Goal: Task Accomplishment & Management: Complete application form

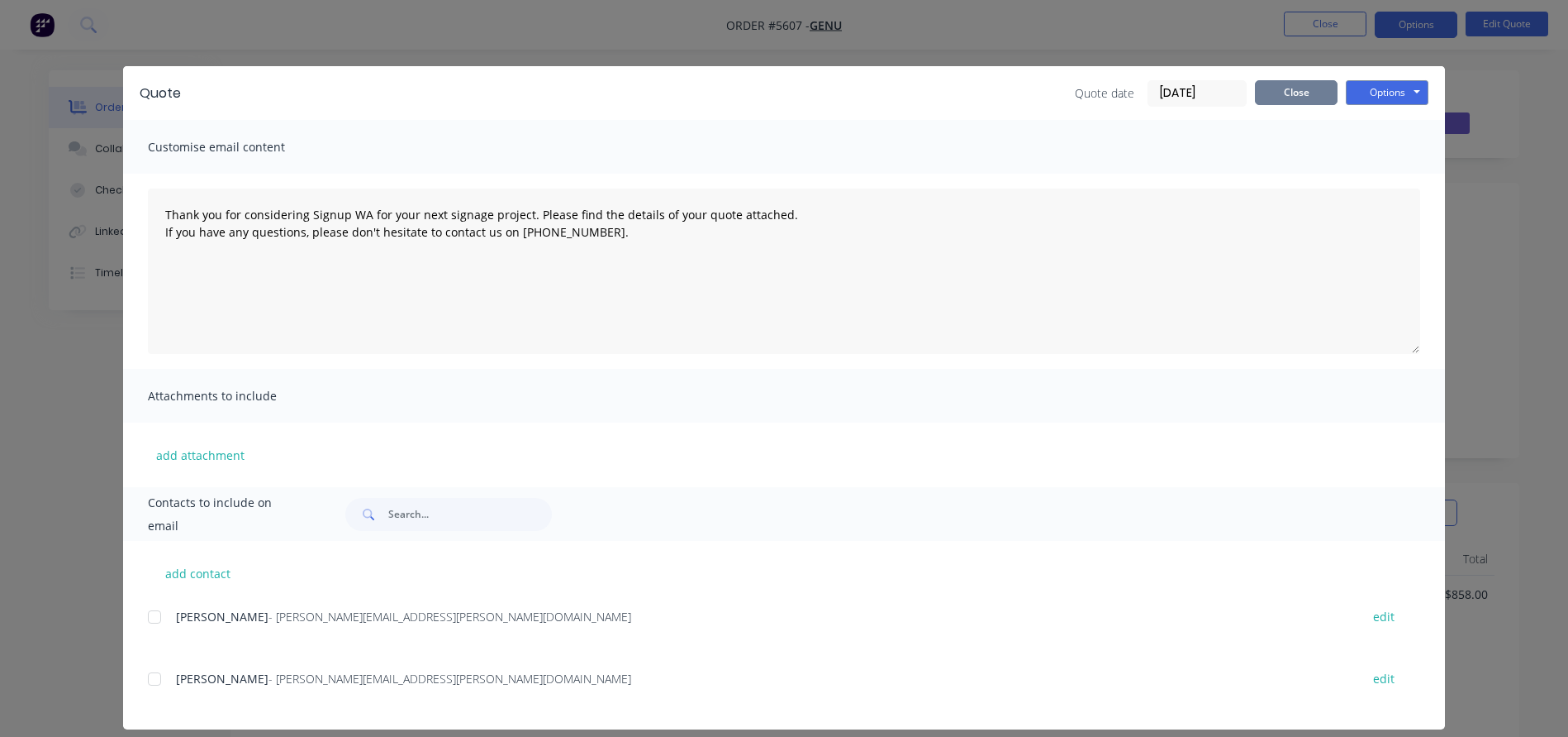
click at [1304, 87] on button "Close" at bounding box center [1296, 92] width 83 height 25
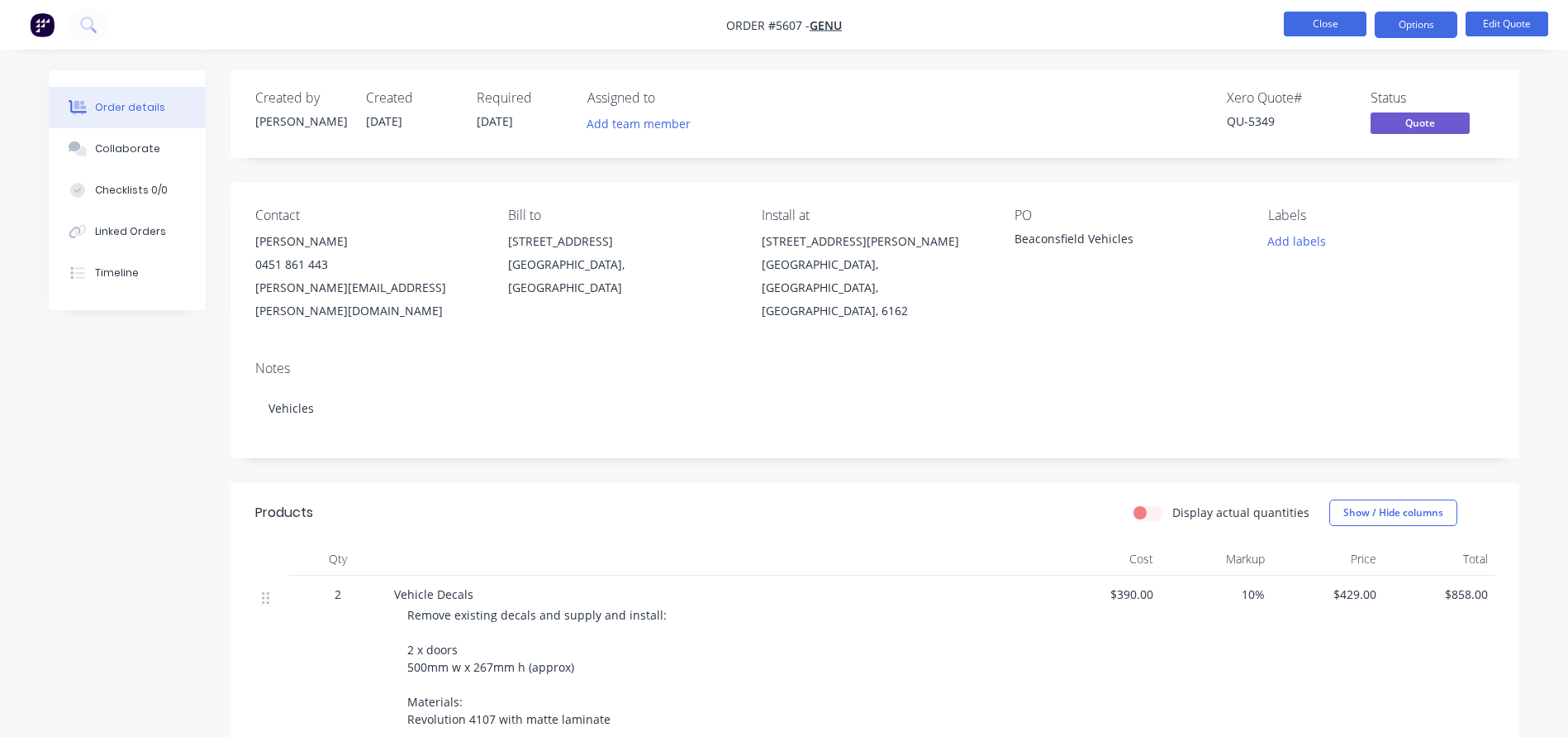
click at [1335, 24] on button "Close" at bounding box center [1325, 23] width 83 height 25
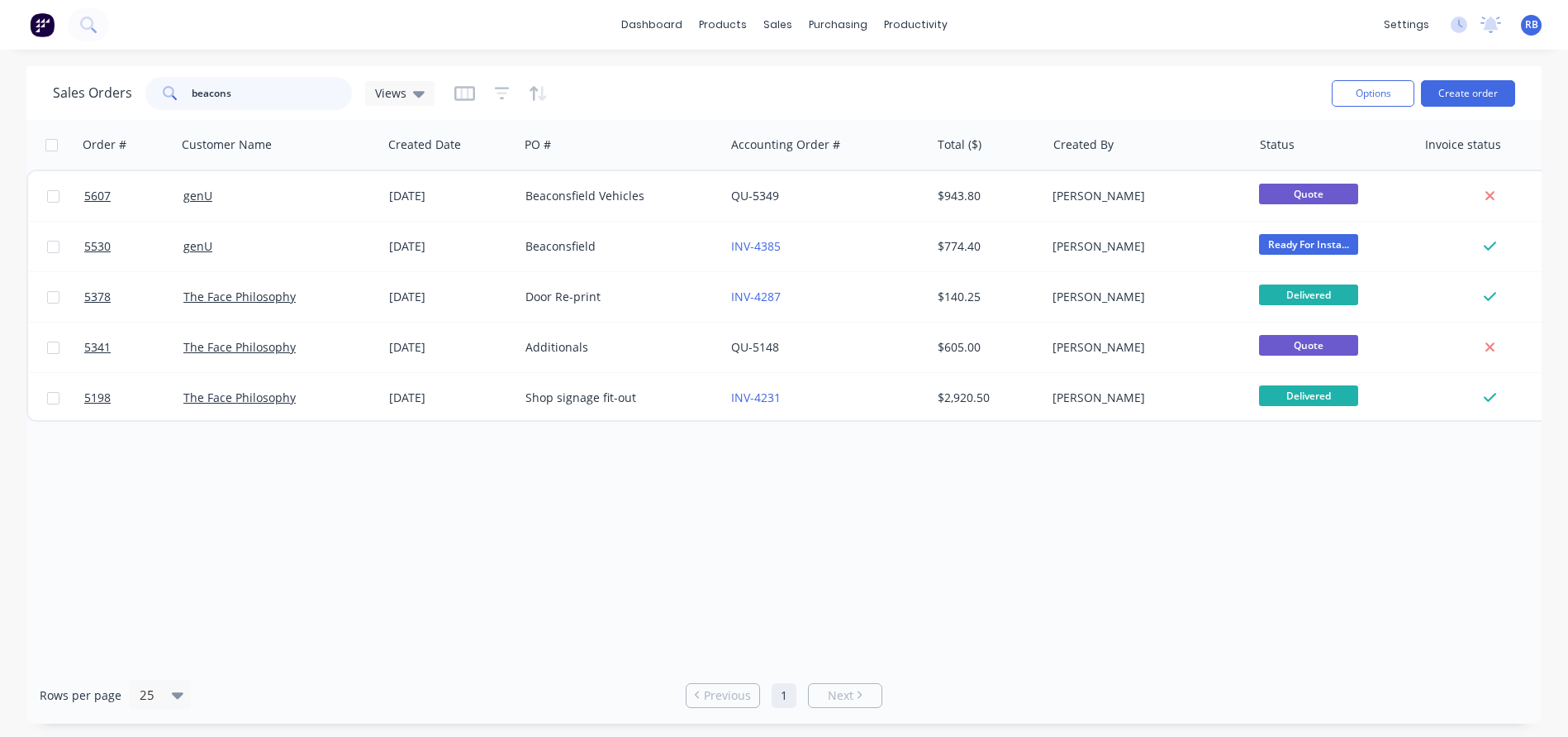
drag, startPoint x: 300, startPoint y: 92, endPoint x: 87, endPoint y: 92, distance: 213.0
click at [87, 92] on div "Sales Orders beacons Views" at bounding box center [244, 94] width 381 height 34
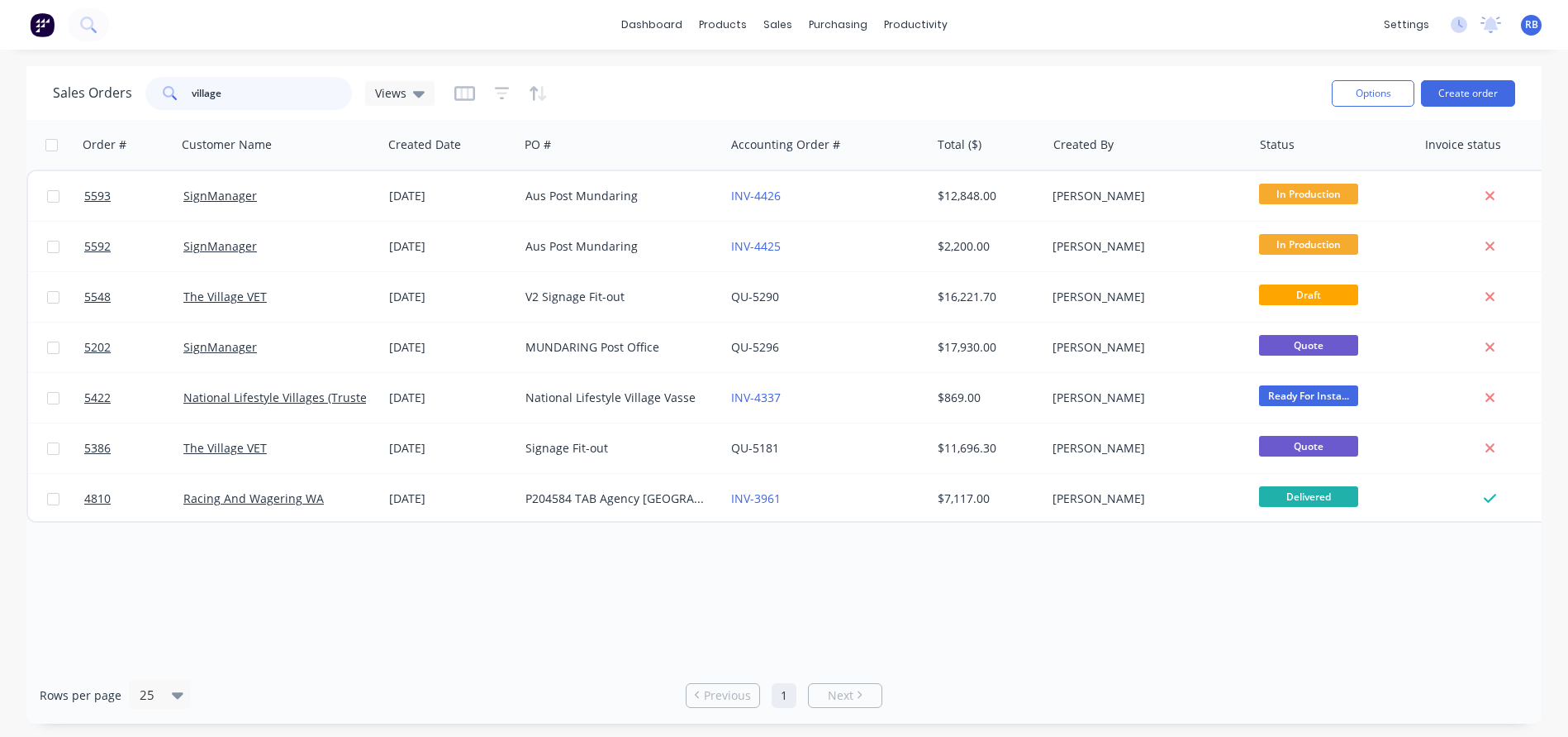
drag, startPoint x: 269, startPoint y: 94, endPoint x: 183, endPoint y: 93, distance: 86.0
click at [183, 94] on div "village" at bounding box center [248, 94] width 206 height 34
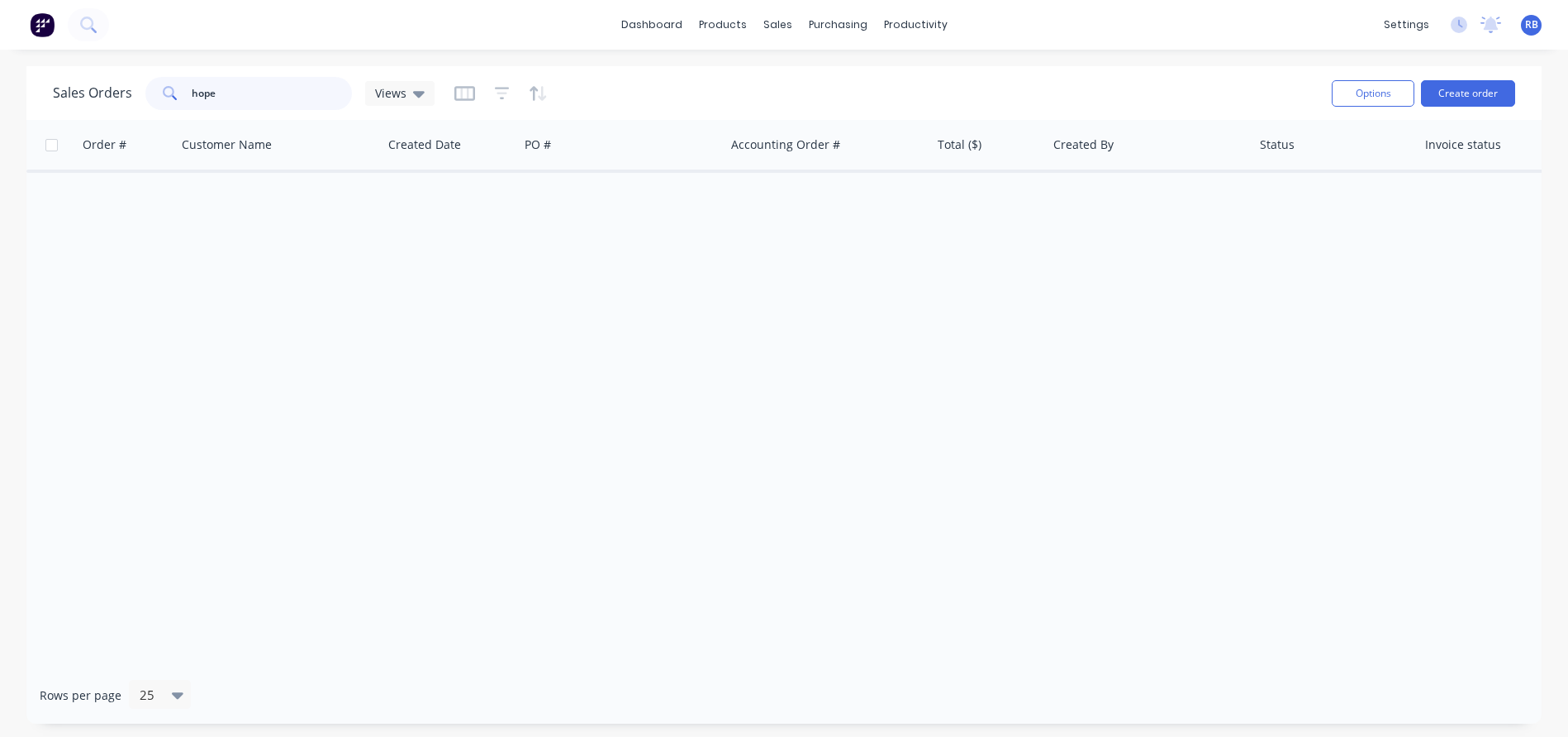
drag, startPoint x: 272, startPoint y: 90, endPoint x: 144, endPoint y: 87, distance: 128.0
click at [145, 87] on div "hope" at bounding box center [248, 94] width 206 height 34
type input "oceanic"
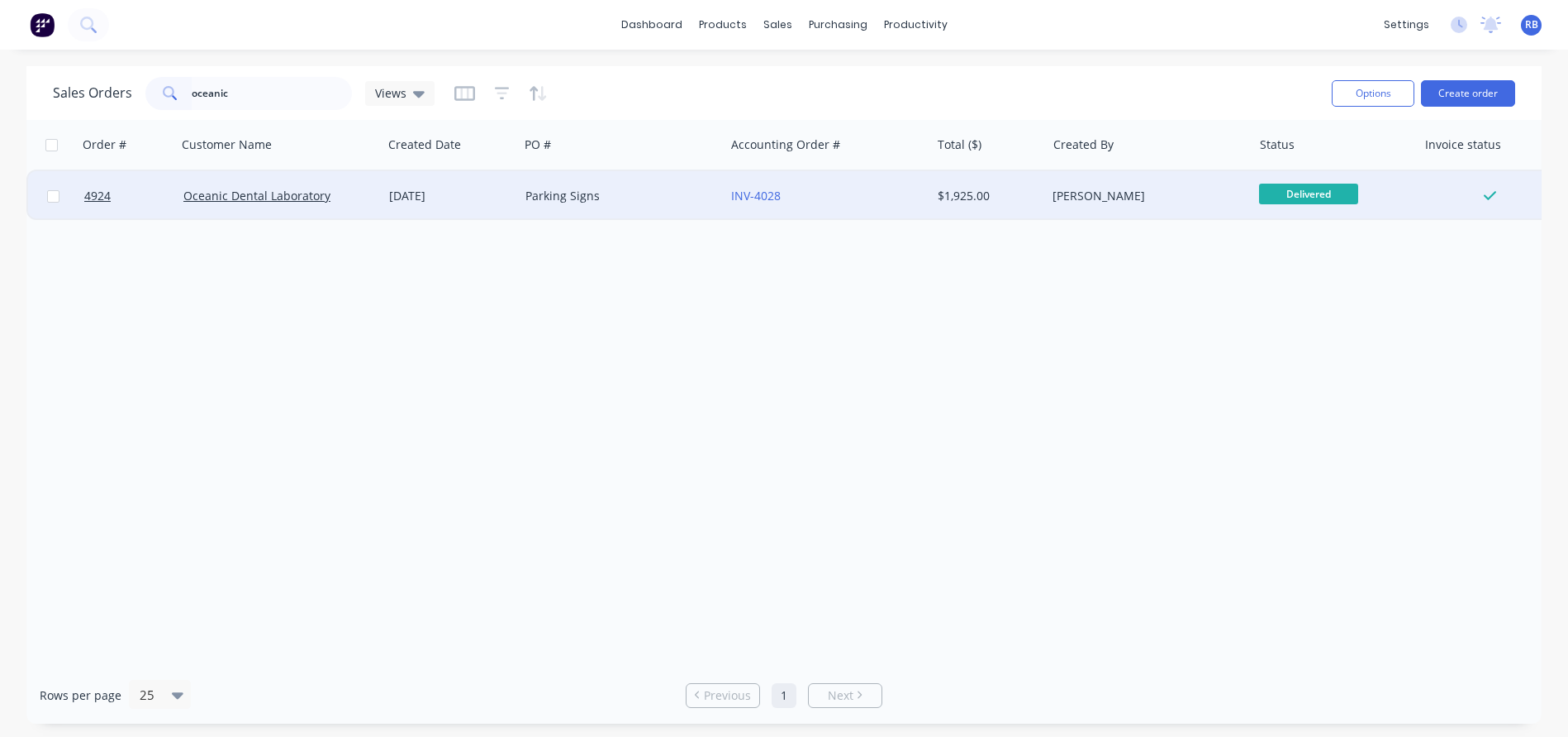
click at [651, 209] on div "Parking Signs" at bounding box center [621, 195] width 206 height 49
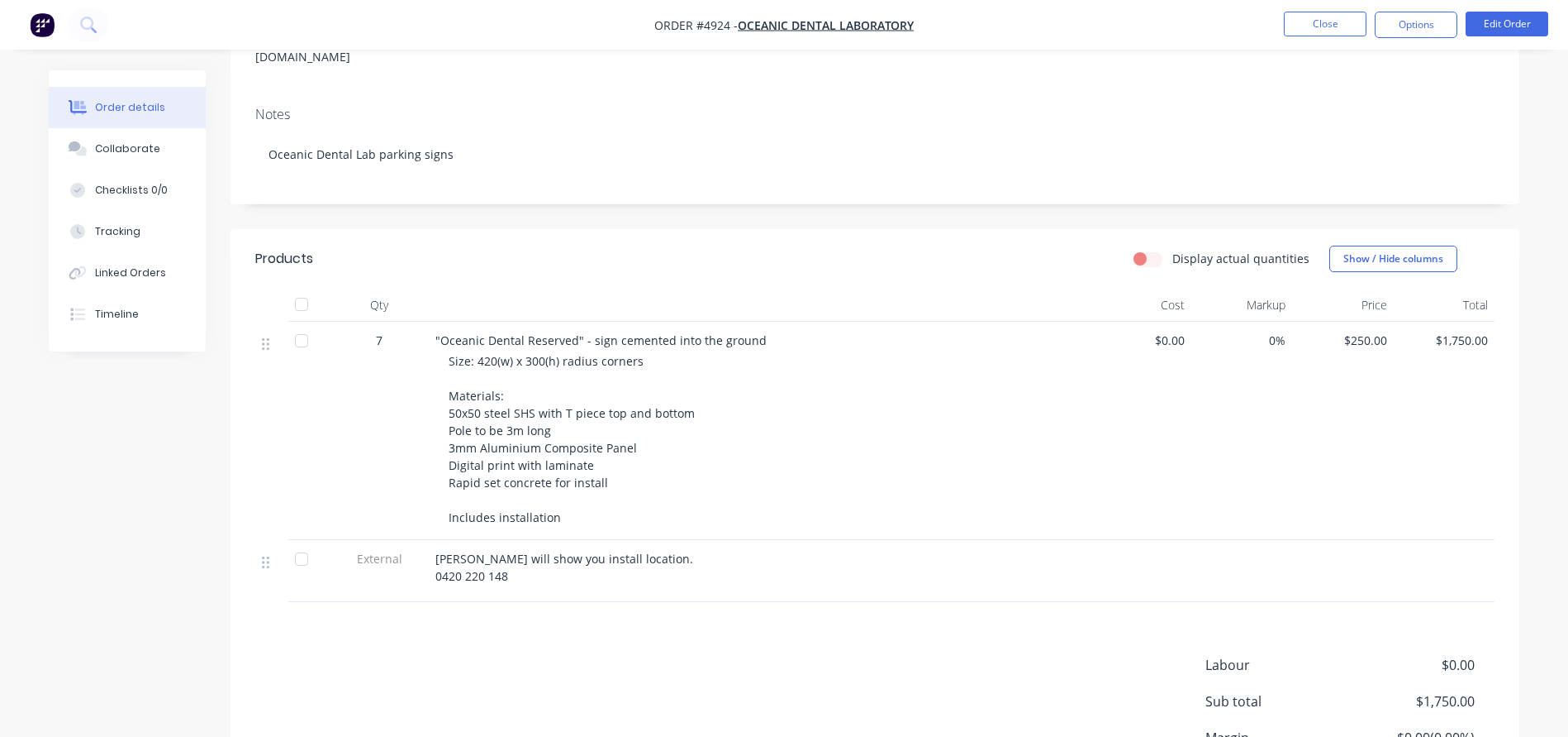
scroll to position [253, 0]
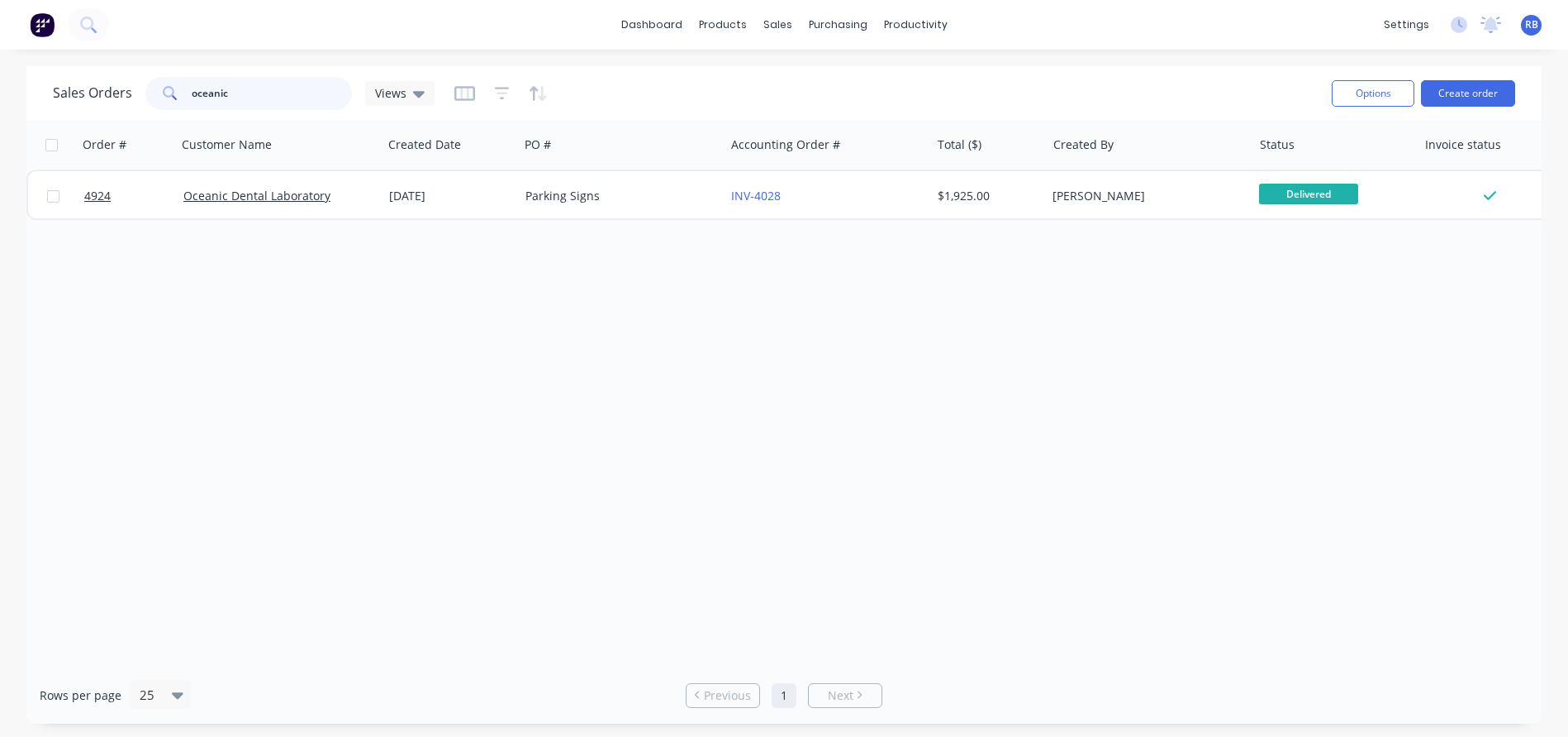
drag, startPoint x: 256, startPoint y: 93, endPoint x: 116, endPoint y: 92, distance: 140.0
click at [116, 92] on div "Sales Orders oceanic Views" at bounding box center [244, 94] width 381 height 34
type input "star aviation"
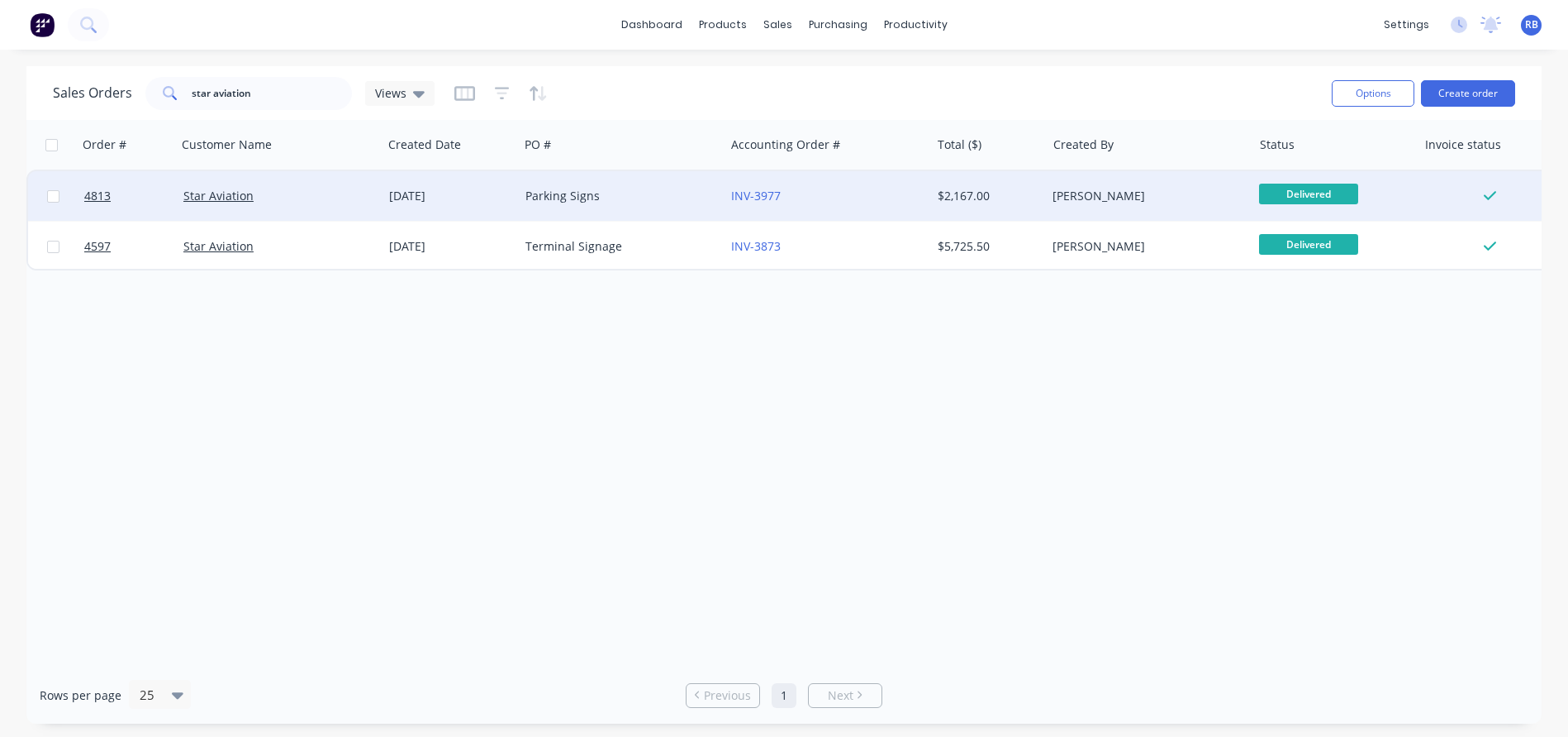
click at [668, 187] on div "Parking Signs" at bounding box center [621, 195] width 206 height 49
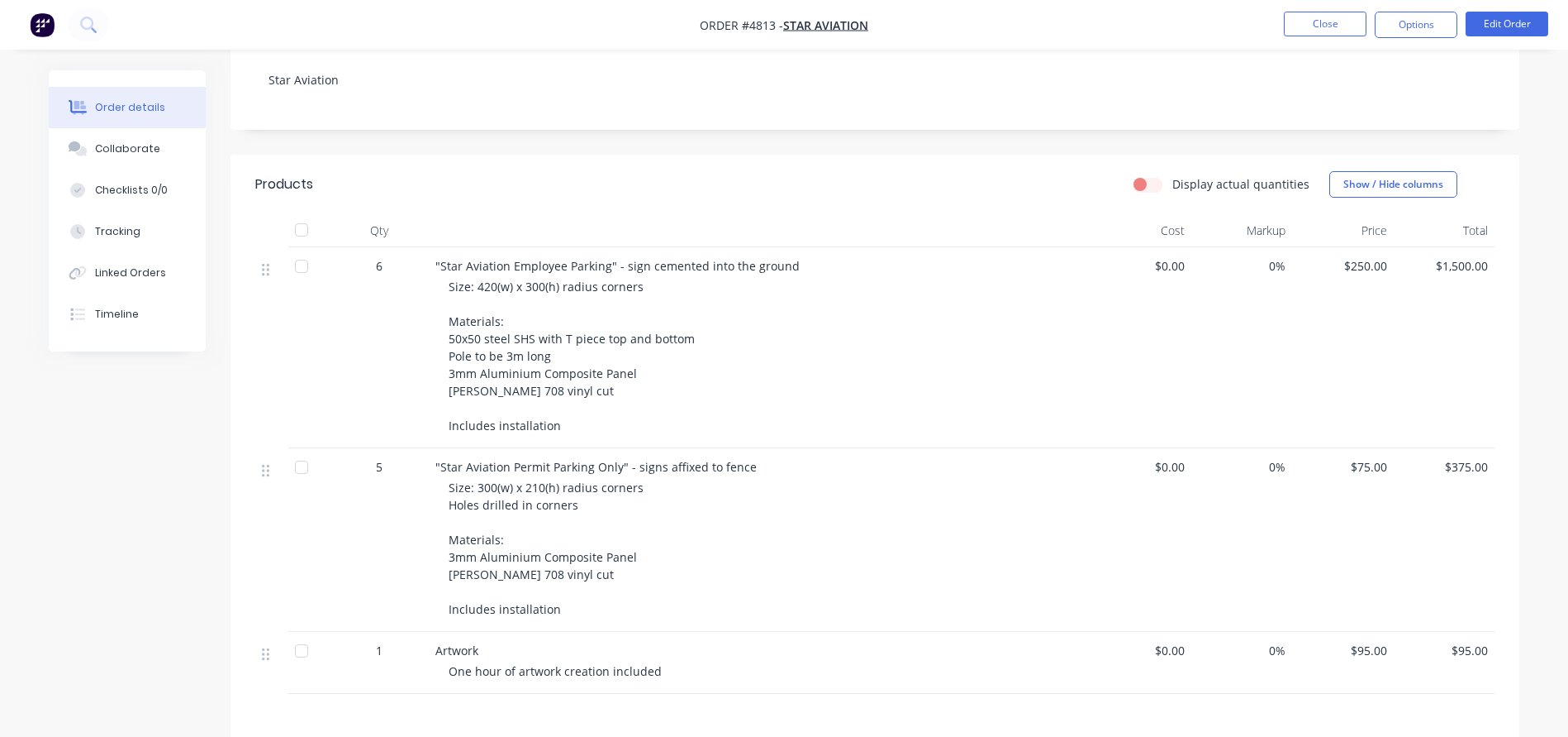
scroll to position [307, 0]
click at [1318, 26] on button "Close" at bounding box center [1325, 23] width 83 height 25
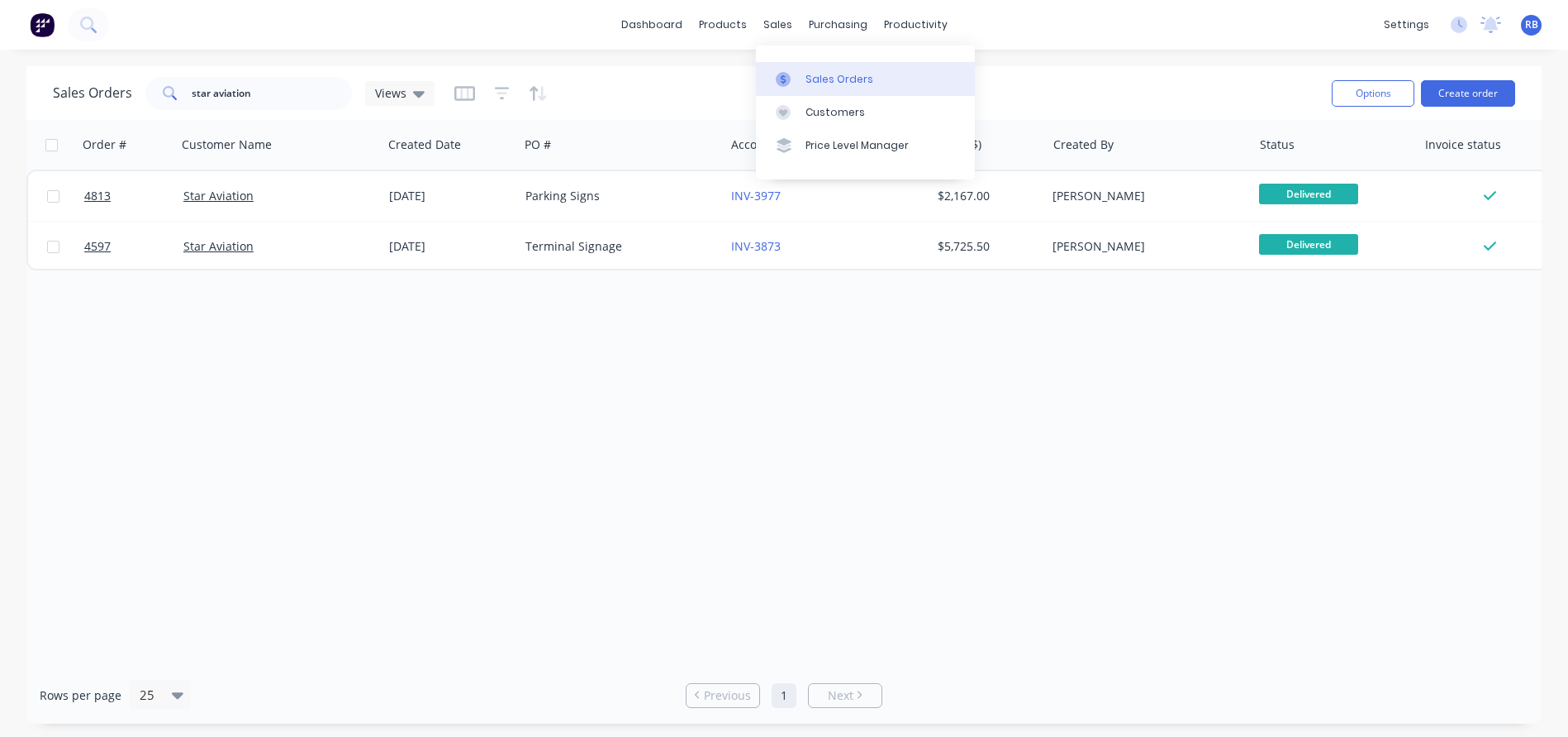
click at [833, 83] on div "Sales Orders" at bounding box center [839, 79] width 68 height 15
drag, startPoint x: 206, startPoint y: 97, endPoint x: 126, endPoint y: 96, distance: 80.0
click at [126, 96] on div "Sales Orders star aviation Views" at bounding box center [244, 94] width 381 height 34
type input "genu"
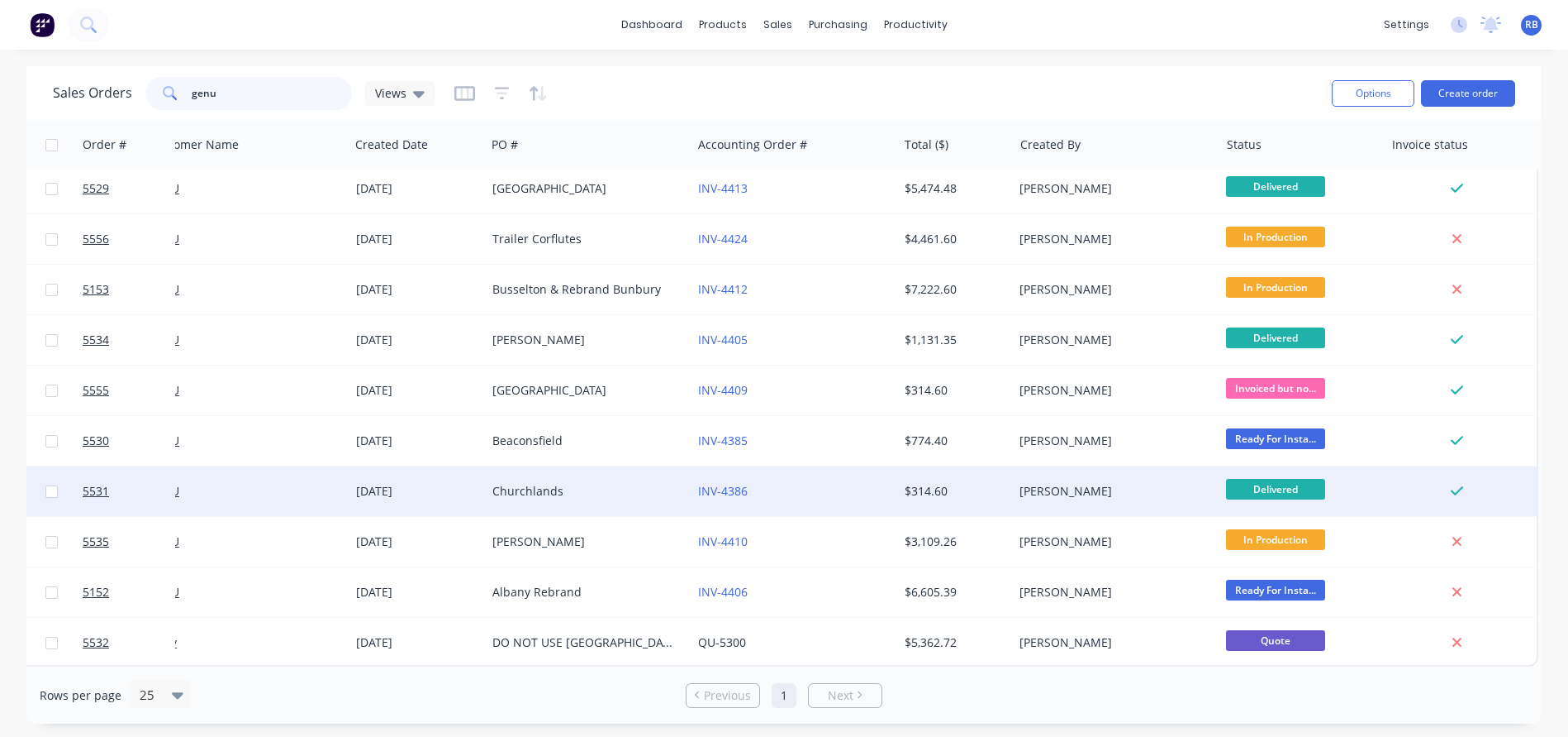
scroll to position [671, 36]
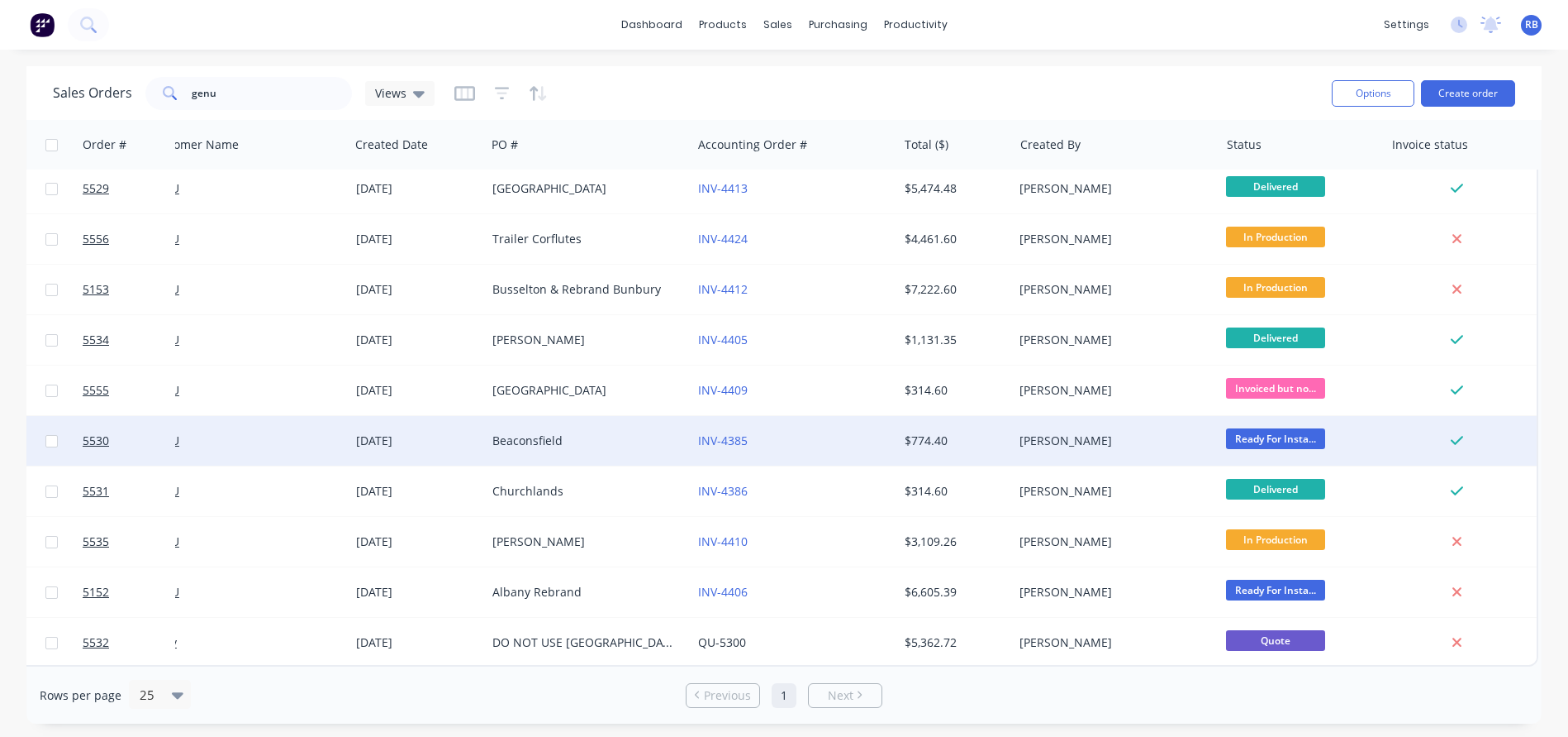
click at [796, 433] on div "INV-4385" at bounding box center [790, 441] width 183 height 17
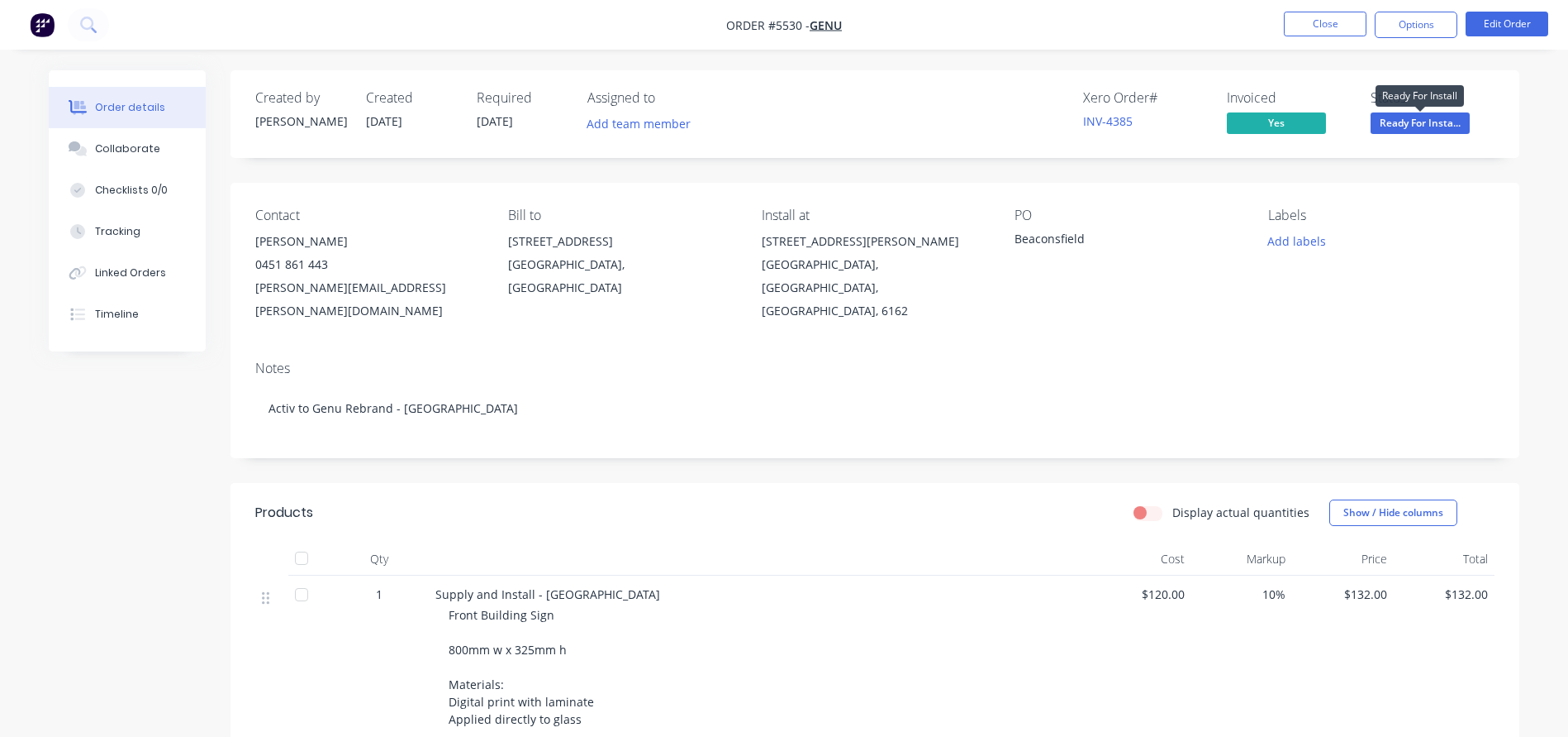
click at [1397, 122] on span "Ready For Insta..." at bounding box center [1420, 123] width 100 height 20
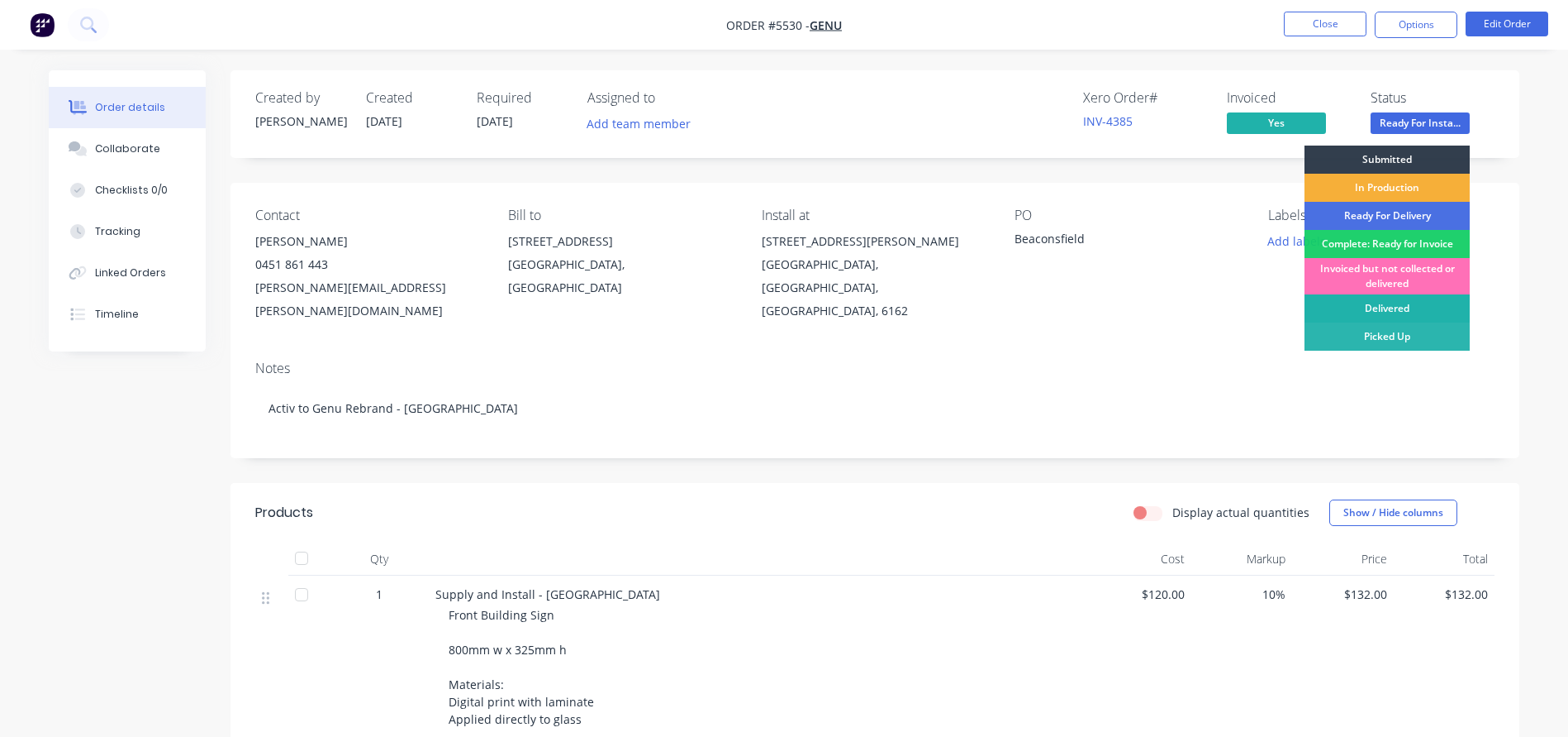
click at [1364, 305] on div "Delivered" at bounding box center [1388, 308] width 166 height 28
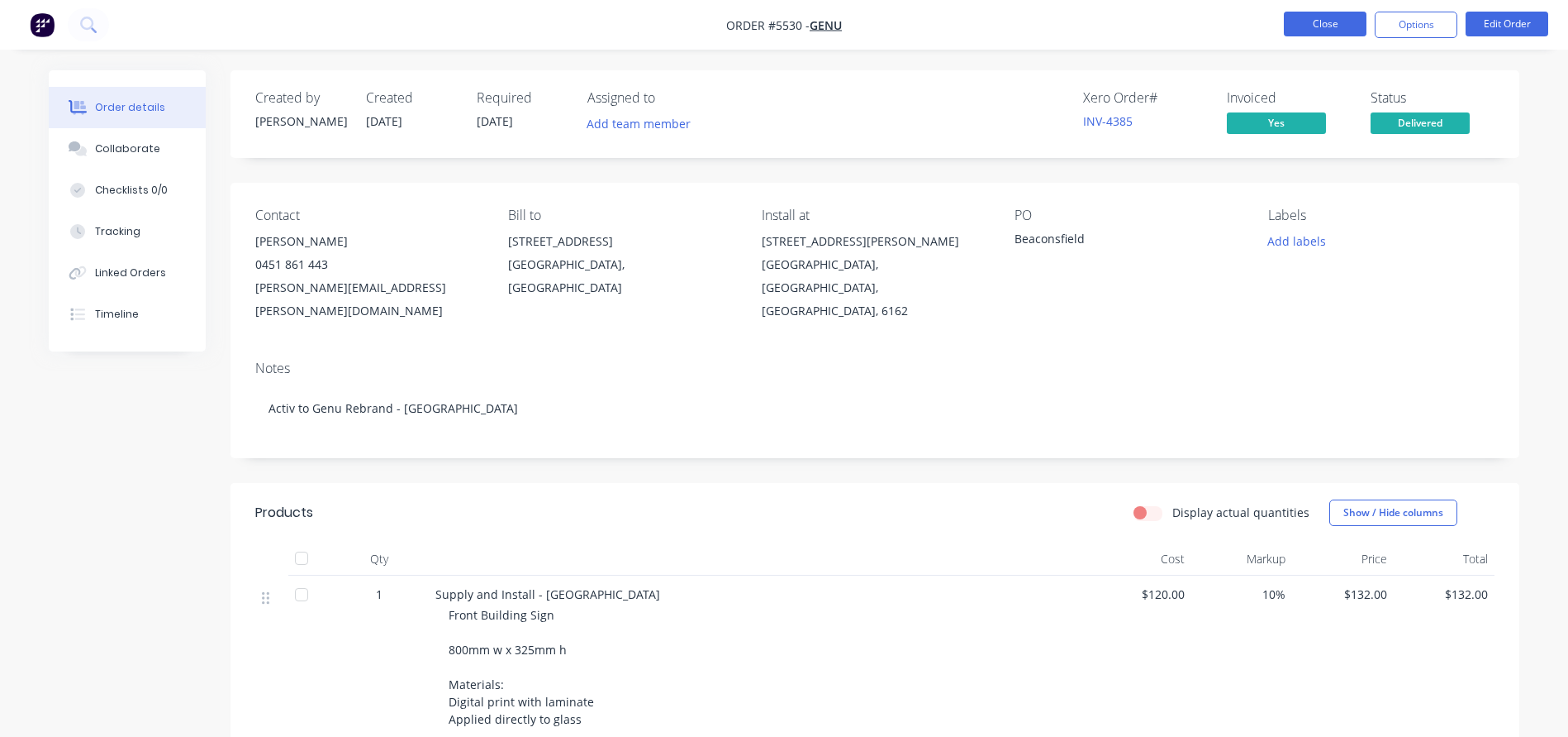
click at [1309, 23] on button "Close" at bounding box center [1325, 23] width 83 height 25
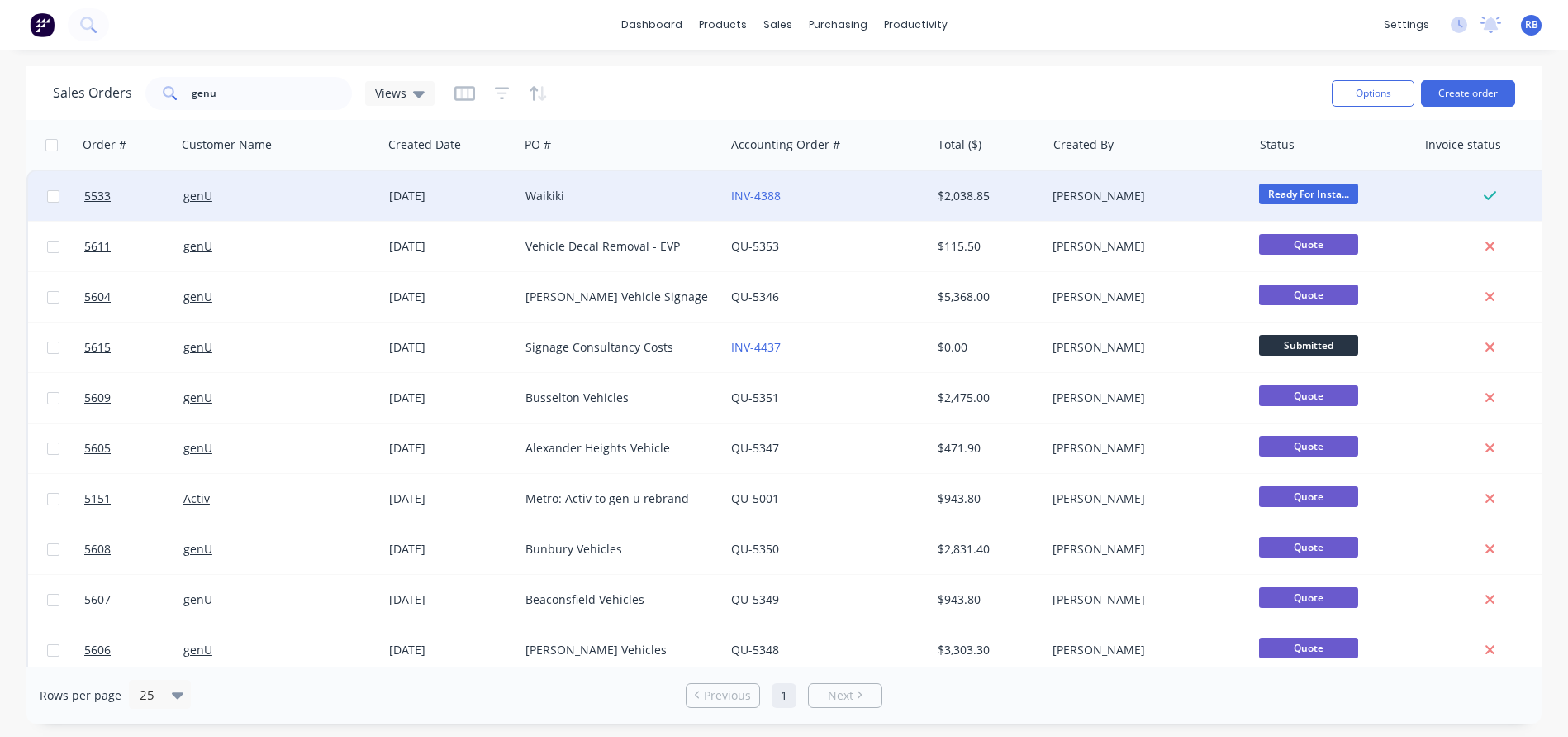
click at [857, 192] on div "INV-4388" at bounding box center [822, 196] width 183 height 17
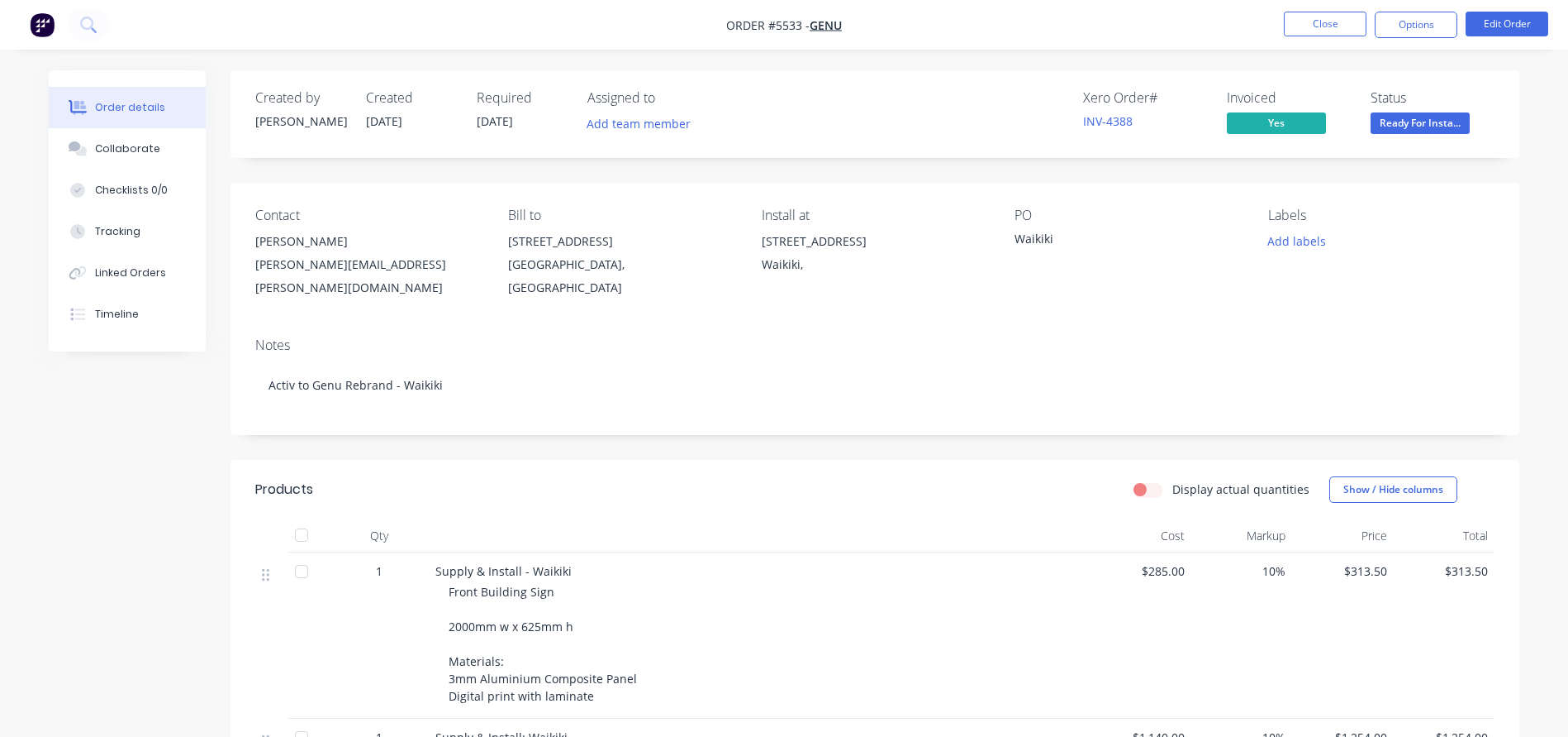
click at [1416, 119] on span "Ready For Insta..." at bounding box center [1420, 123] width 100 height 20
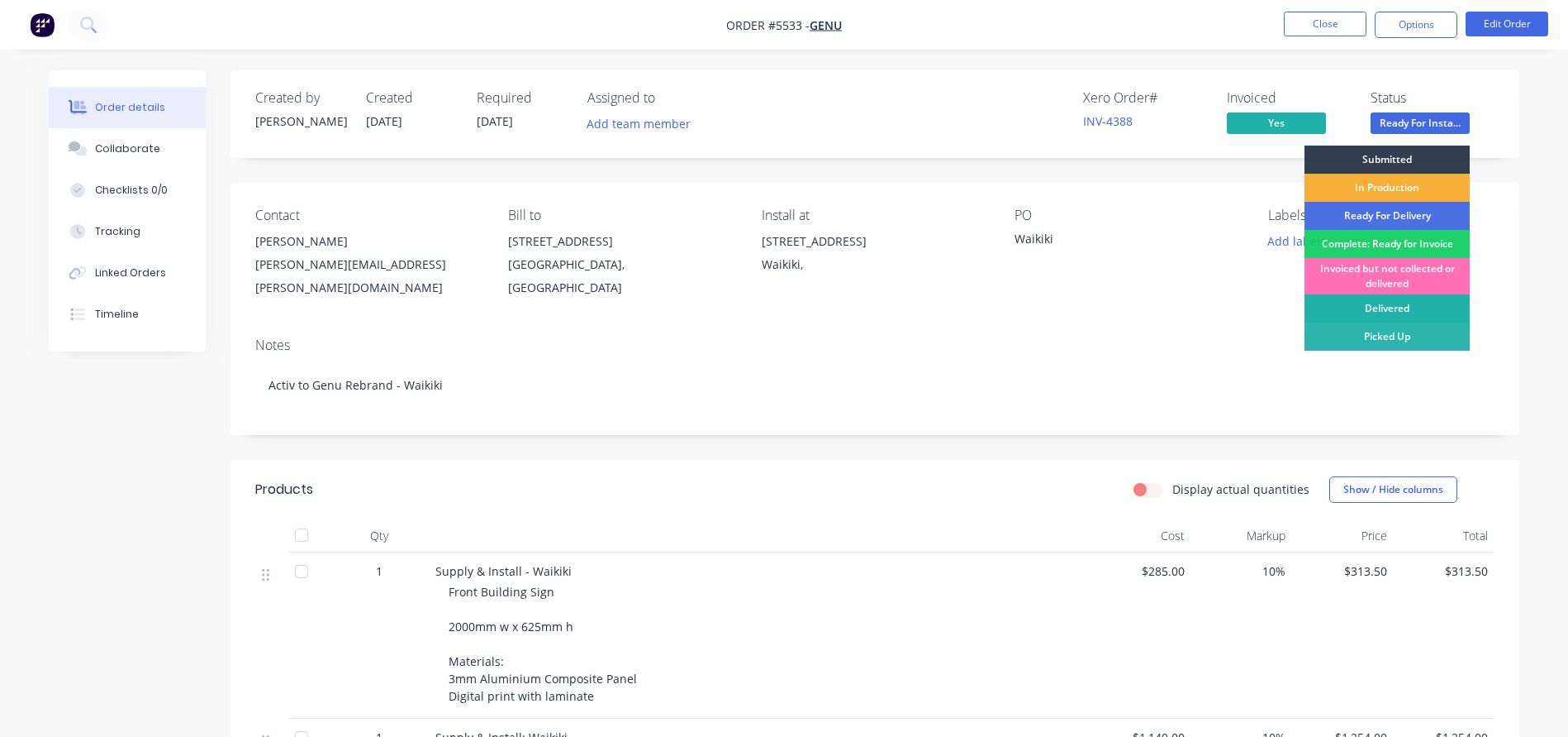
click at [1376, 308] on div "Delivered" at bounding box center [1388, 308] width 166 height 28
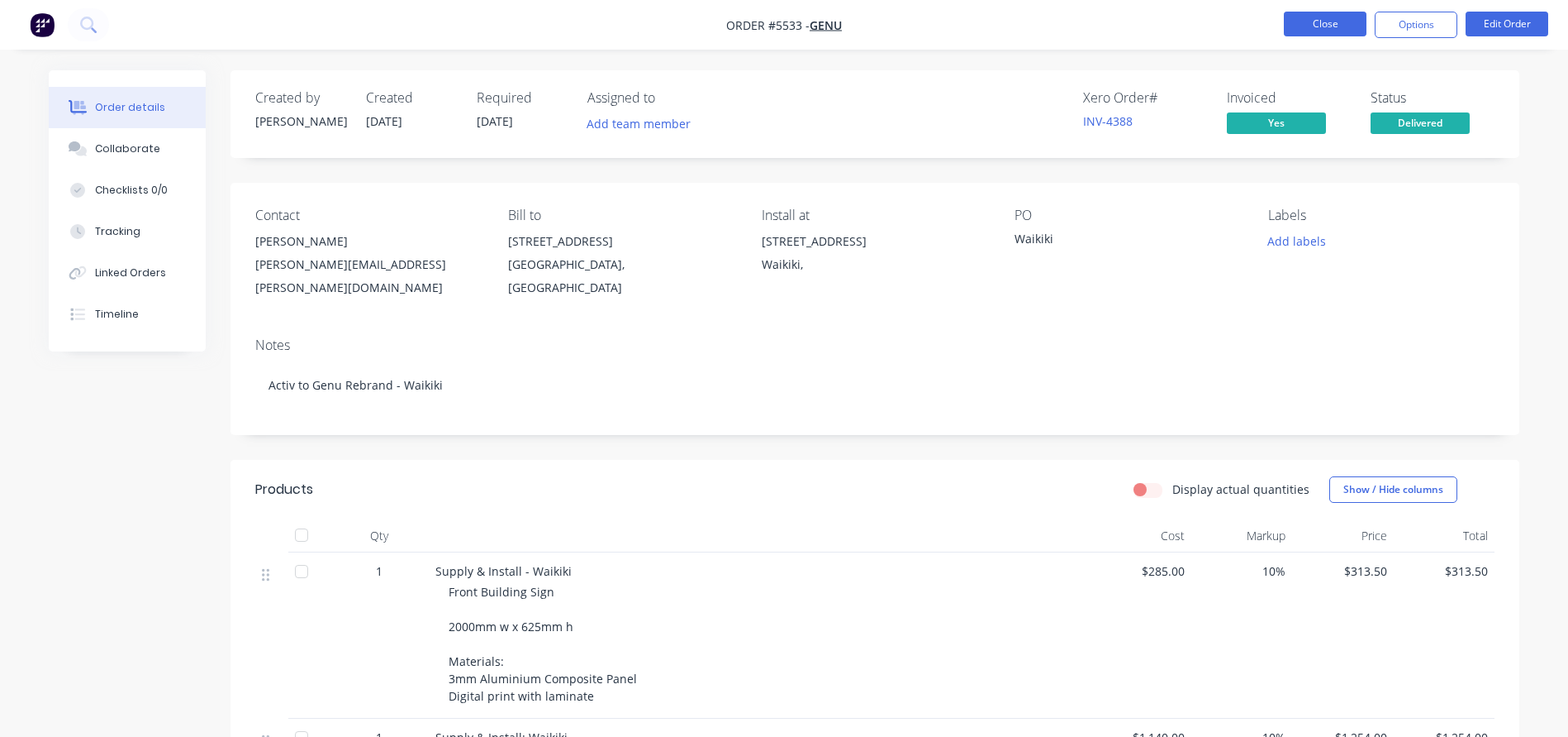
click at [1320, 15] on button "Close" at bounding box center [1325, 23] width 83 height 25
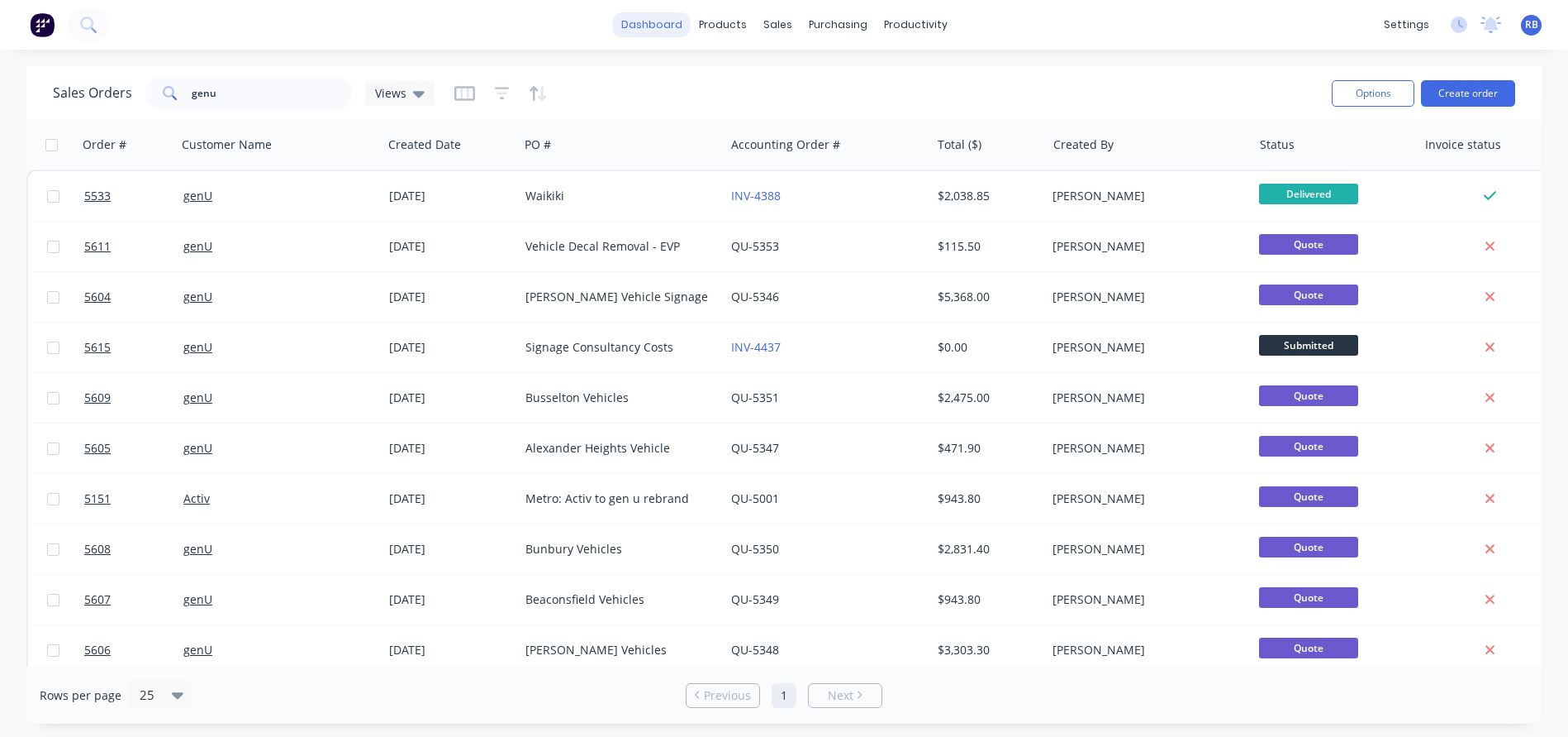
click at [659, 31] on link "dashboard" at bounding box center [652, 24] width 78 height 25
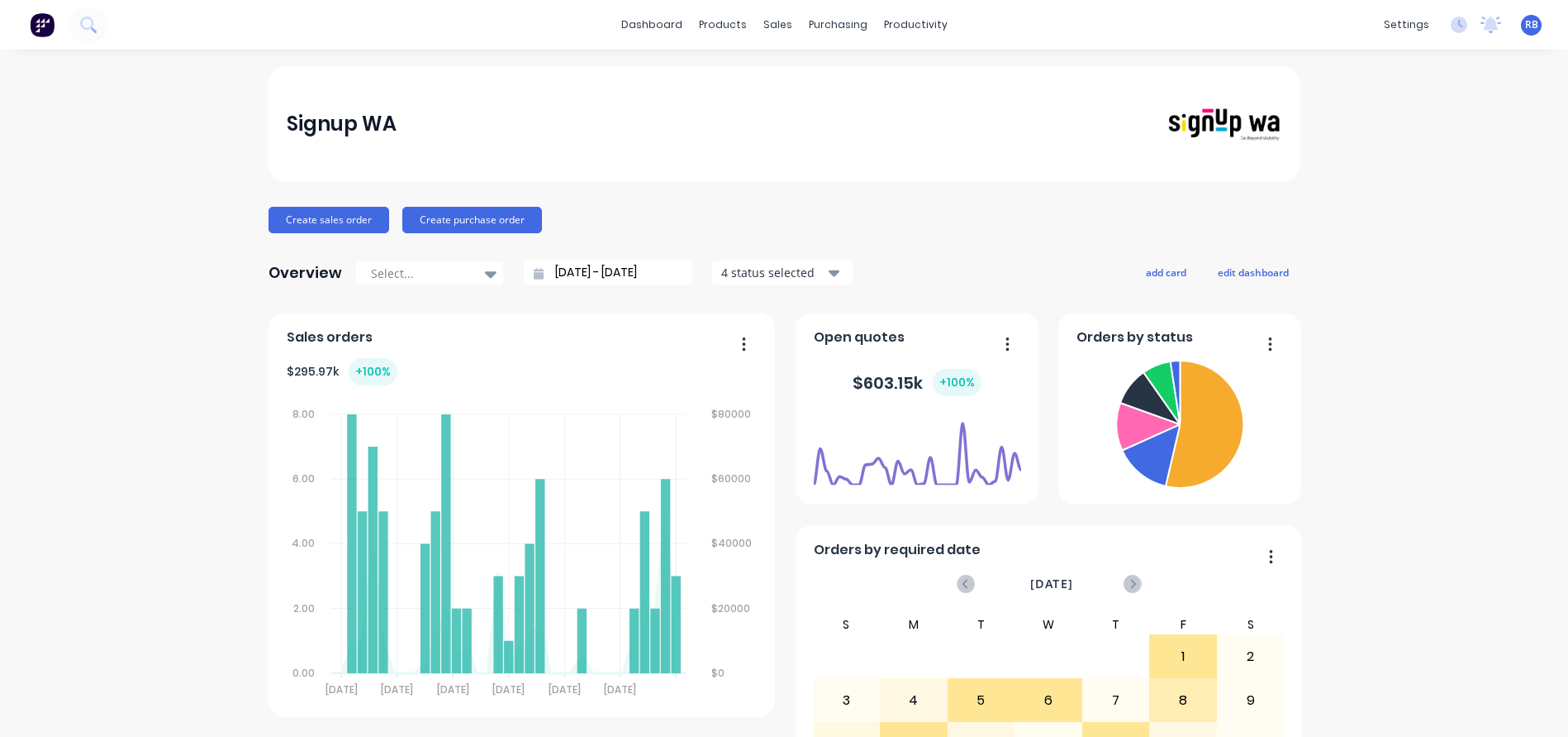
click at [1529, 25] on span "RB" at bounding box center [1532, 25] width 13 height 15
click at [1397, 208] on div "Sign out" at bounding box center [1390, 208] width 45 height 15
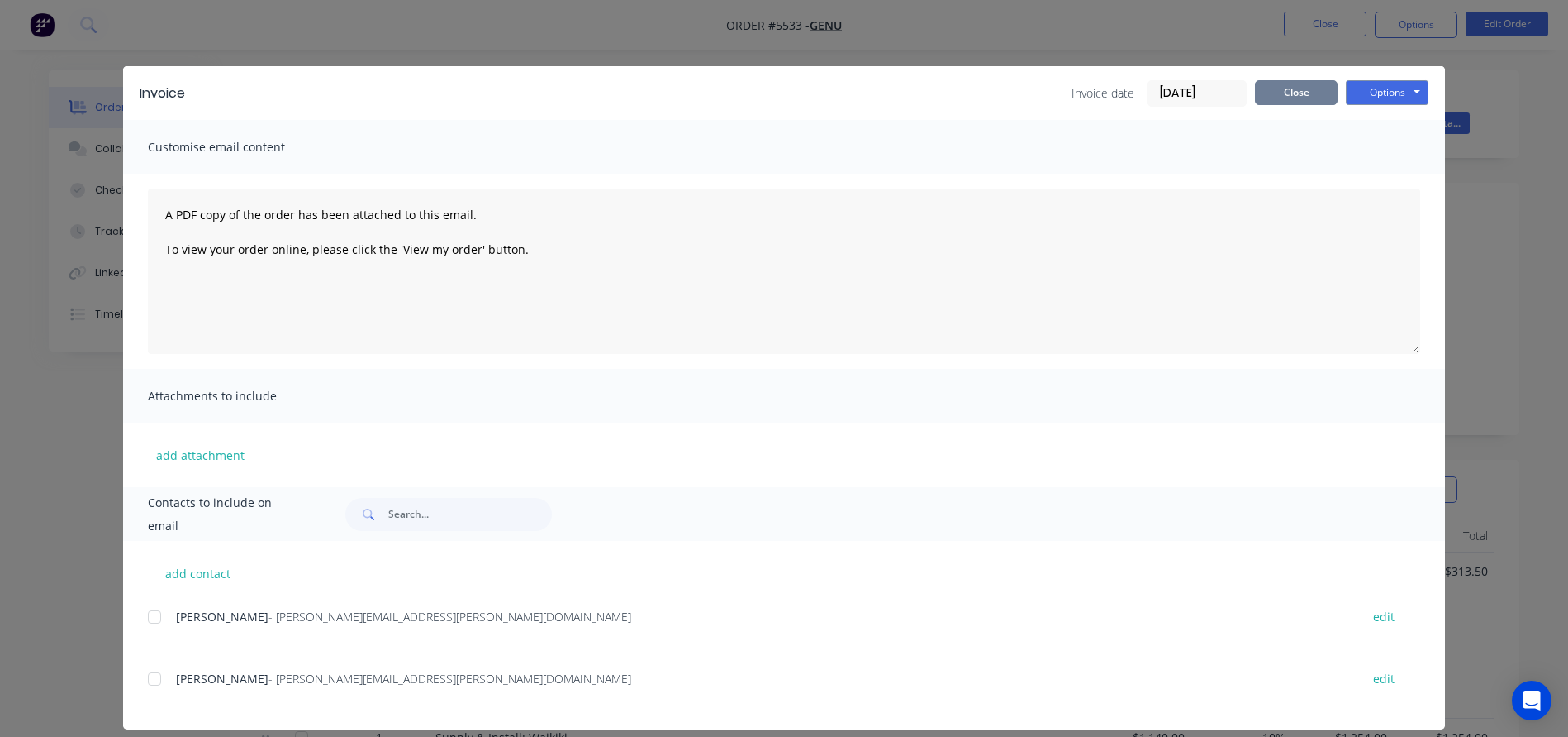
click at [1269, 89] on button "Close" at bounding box center [1296, 92] width 83 height 25
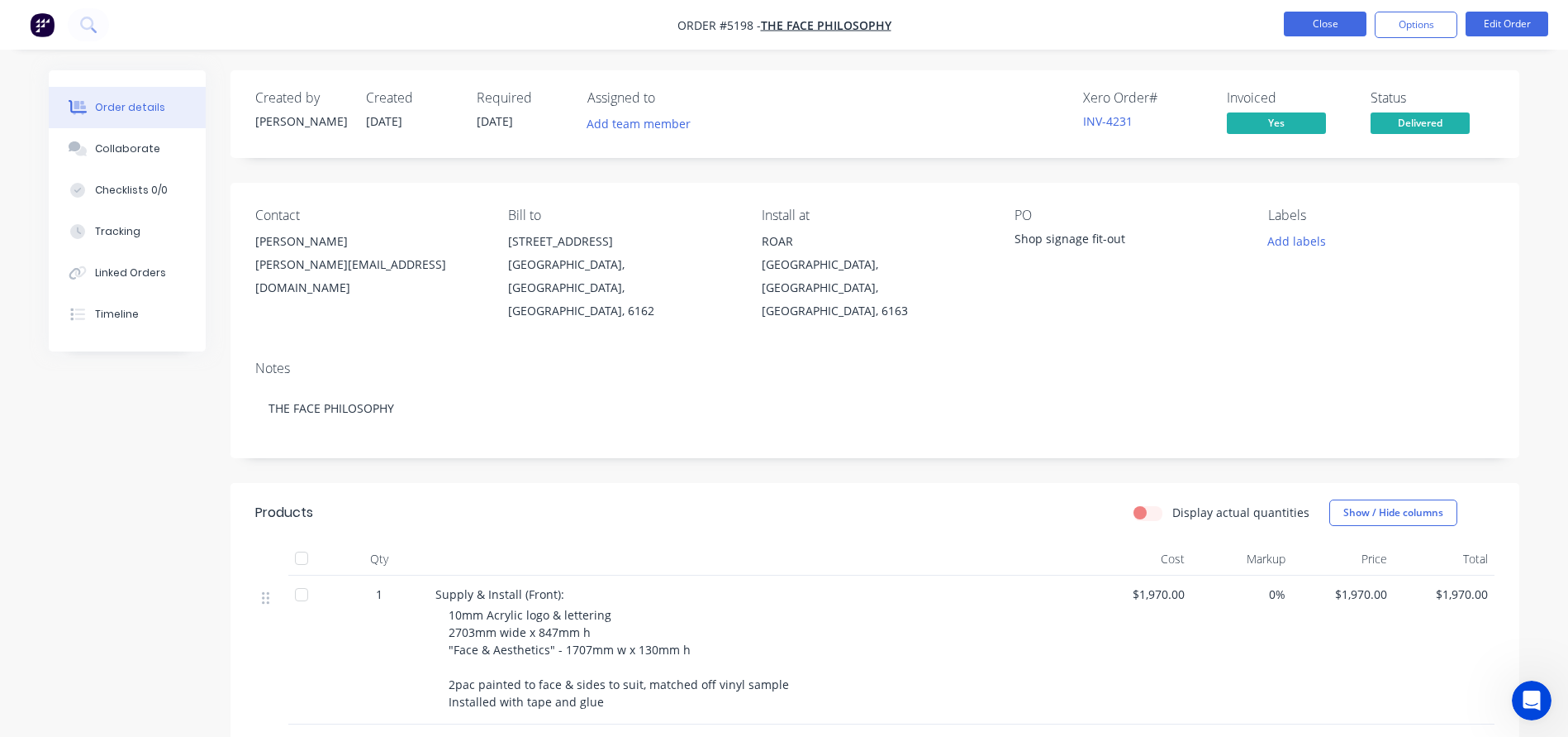
click at [1314, 29] on button "Close" at bounding box center [1325, 23] width 83 height 25
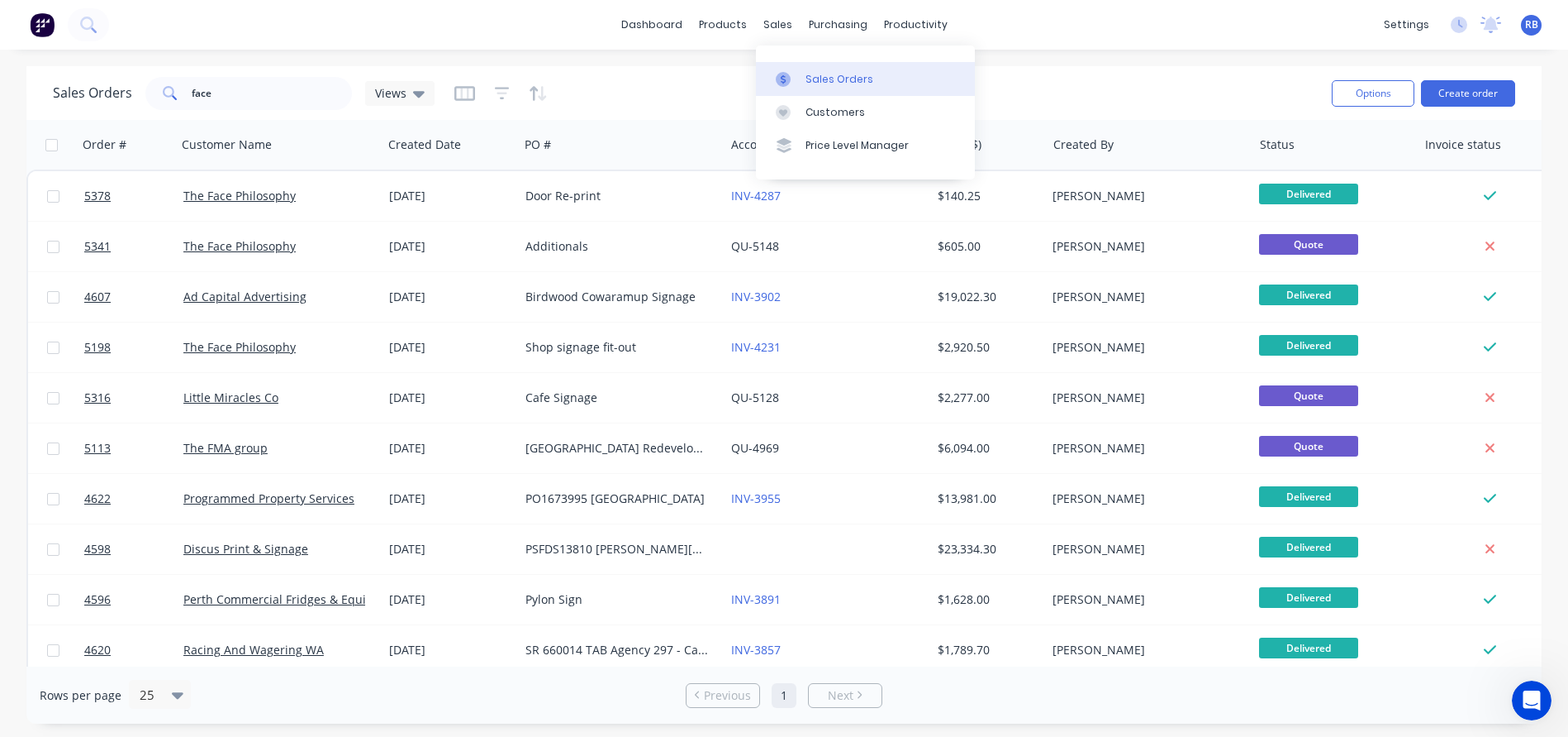
click at [855, 71] on link "Sales Orders" at bounding box center [865, 79] width 219 height 34
click at [1489, 92] on button "Create order" at bounding box center [1468, 93] width 94 height 26
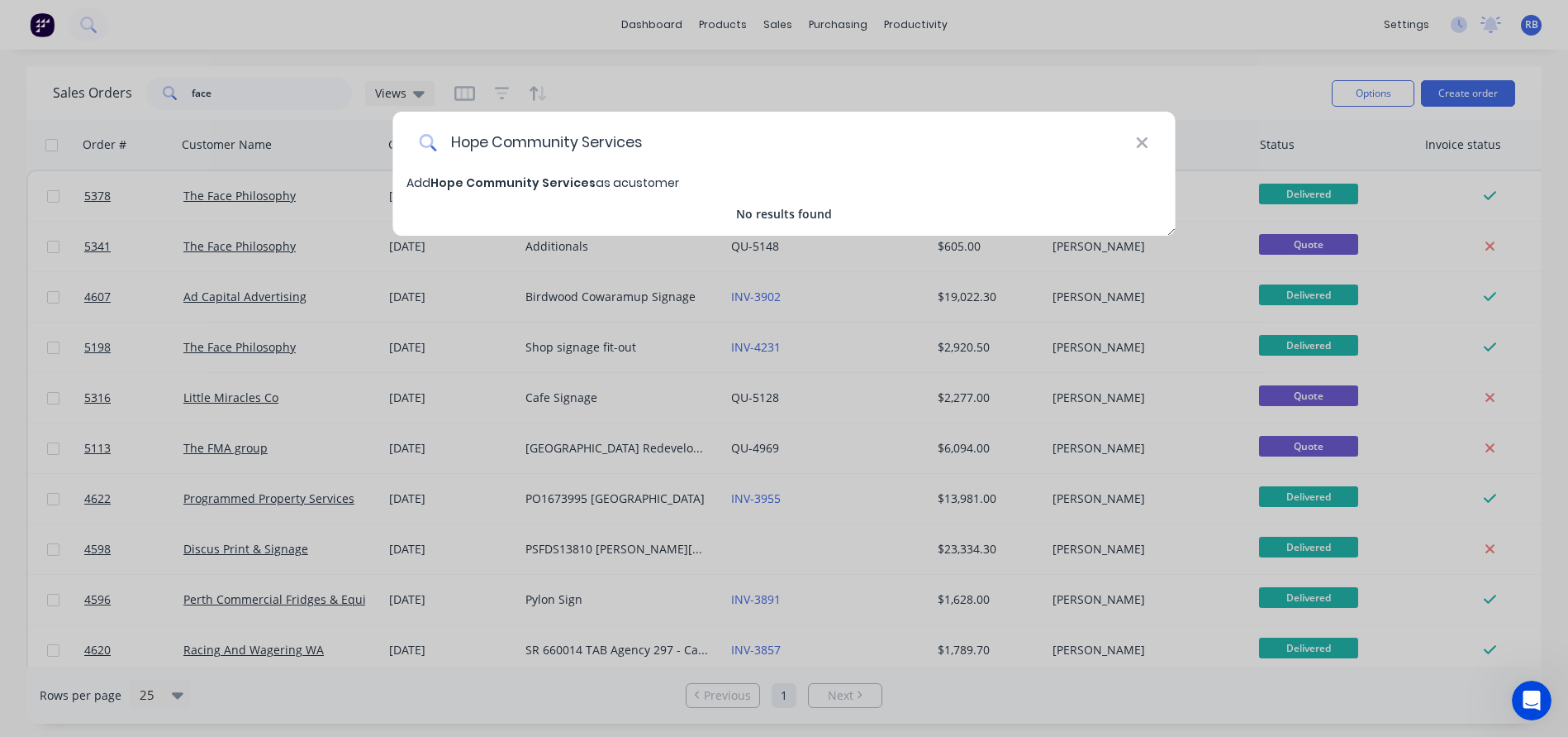
type input "Hope Community Services"
click at [451, 180] on span "Hope Community Services" at bounding box center [513, 182] width 166 height 17
select select "AU"
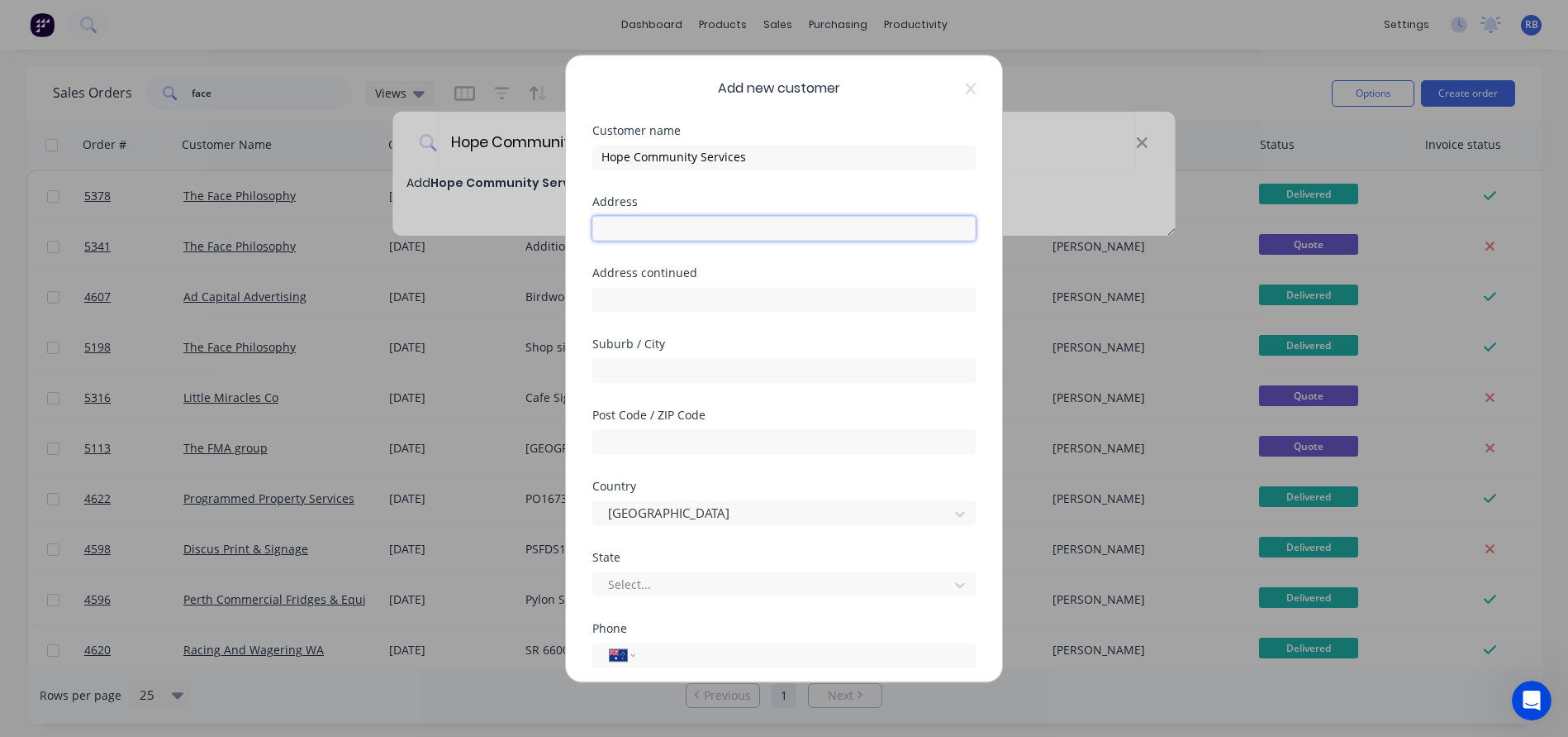
paste input "level 2/139 [GEOGRAPHIC_DATA]"
click at [632, 226] on input "level 2/139 [GEOGRAPHIC_DATA]" at bounding box center [784, 228] width 383 height 25
click at [765, 226] on input "Level 2/139 [GEOGRAPHIC_DATA]" at bounding box center [784, 228] width 383 height 25
type input "Level 2/[STREET_ADDRESS]"
type input "[GEOGRAPHIC_DATA]"
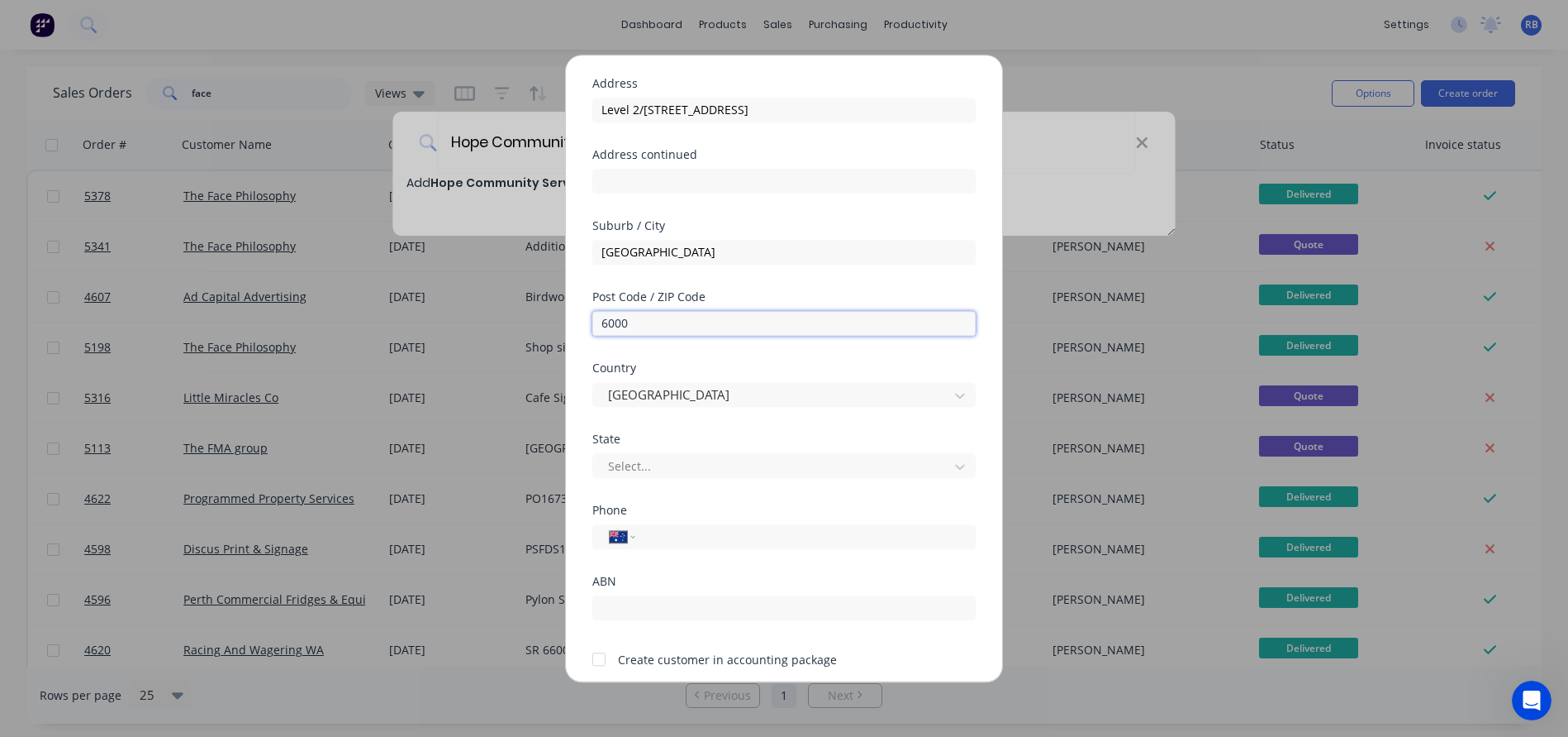
scroll to position [129, 0]
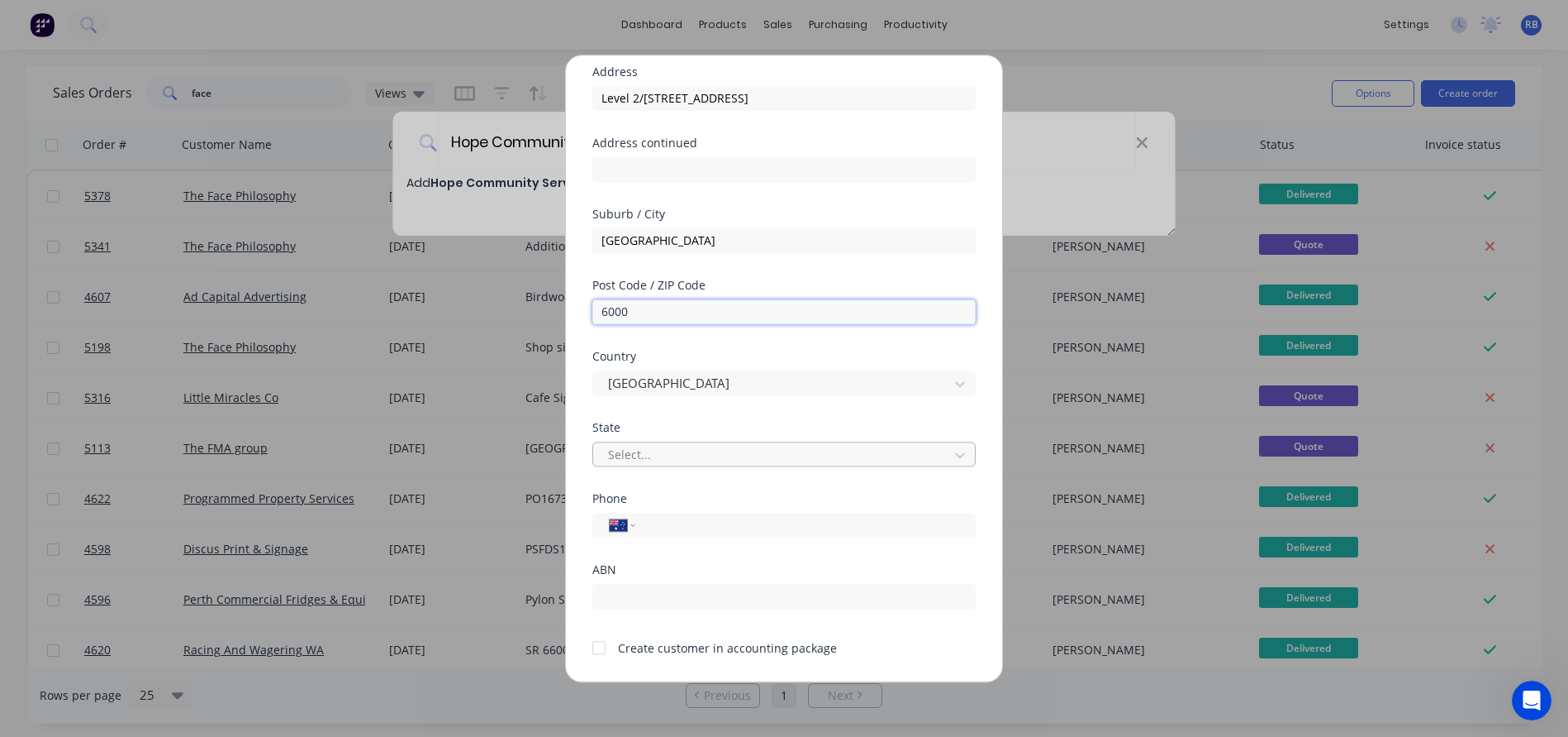
type input "6000"
click at [646, 455] on div "Select..." at bounding box center [773, 454] width 330 height 18
click at [598, 645] on div at bounding box center [599, 648] width 33 height 34
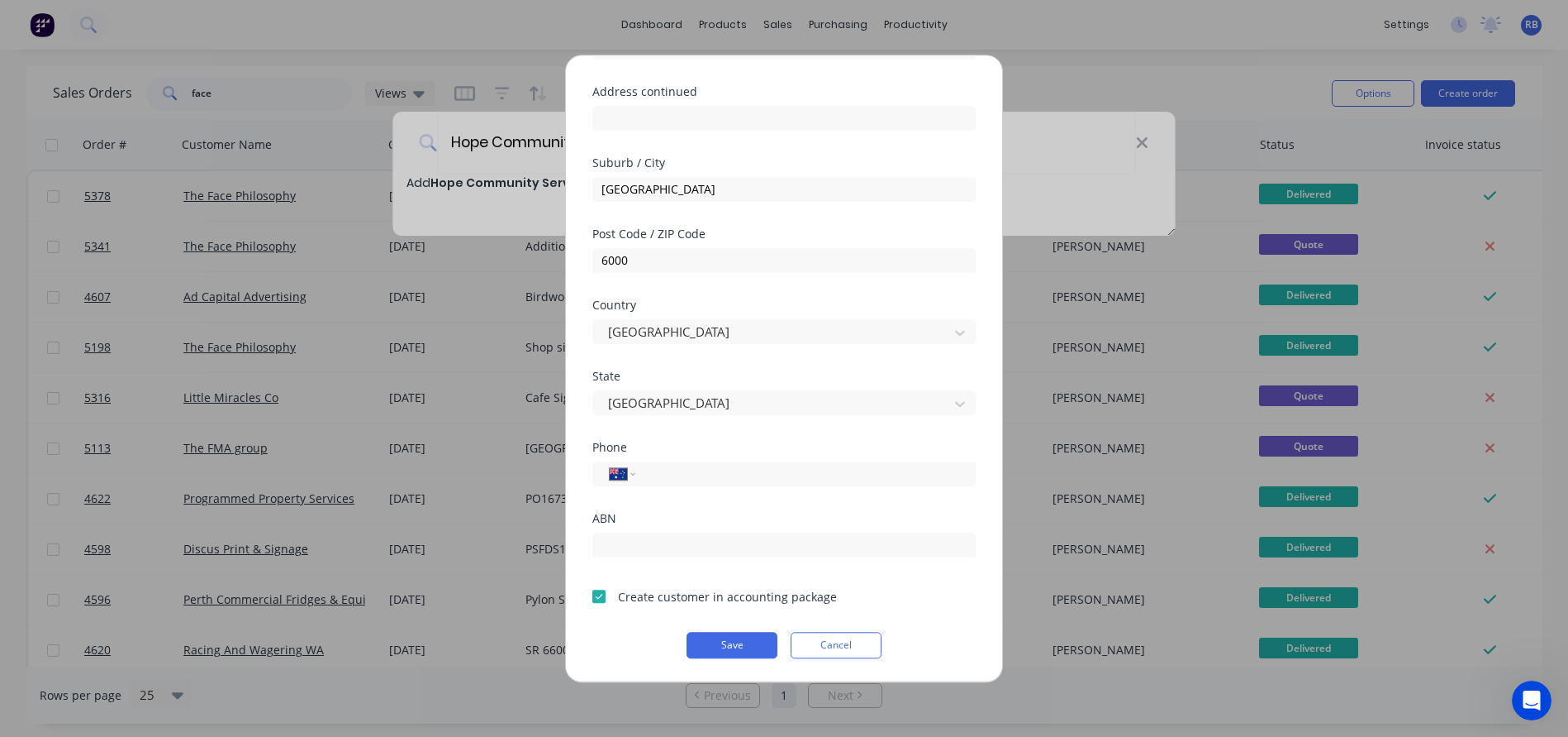
scroll to position [181, 0]
click at [741, 640] on button "Save" at bounding box center [732, 645] width 91 height 26
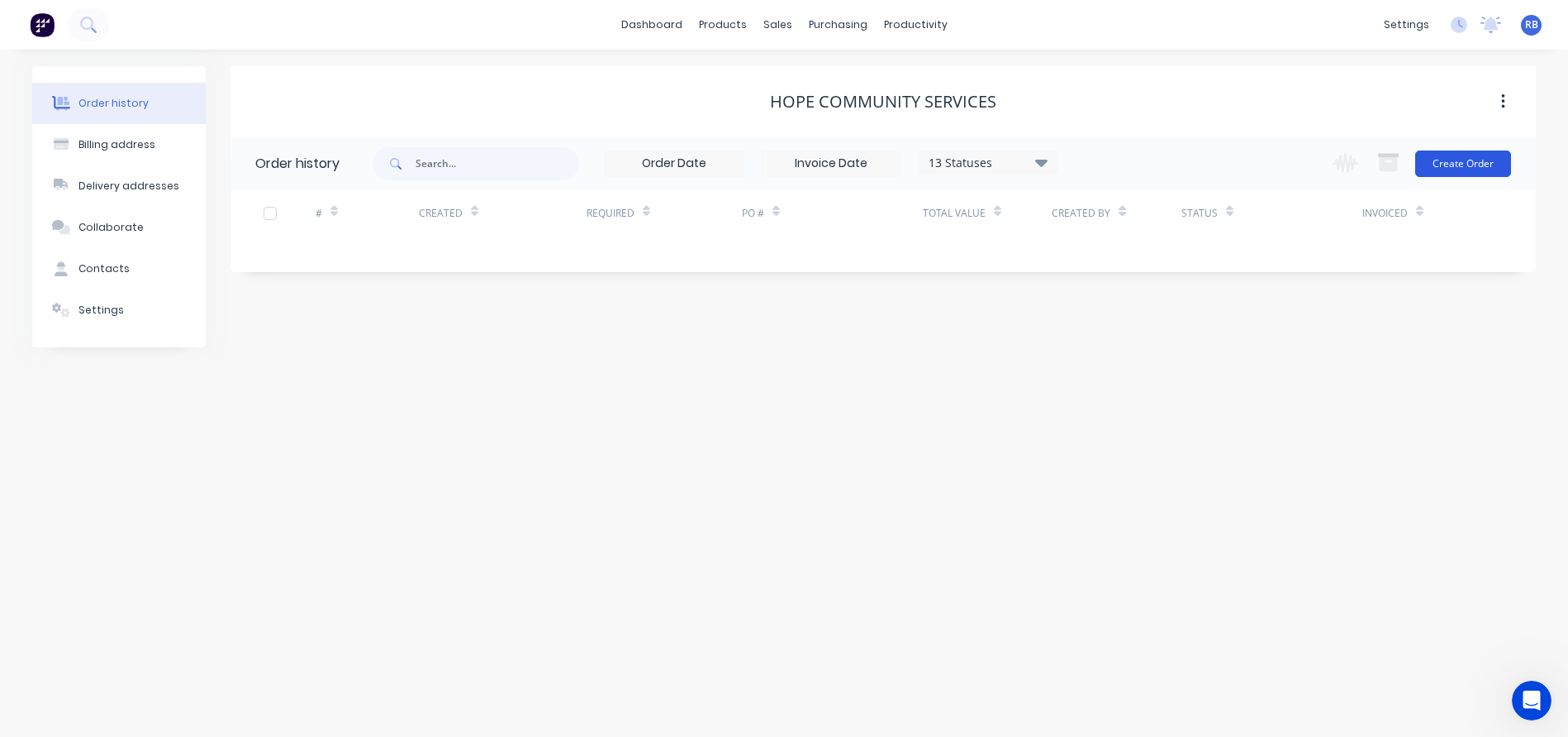
click at [1448, 164] on button "Create Order" at bounding box center [1463, 164] width 96 height 26
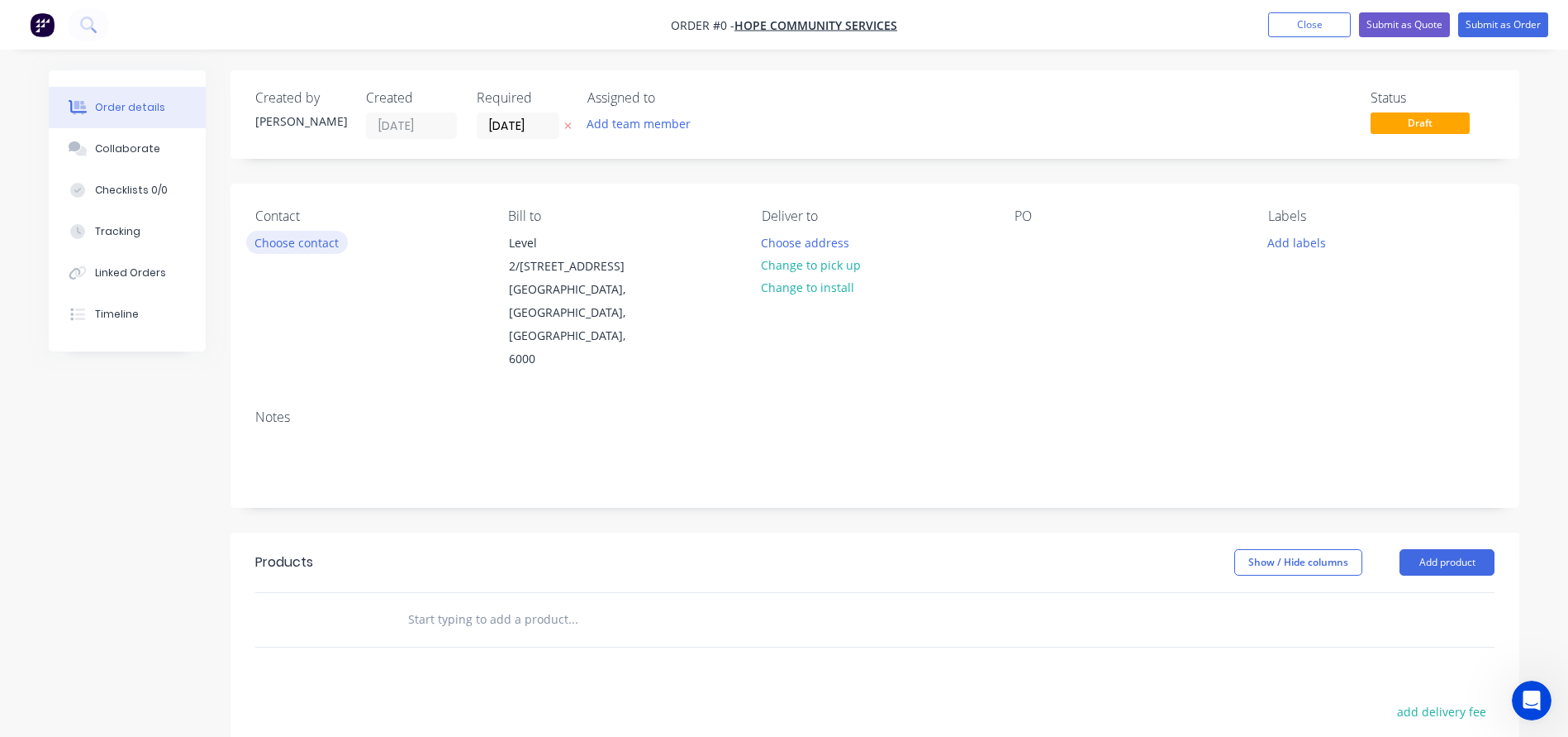
click at [296, 239] on button "Choose contact" at bounding box center [297, 242] width 101 height 22
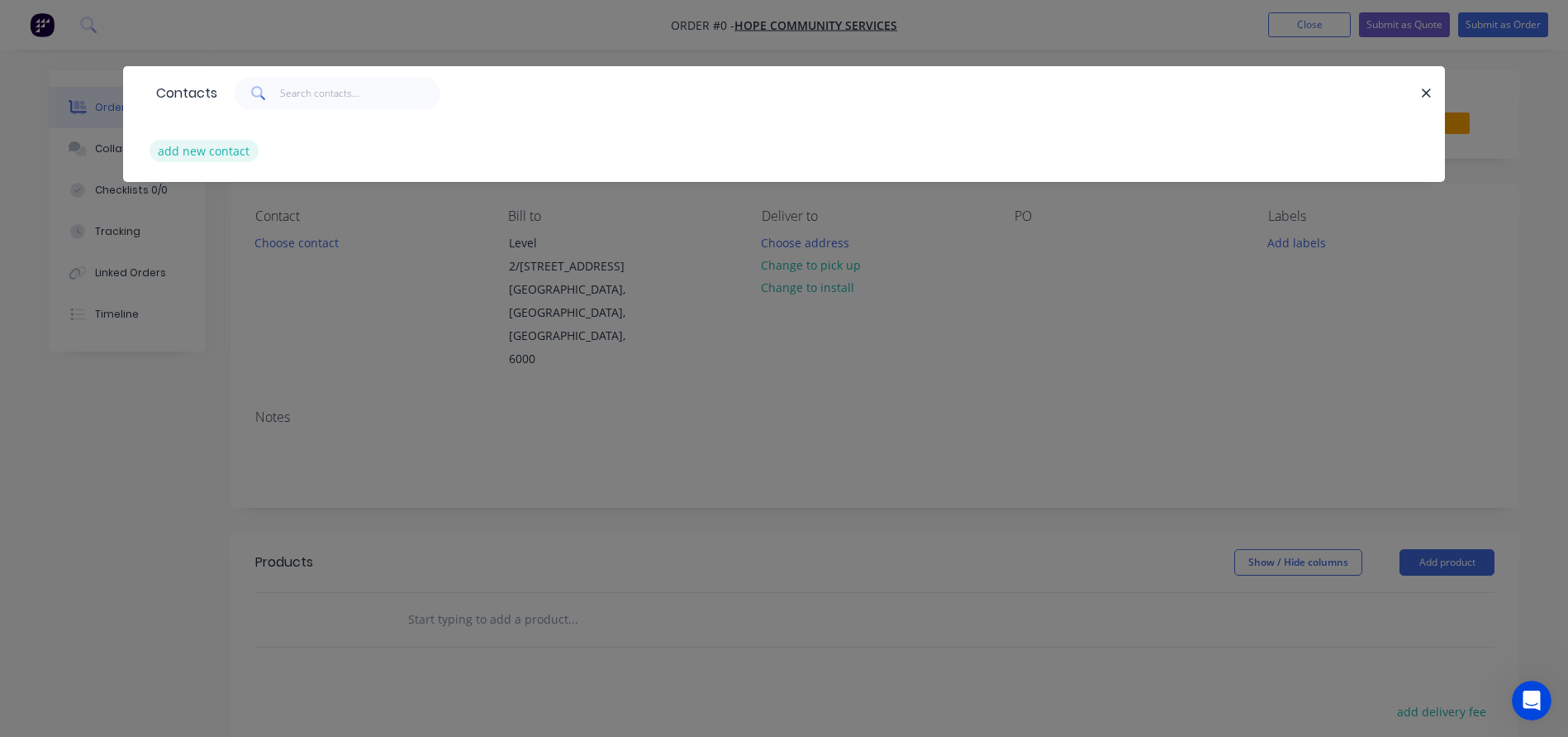
click at [186, 153] on button "add new contact" at bounding box center [204, 151] width 109 height 22
select select "AU"
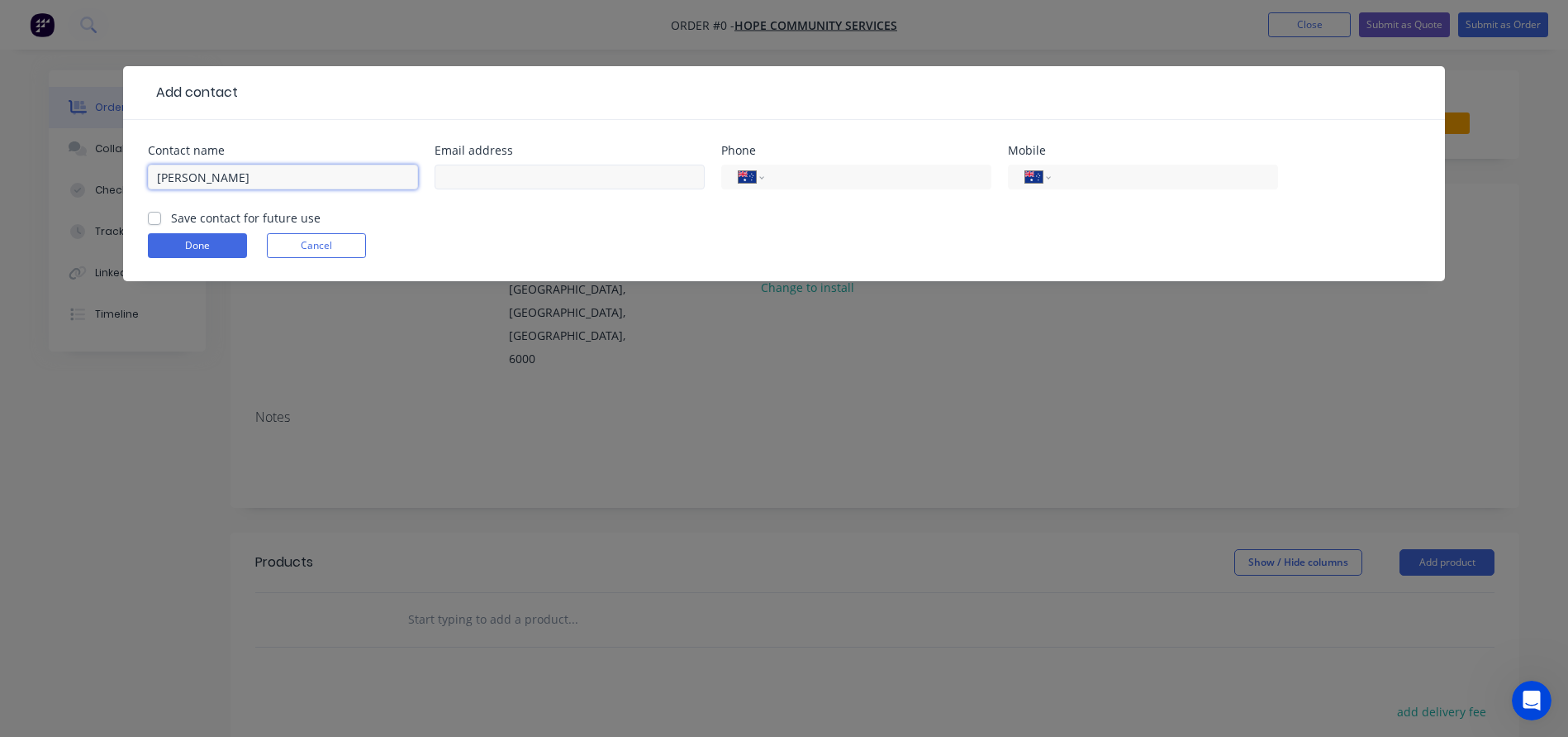
type input "[PERSON_NAME]"
paste input "[PERSON_NAME] <[PERSON_NAME][EMAIL_ADDRESS][PERSON_NAME][DOMAIN_NAME]>"
drag, startPoint x: 498, startPoint y: 174, endPoint x: 241, endPoint y: 174, distance: 257.0
click at [241, 174] on div "Contact name [PERSON_NAME] Email address [PERSON_NAME] <[PERSON_NAME][EMAIL_ADD…" at bounding box center [784, 176] width 1272 height 64
type input "[PERSON_NAME][EMAIL_ADDRESS][PERSON_NAME][DOMAIN_NAME]"
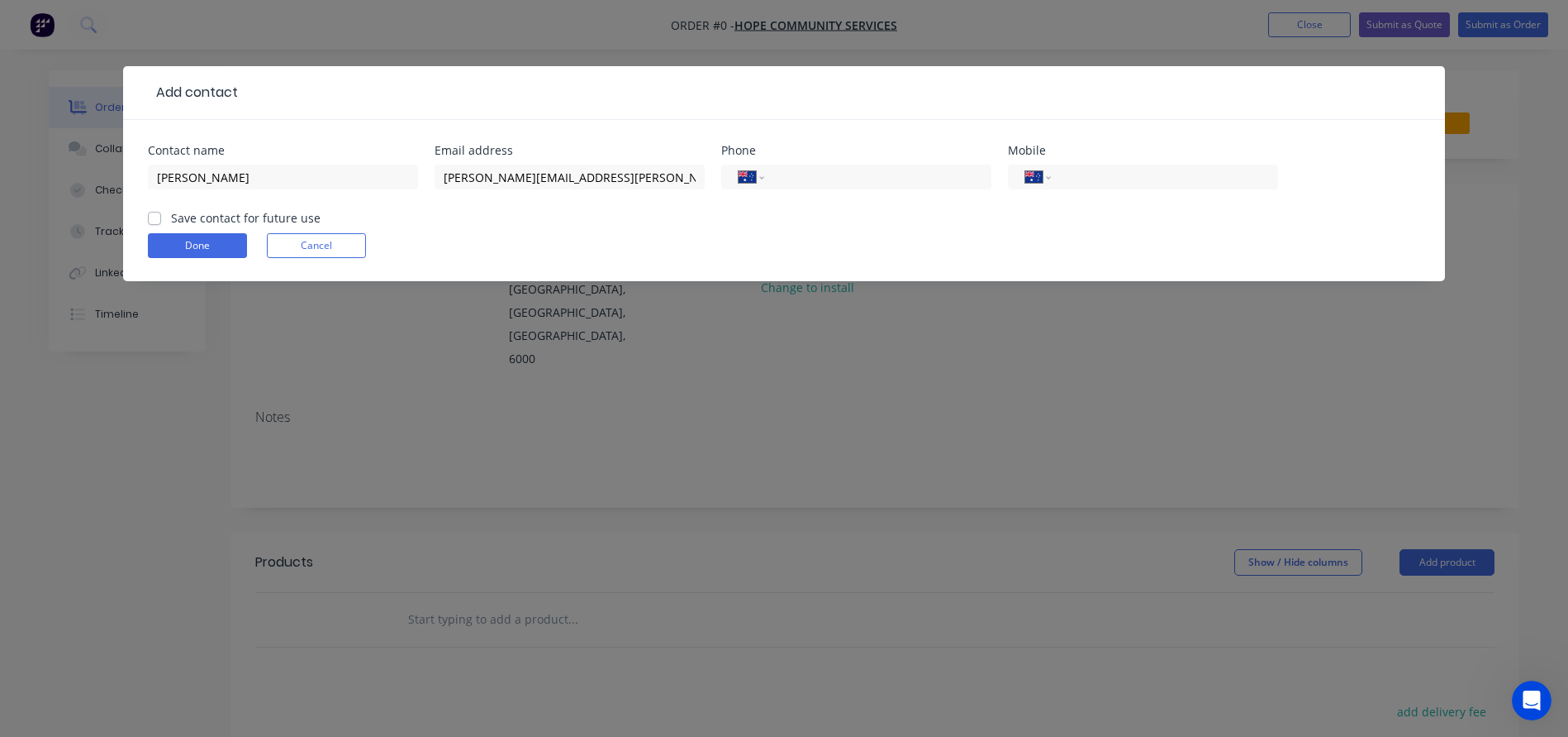
click at [171, 218] on label "Save contact for future use" at bounding box center [246, 218] width 150 height 18
click at [153, 218] on input "Save contact for future use" at bounding box center [154, 217] width 13 height 16
checkbox input "true"
click at [191, 246] on button "Done" at bounding box center [197, 246] width 100 height 25
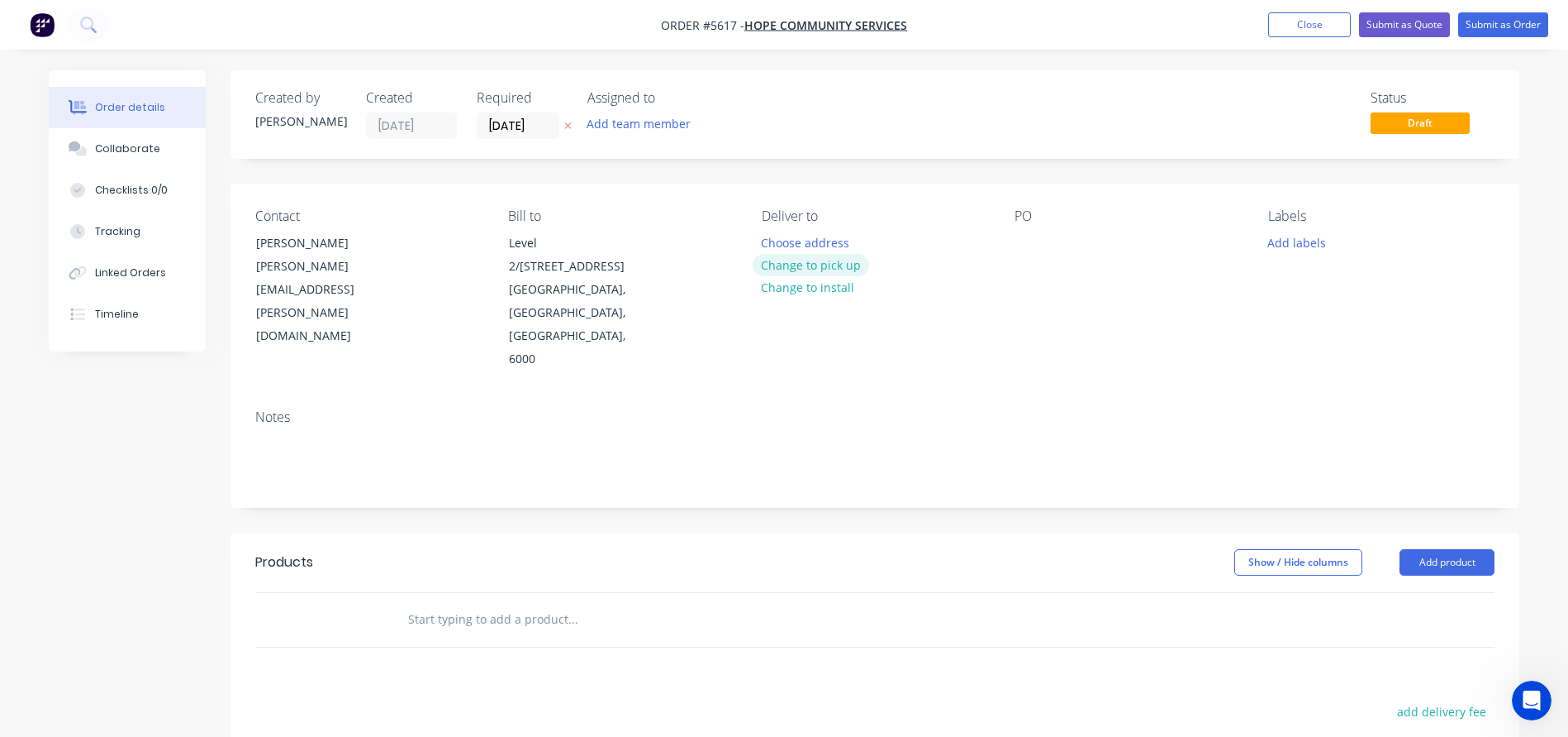
click at [788, 259] on button "Change to pick up" at bounding box center [811, 265] width 117 height 22
click at [766, 248] on div at bounding box center [775, 243] width 26 height 24
click at [1033, 241] on div at bounding box center [1028, 243] width 26 height 24
click at [1089, 243] on div "Reserved parking Signs" at bounding box center [1093, 243] width 156 height 24
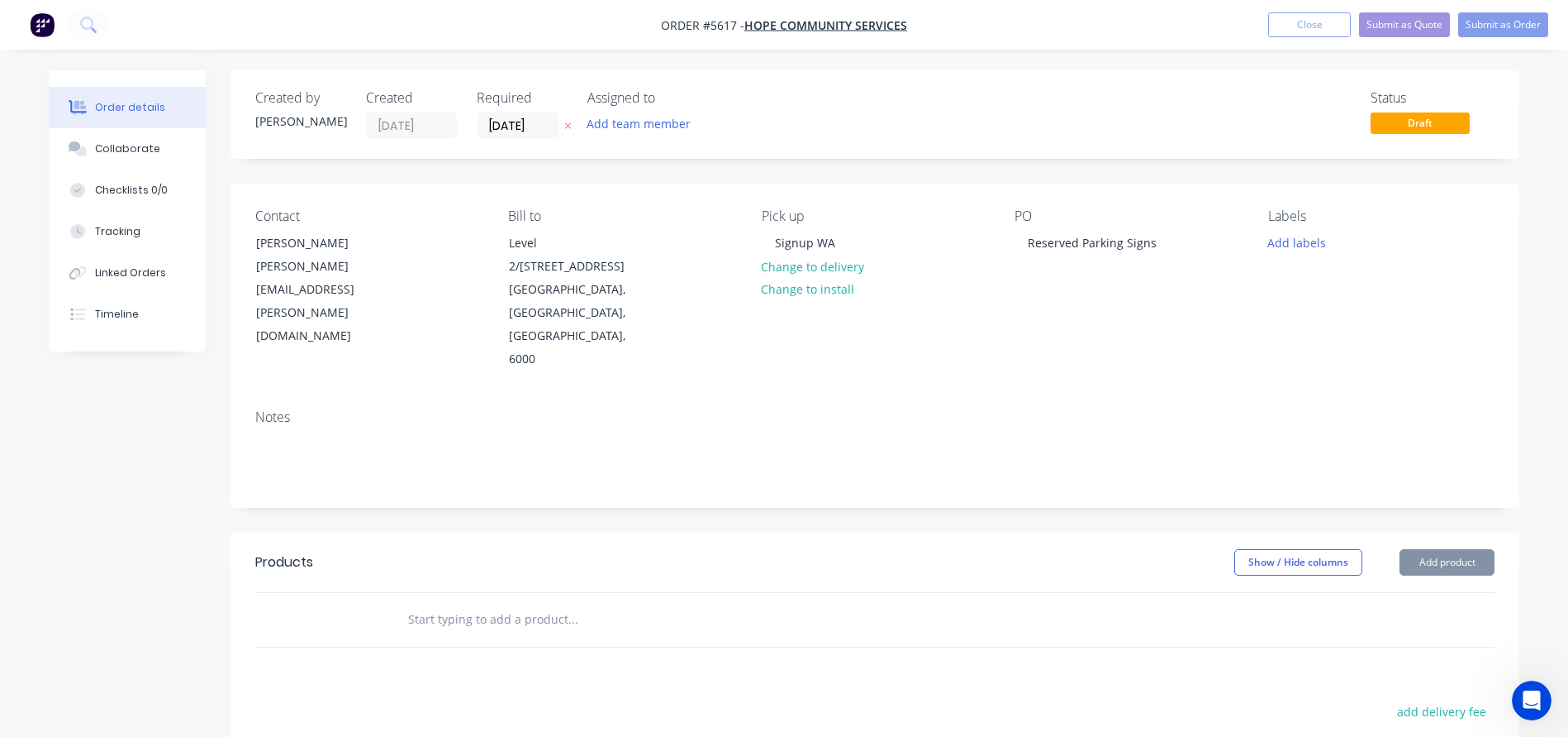
click at [433, 603] on input "text" at bounding box center [572, 620] width 330 height 34
type input "Supply:"
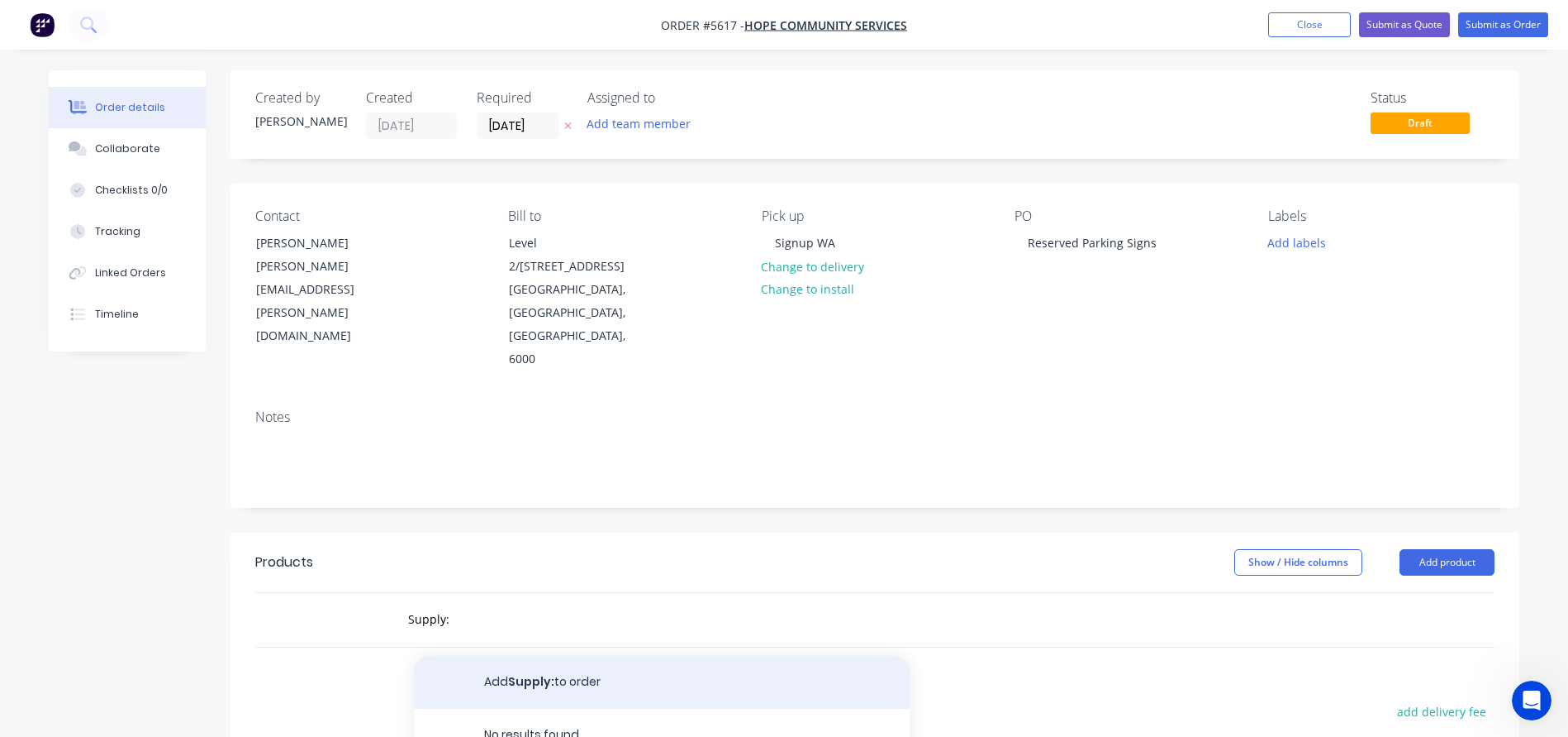
click at [497, 655] on button "Add Supply: to order" at bounding box center [661, 681] width 496 height 53
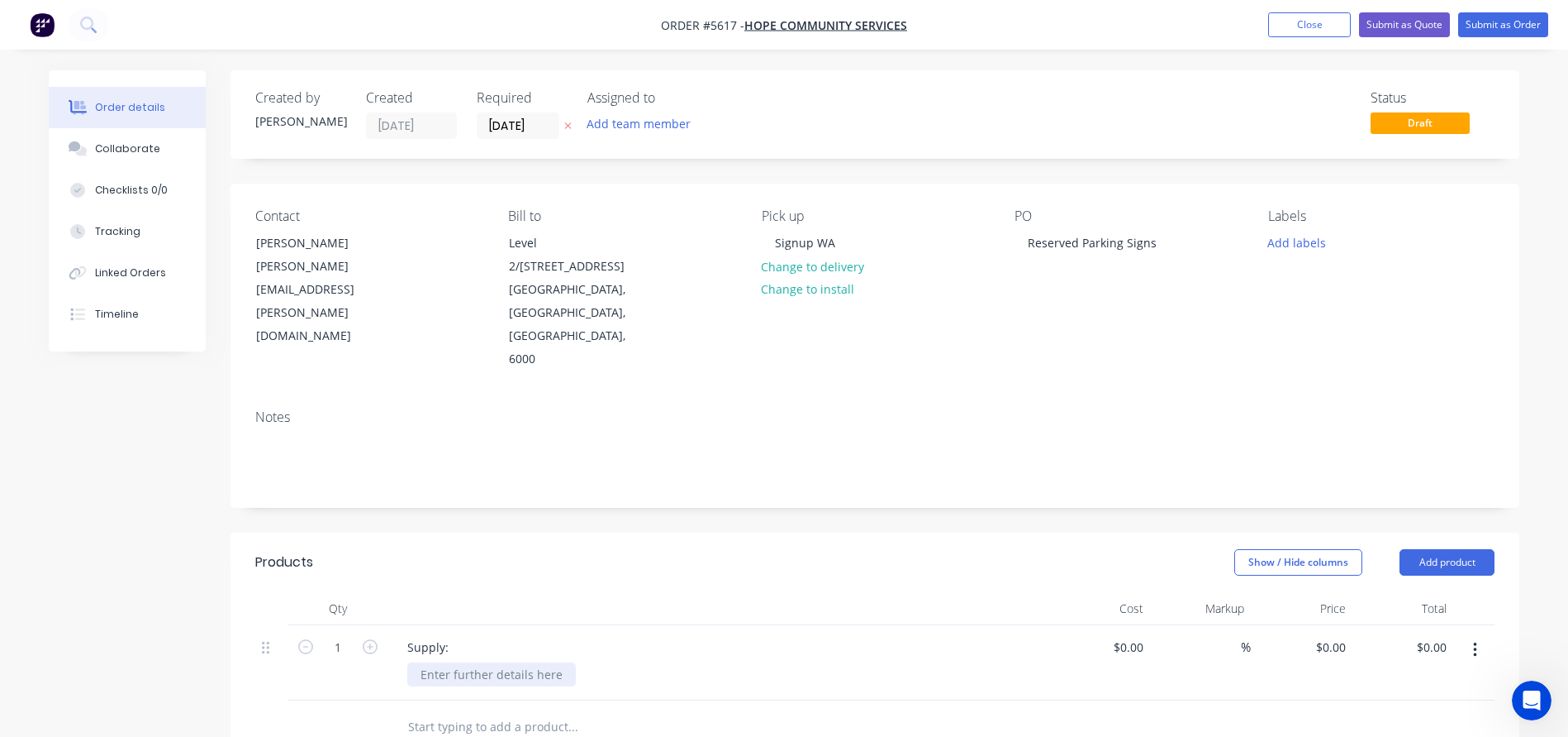
click at [454, 663] on div at bounding box center [491, 675] width 168 height 24
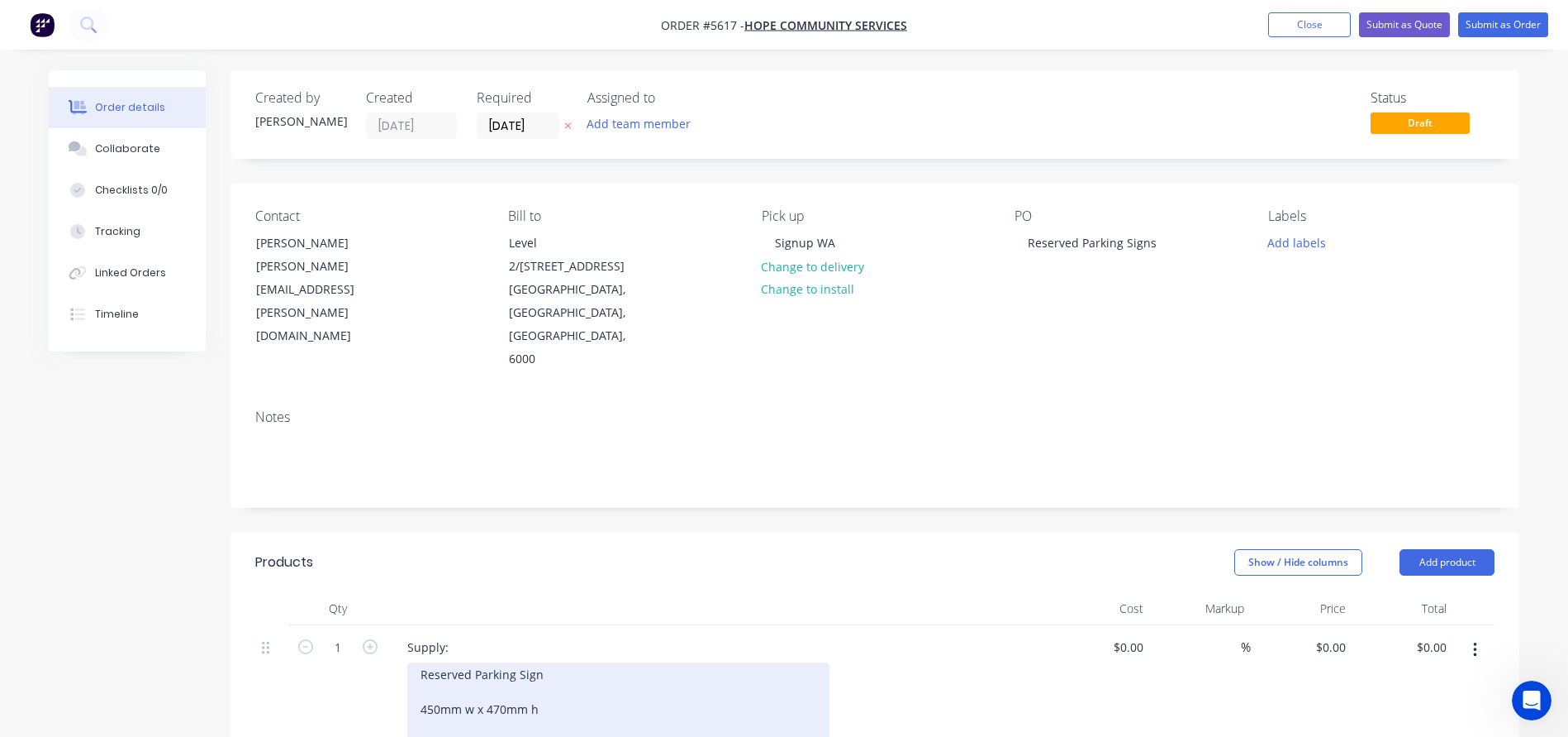
click at [477, 673] on div "Reserved Parking Sign 450mm w x 470mm h Materials: 3mm Aluminium Composite Pane…" at bounding box center [618, 709] width 422 height 93
click at [606, 689] on div "Reserved Parking Sign 450mm w x 470mm h Materials: 3mm Aluminium Composite Pane…" at bounding box center [589, 717] width 364 height 111
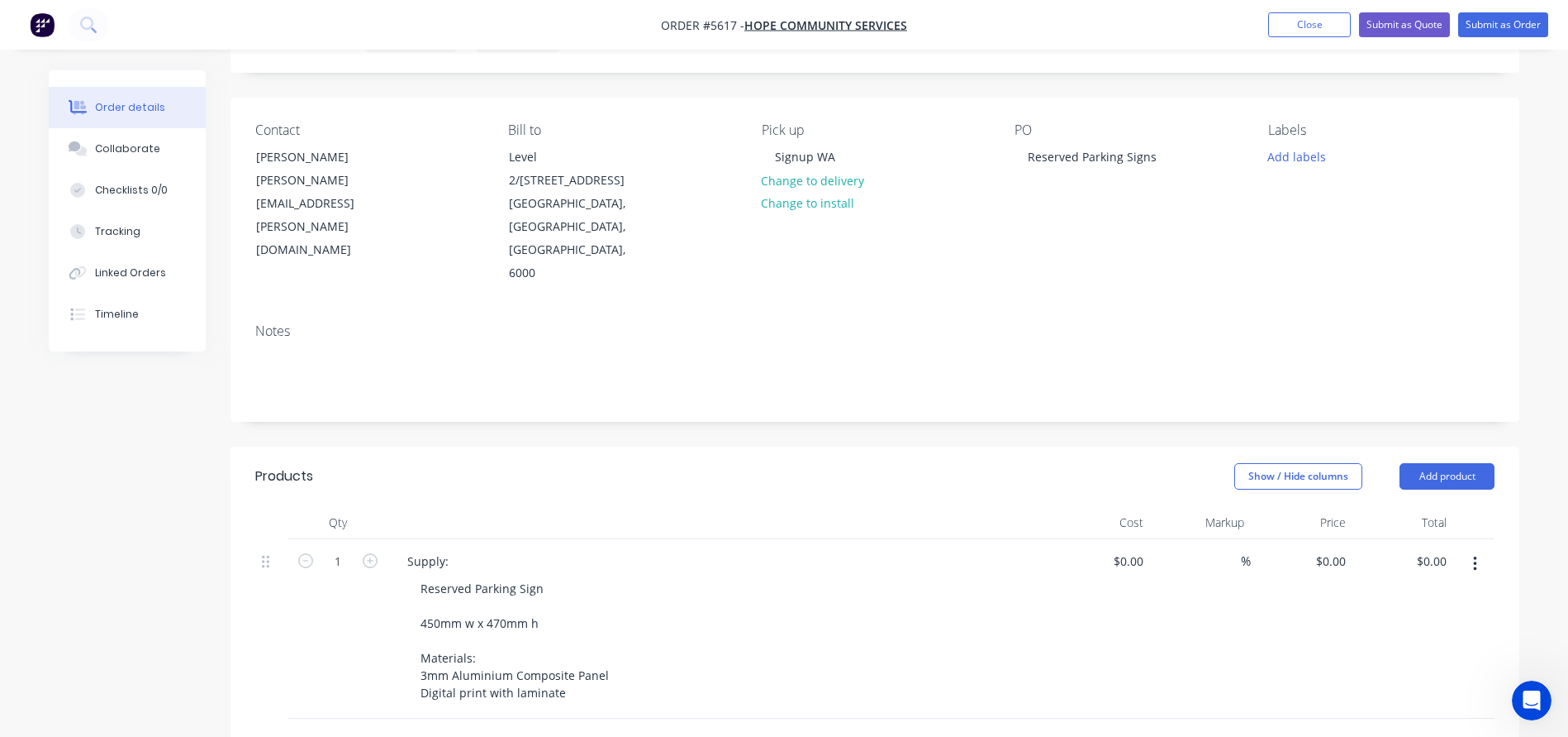
scroll to position [87, 0]
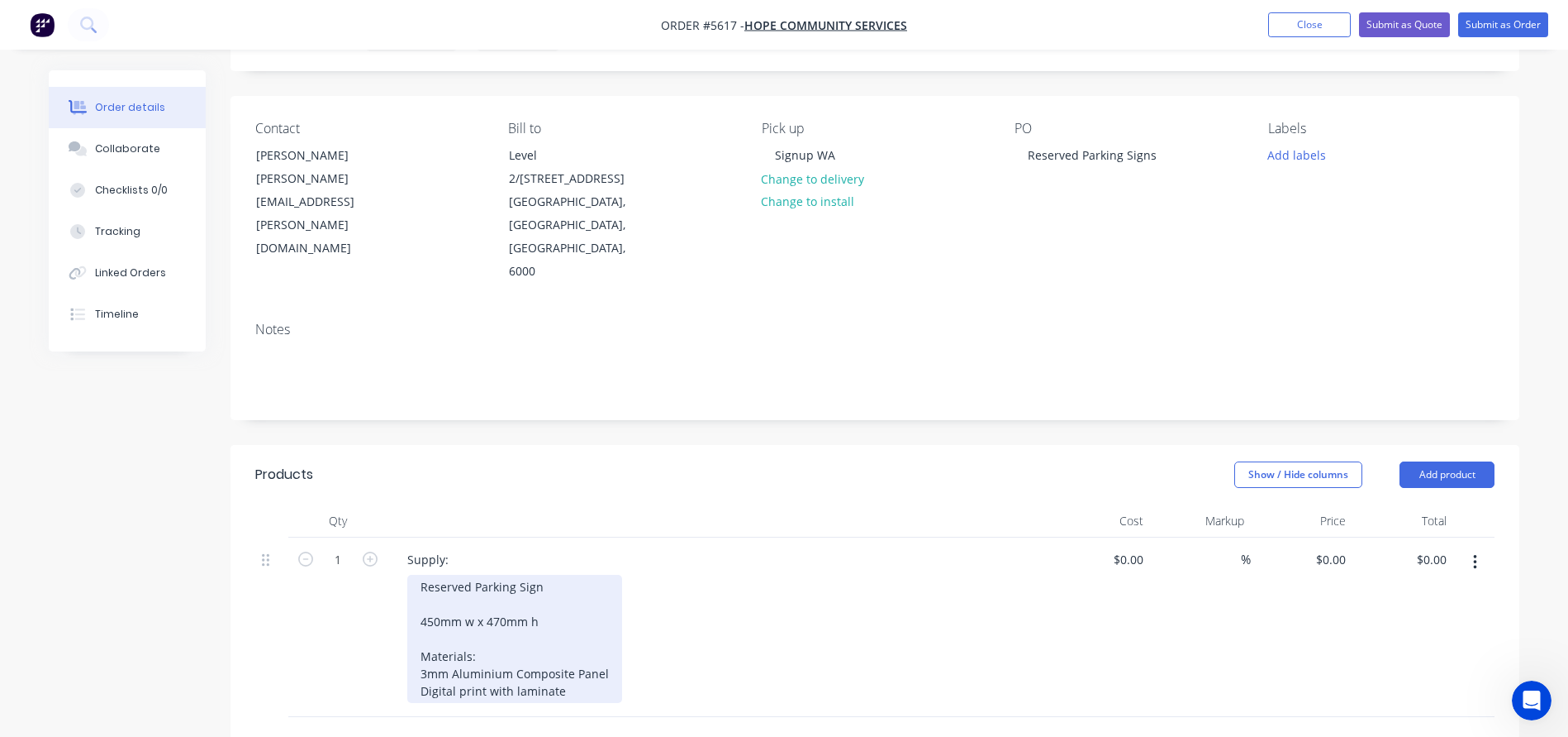
click at [500, 574] on div "Reserved Parking Sign 450mm w x 470mm h Materials: 3mm Aluminium Composite Pane…" at bounding box center [514, 638] width 215 height 128
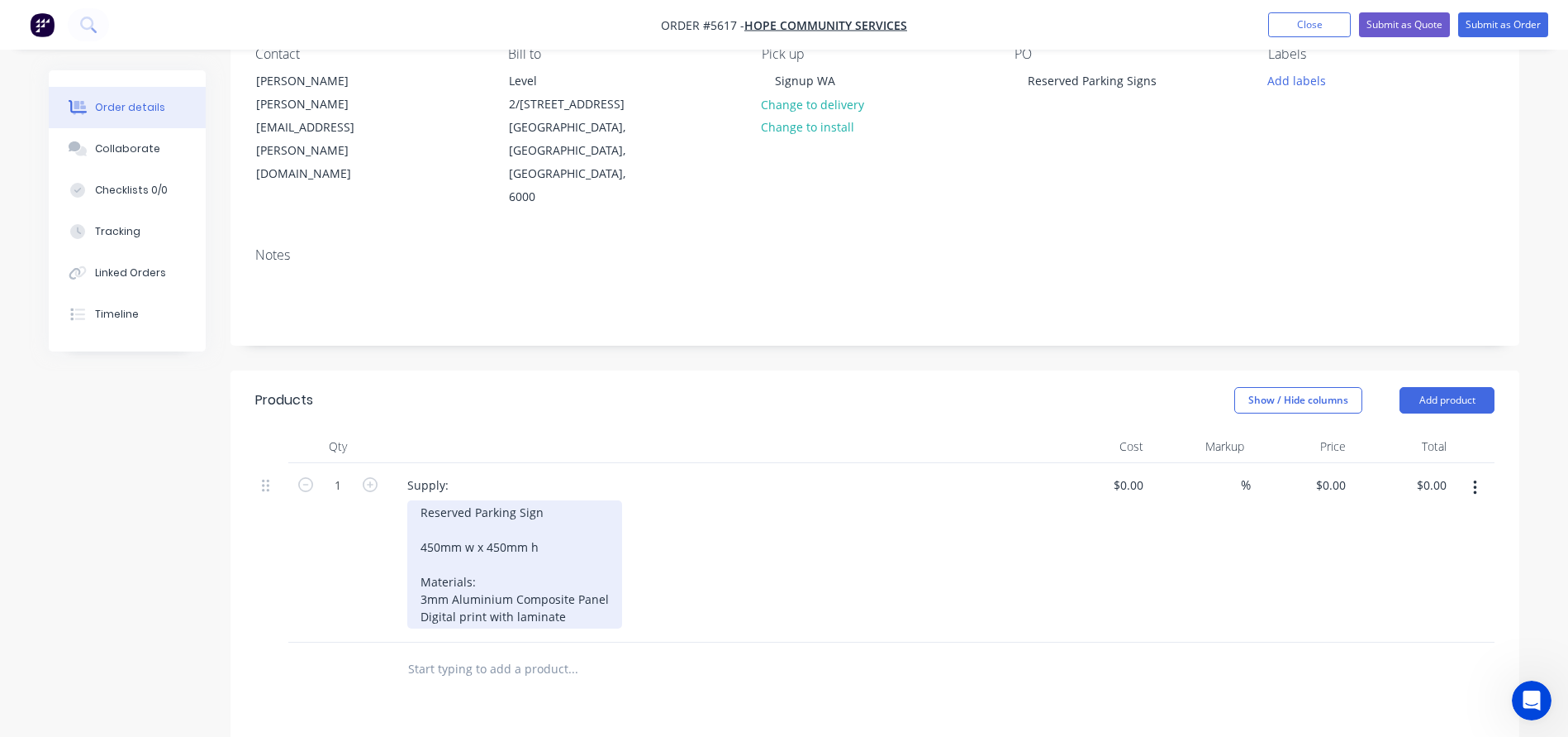
scroll to position [171, 0]
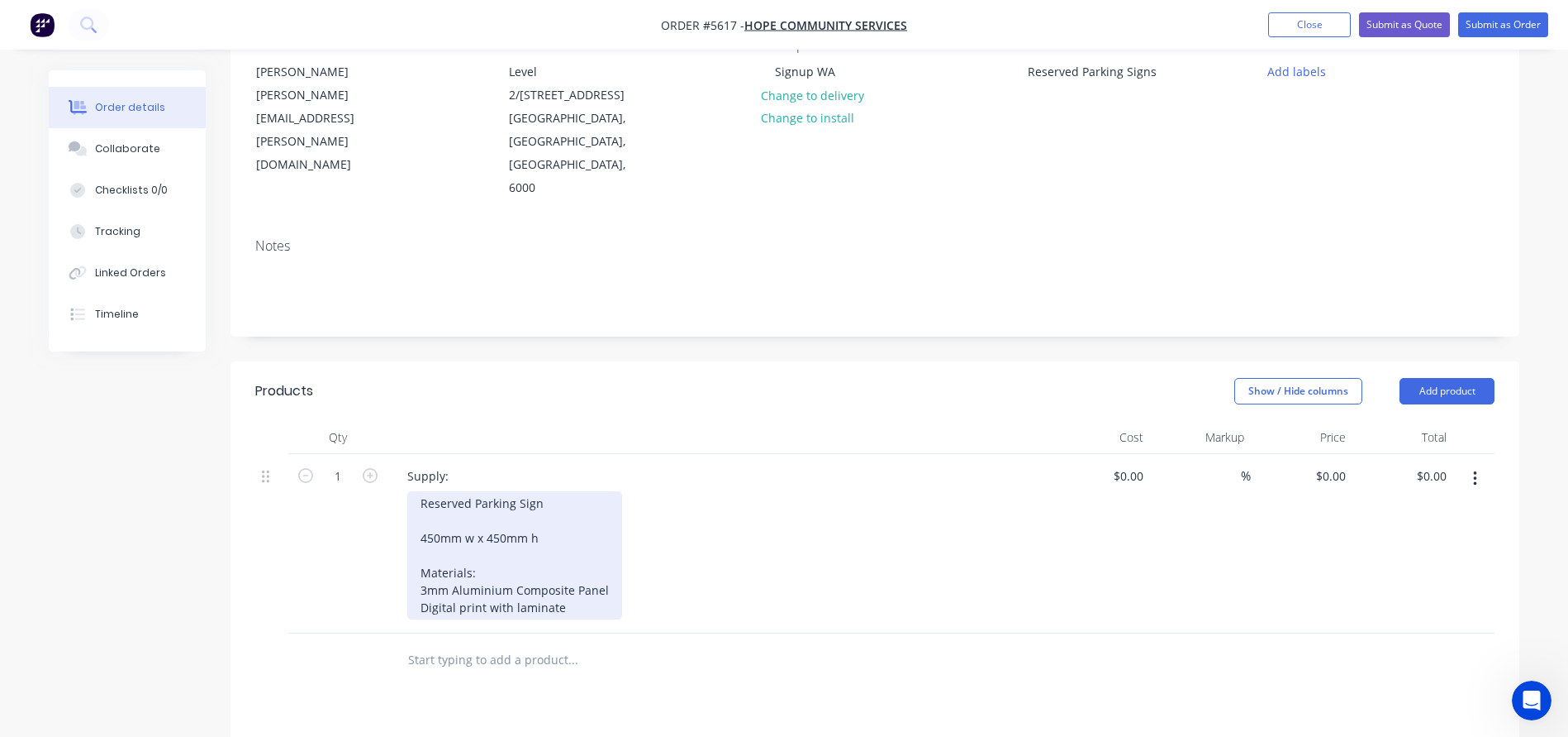
click at [420, 491] on div "Reserved Parking Sign 450mm w x 450mm h Materials: 3mm Aluminium Composite Pane…" at bounding box center [514, 556] width 215 height 128
click at [574, 535] on div "Larger Reserved Parking Sign 450mm w x 450mm h Materials: 3mm Aluminium Composi…" at bounding box center [514, 556] width 215 height 128
drag, startPoint x: 490, startPoint y: 558, endPoint x: 407, endPoint y: 405, distance: 174.1
click at [407, 454] on div "Supply: Larger Reserved Parking Sign 450mm w x 450mm h Materials: 3mm Aluminium…" at bounding box center [718, 552] width 661 height 196
copy div "Larger Reserved Parking Sign 450mm w x 450mm h Materials: 3mm Aluminium Composi…"
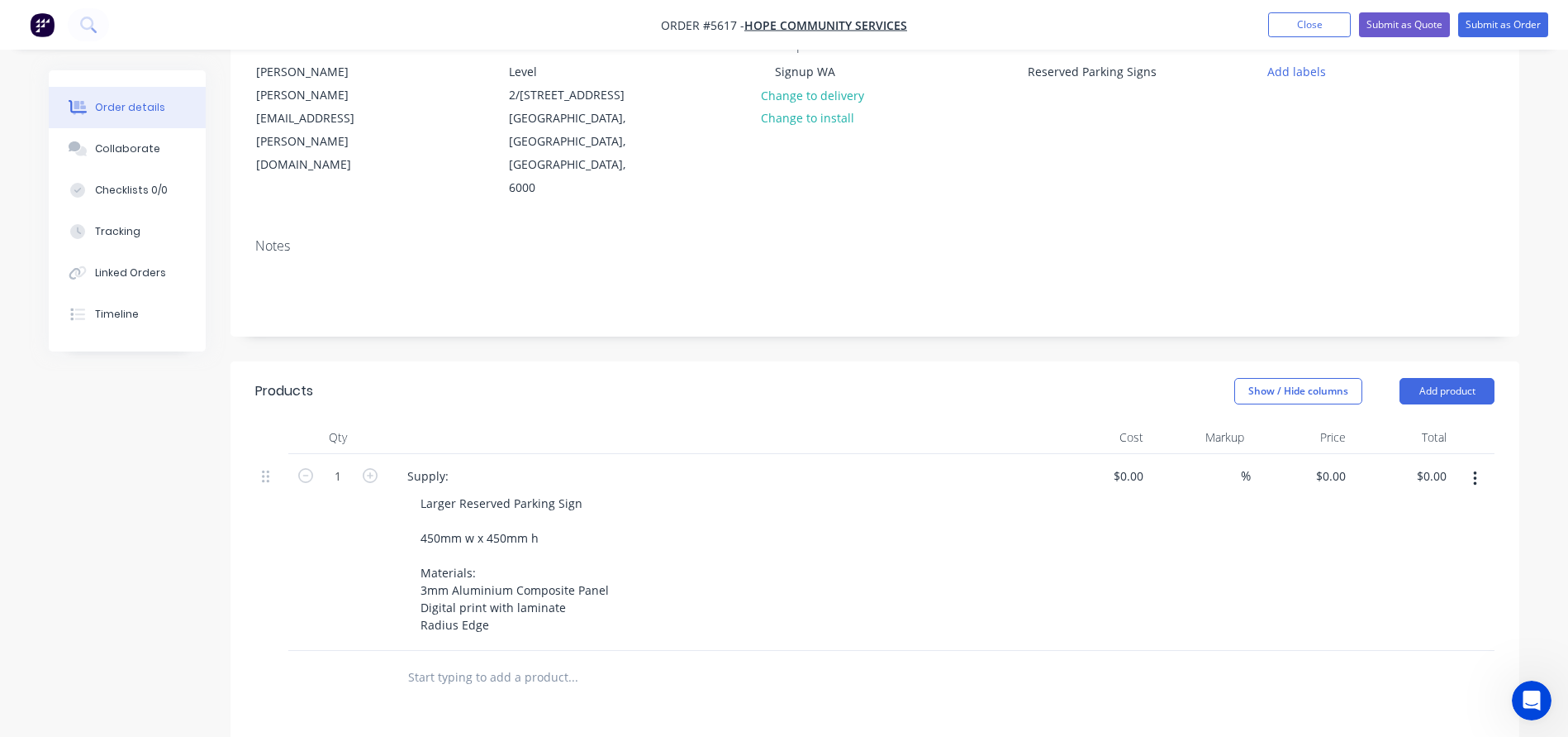
click at [427, 661] on input "text" at bounding box center [572, 677] width 330 height 34
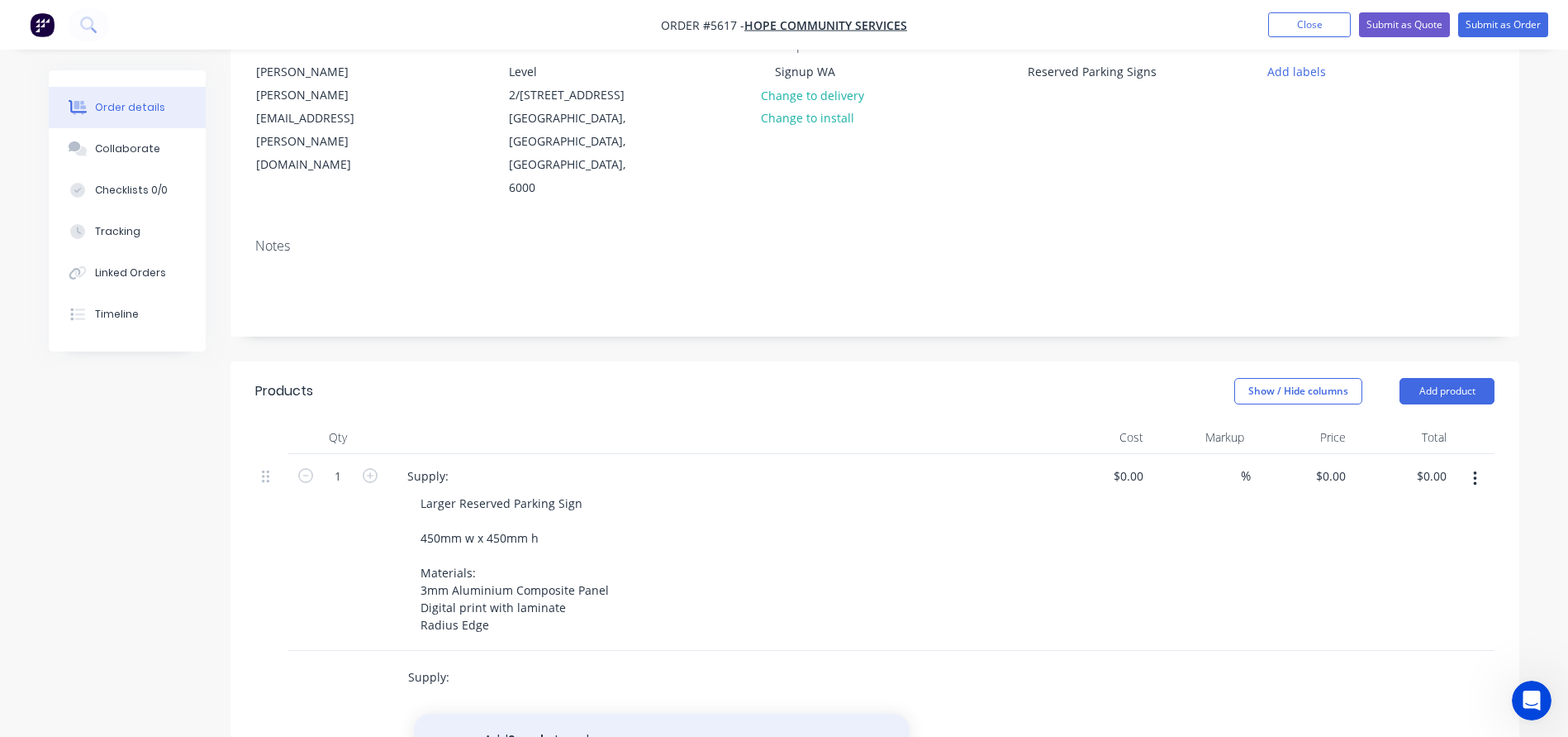
type input "Supply:"
click at [501, 714] on button "Add Supply: to order" at bounding box center [661, 740] width 496 height 53
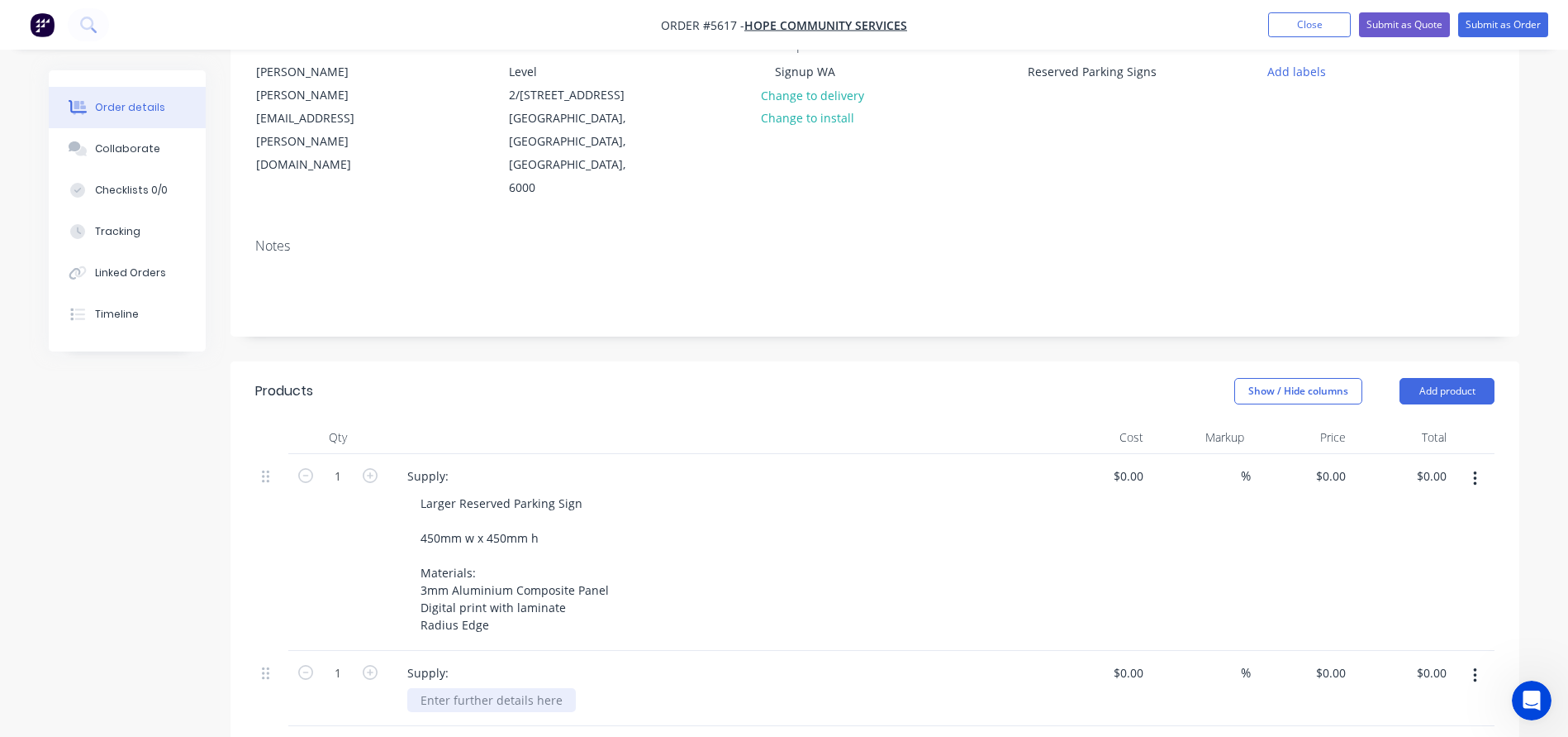
click at [458, 688] on div at bounding box center [491, 700] width 168 height 24
paste div
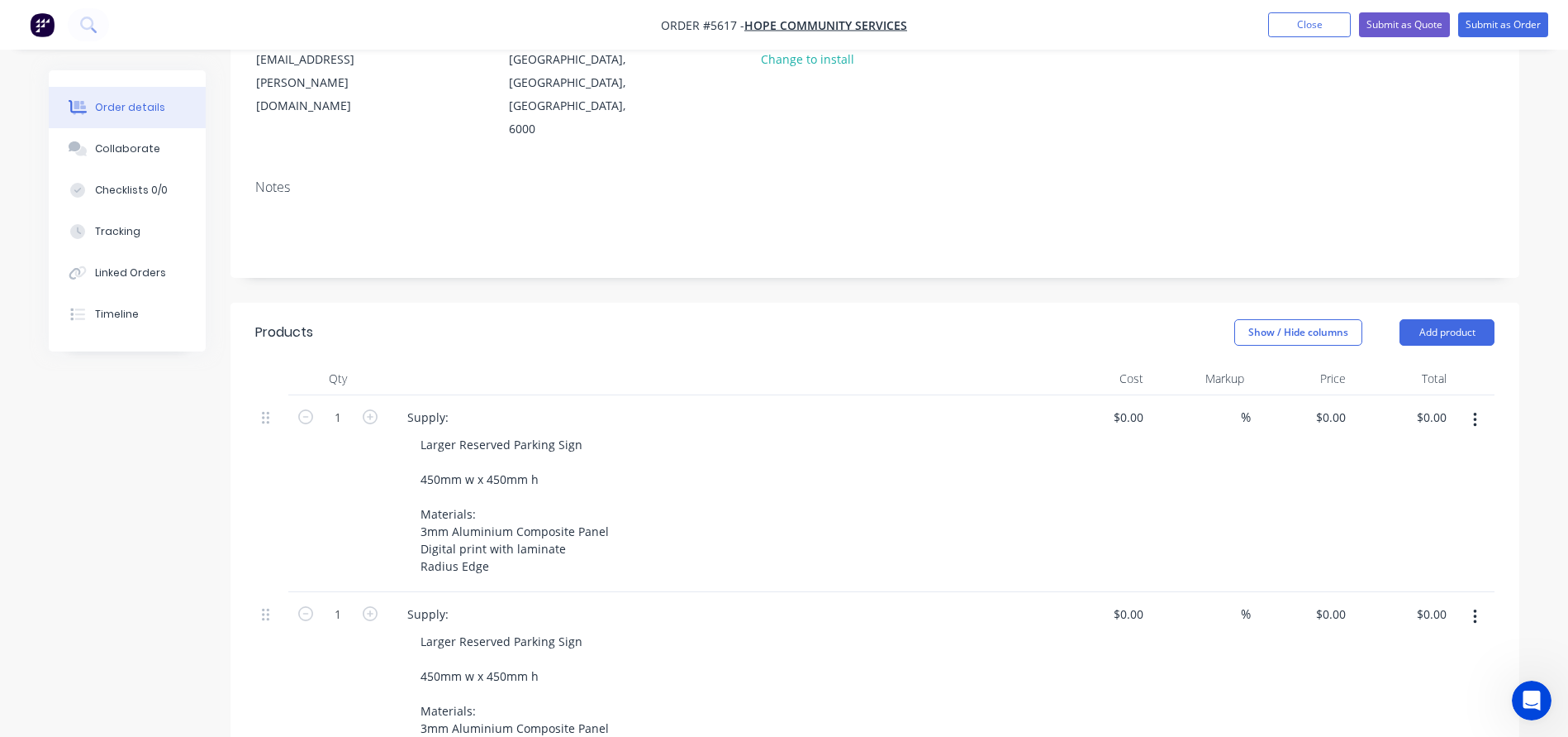
scroll to position [229, 0]
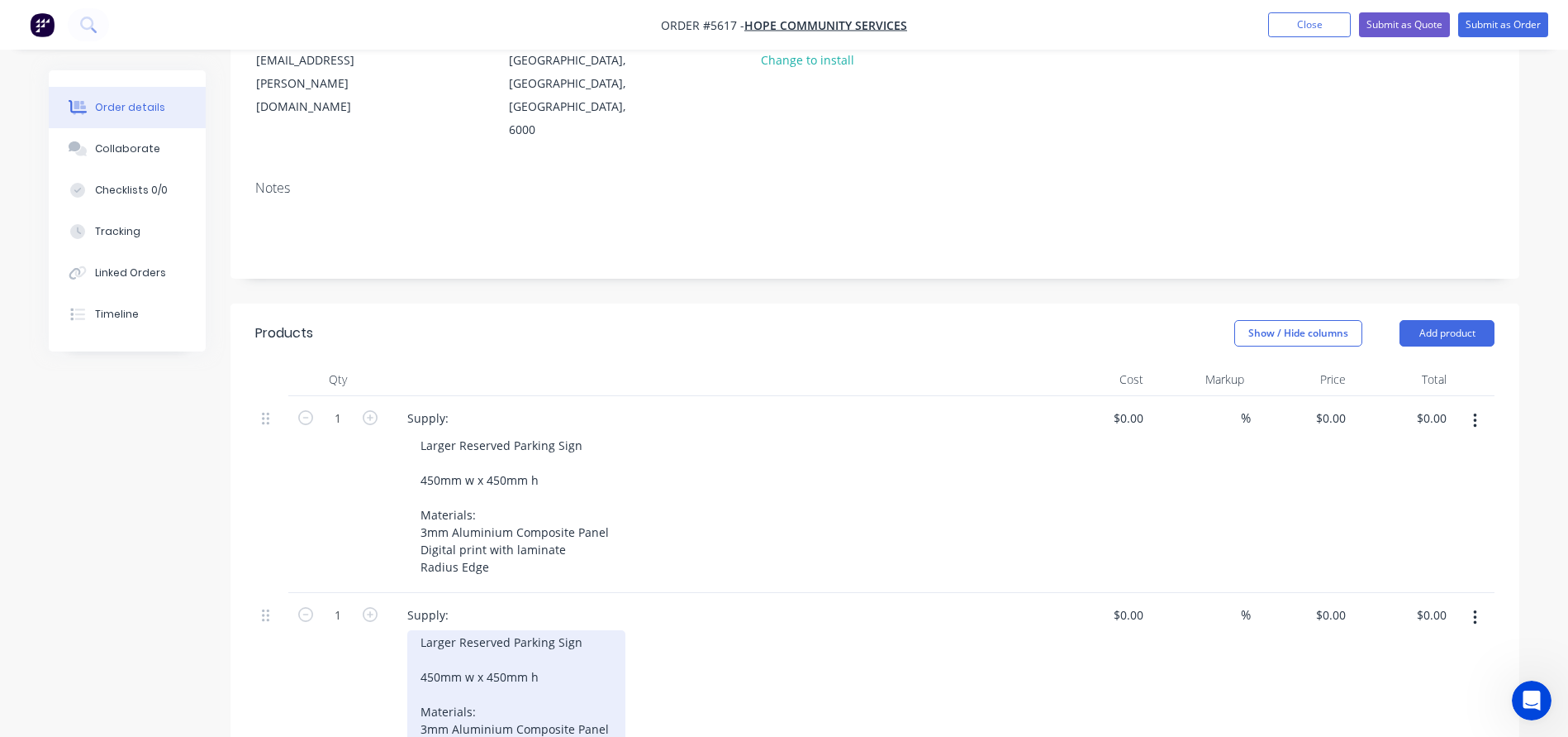
click at [440, 630] on div "Larger Reserved Parking Sign 450mm w x 450mm h Materials: 3mm Aluminium Composi…" at bounding box center [516, 703] width 219 height 145
click at [561, 630] on div "Larger Reserved Parking Sign 280mm w x 450mm h Materials: 3mm Aluminium Composi…" at bounding box center [516, 703] width 219 height 145
drag, startPoint x: 458, startPoint y: 573, endPoint x: 396, endPoint y: 573, distance: 62.0
click at [397, 593] on div "Supply: Larger Reserved Parking Sign 280mm w x 400mm h Materials: 3mm Aluminium…" at bounding box center [718, 690] width 661 height 196
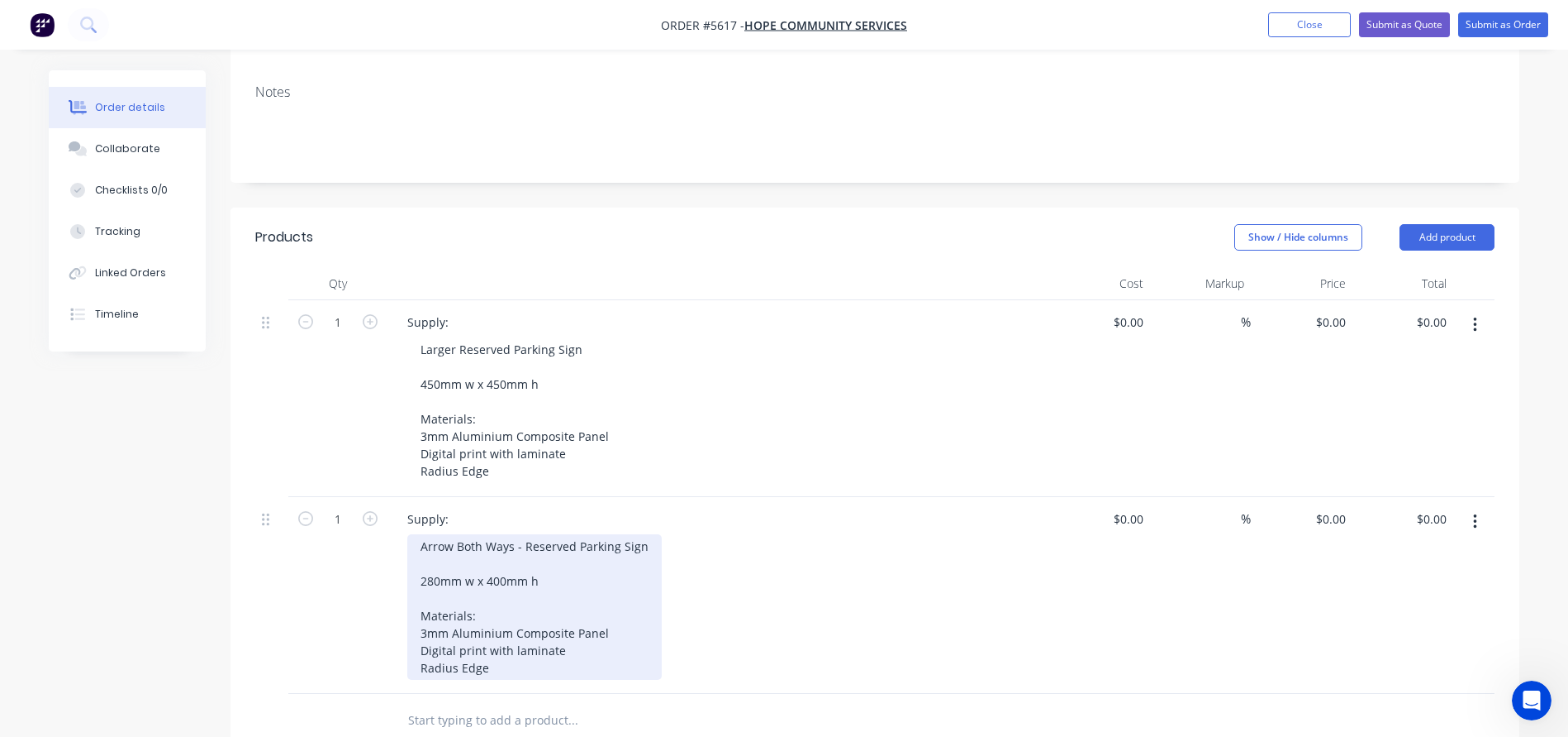
scroll to position [327, 0]
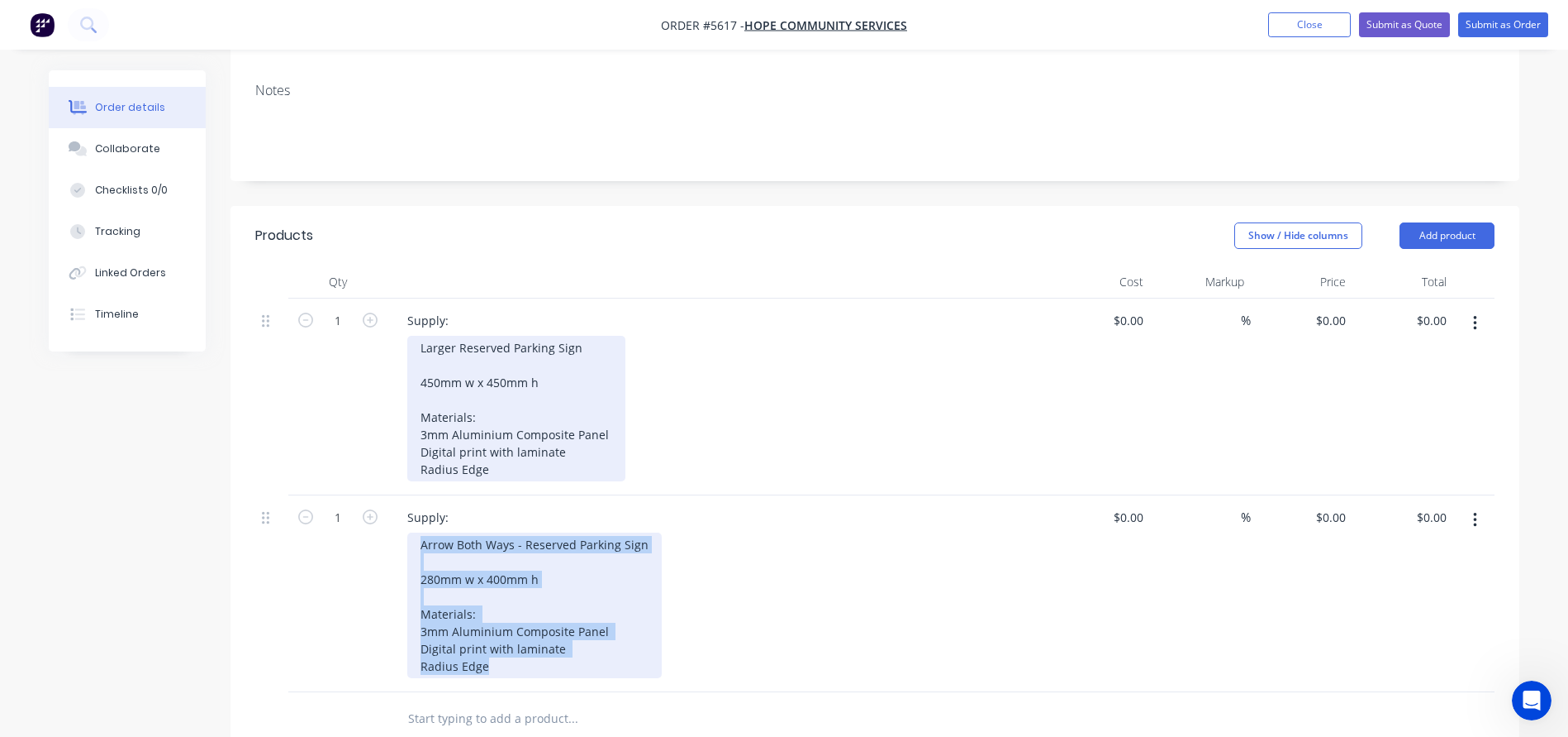
drag, startPoint x: 496, startPoint y: 599, endPoint x: 411, endPoint y: 407, distance: 210.0
click at [411, 407] on div "1 Supply: Larger Reserved Parking Sign 450mm w x 450mm h Materials: 3mm Alumini…" at bounding box center [875, 495] width 1240 height 394
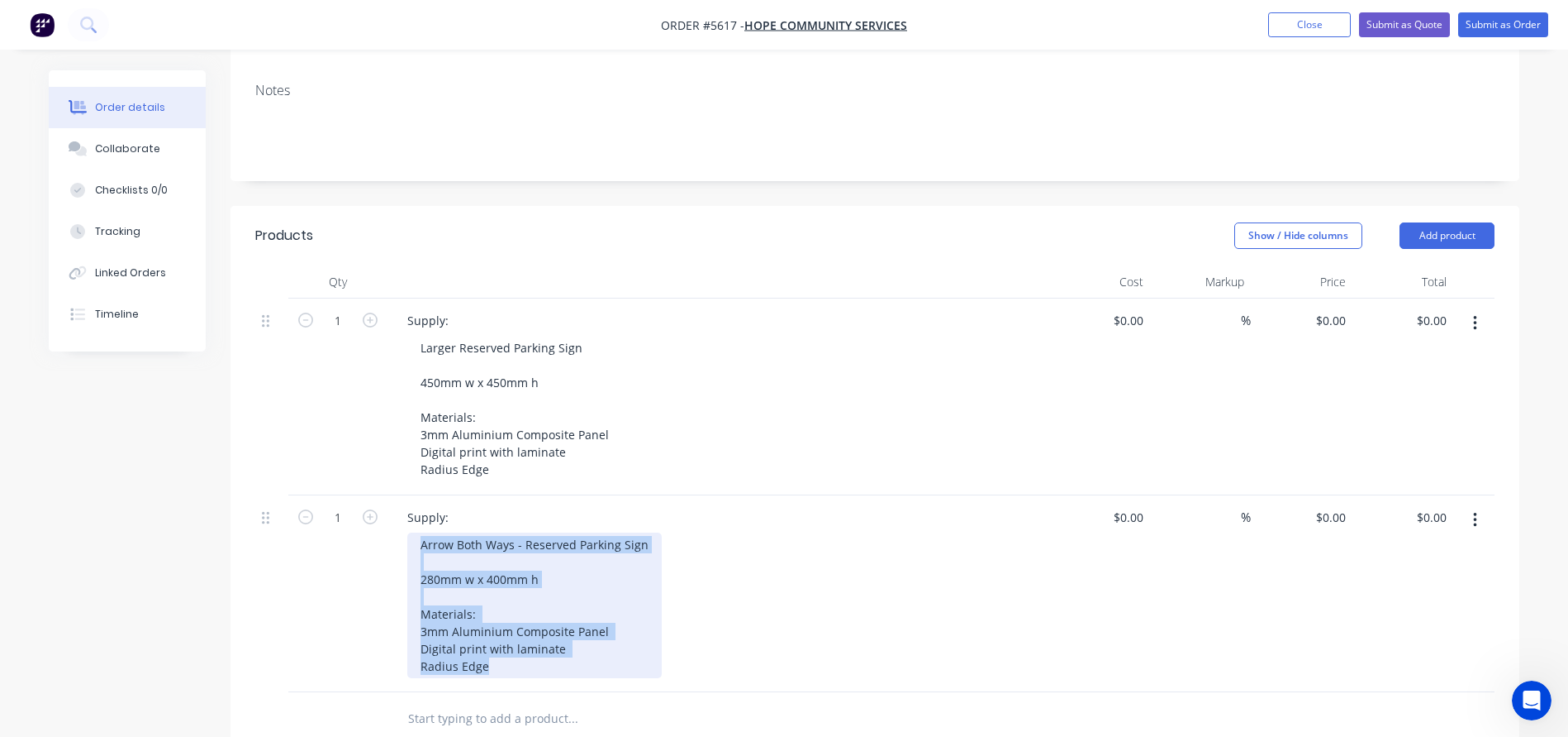
copy div "Arrow Both Ways - Reserved Parking Sign 280mm w x 400mm h Materials: 3mm Alumin…"
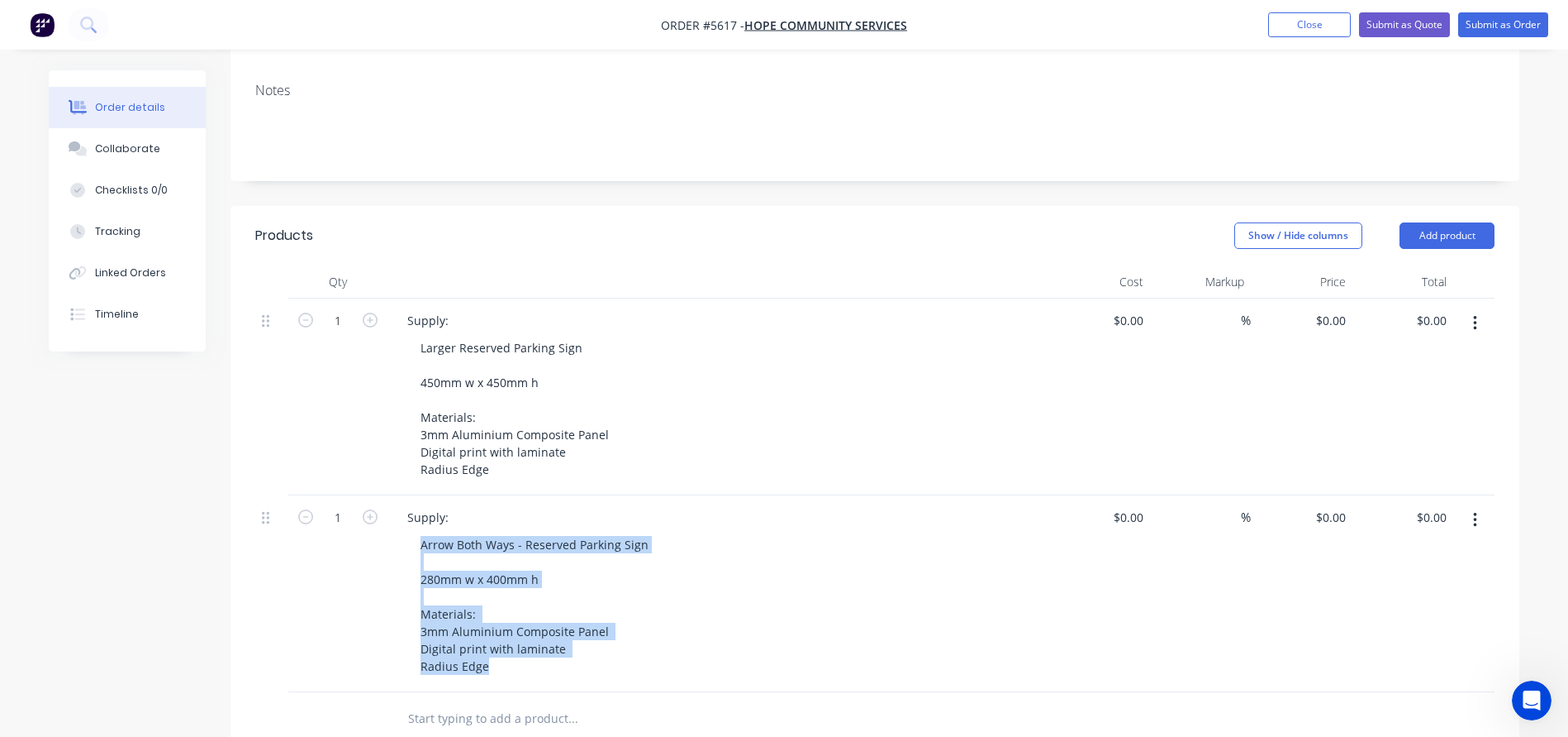
click at [429, 702] on input "text" at bounding box center [572, 718] width 330 height 34
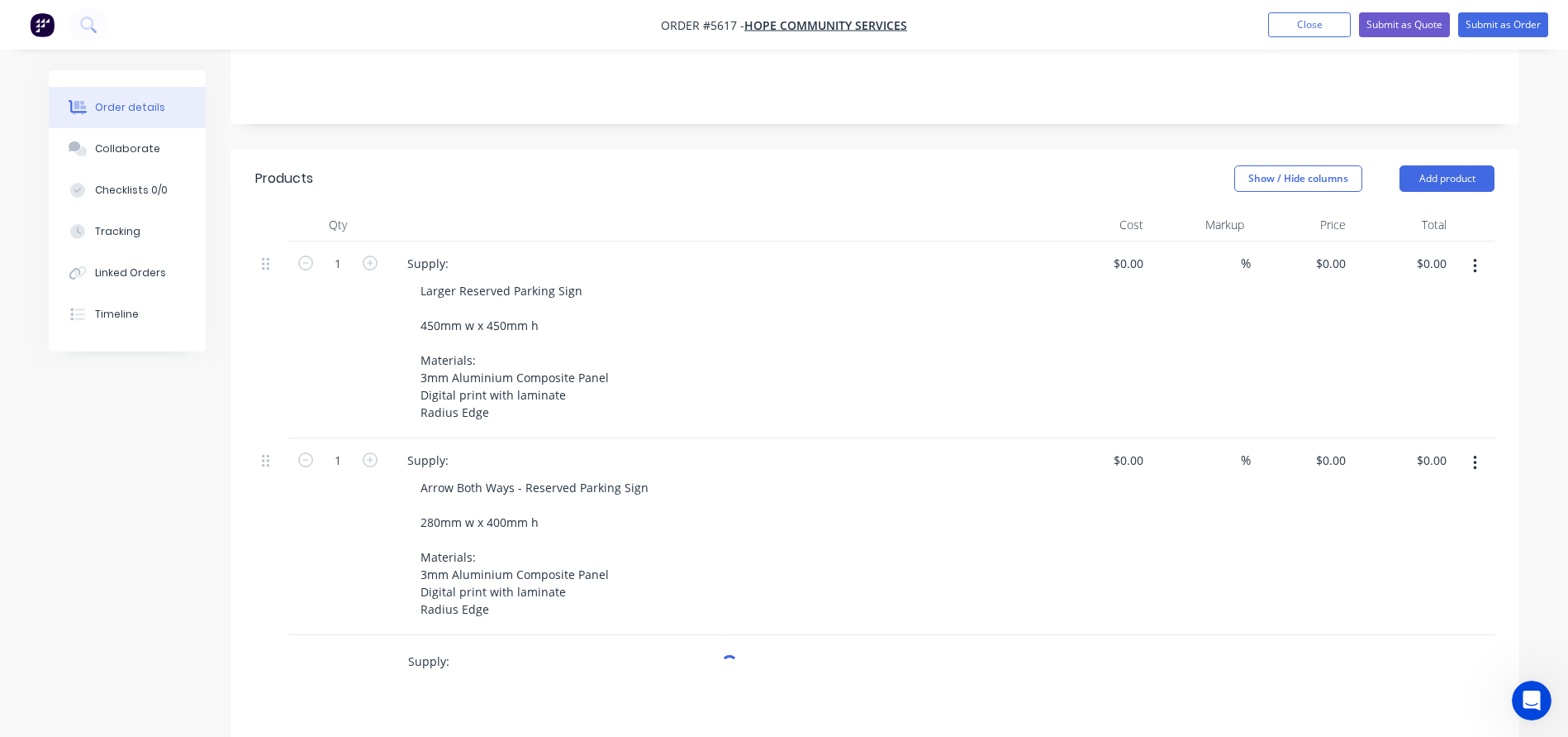
scroll to position [391, 0]
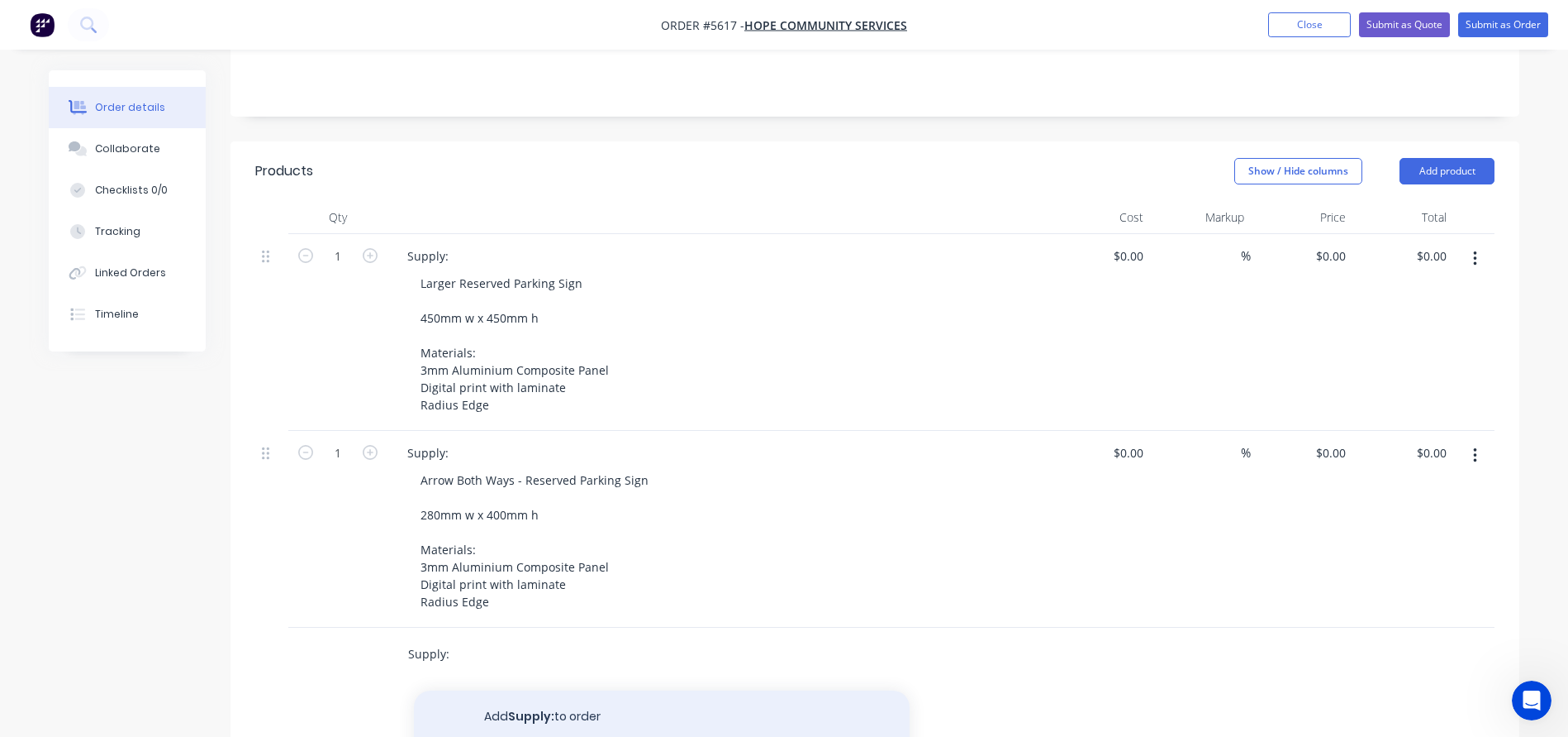
type input "Supply:"
click at [553, 690] on button "Add Supply: to order" at bounding box center [661, 717] width 496 height 53
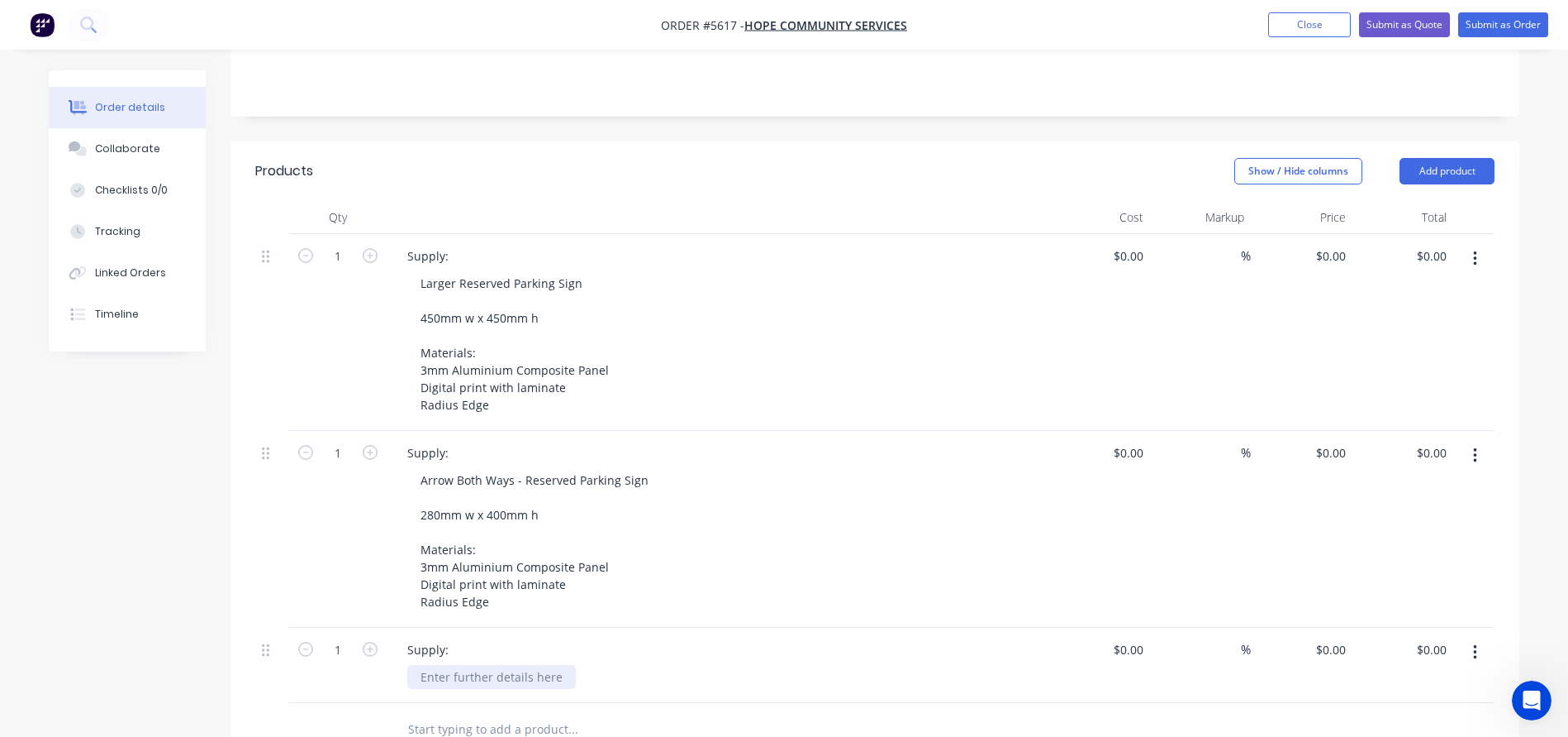
click at [460, 664] on div at bounding box center [491, 677] width 168 height 24
paste div
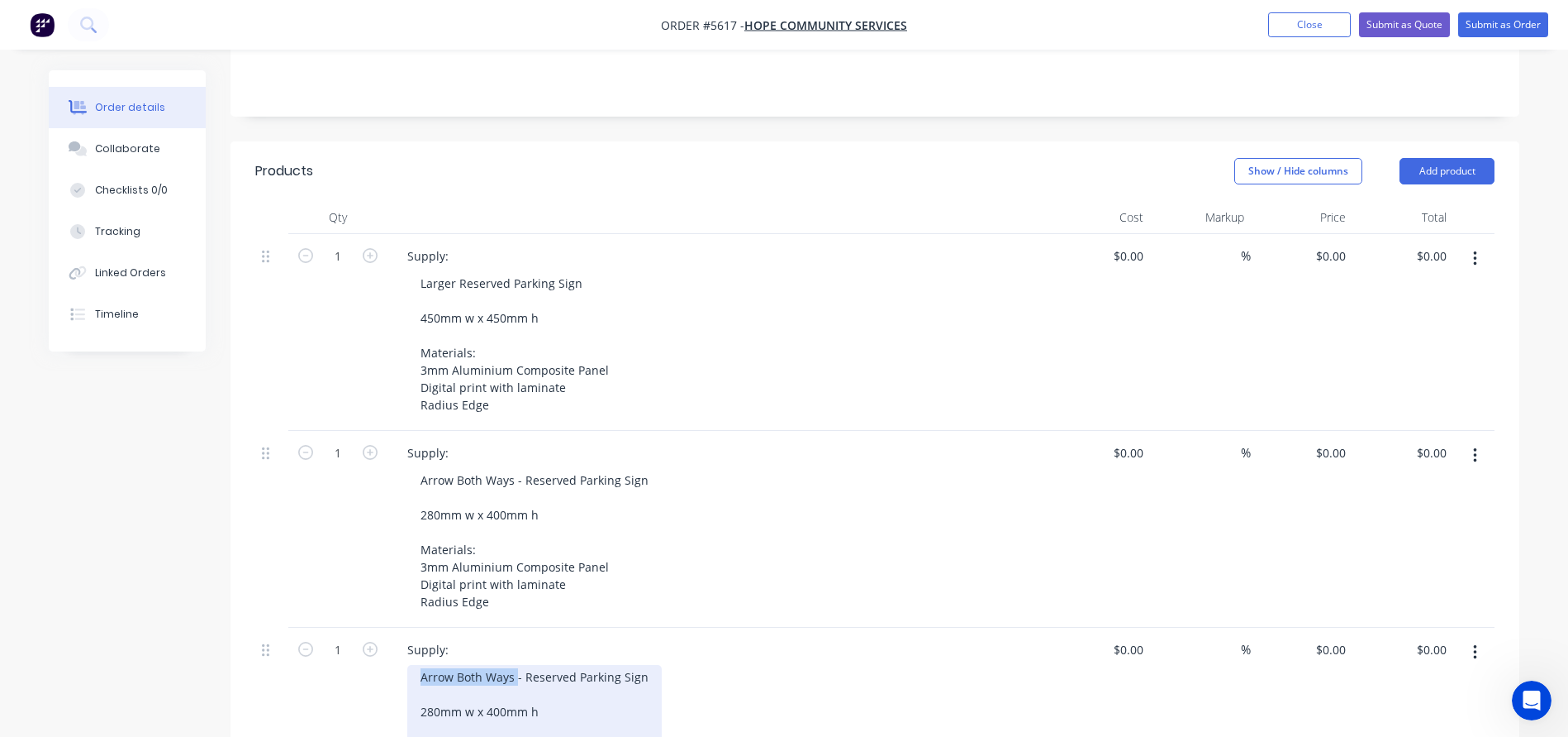
drag, startPoint x: 515, startPoint y: 605, endPoint x: 364, endPoint y: 601, distance: 151.1
click at [370, 627] on div "1 Supply: Arrow Both Ways - Reserved Parking Sign 280mm w x 400mm h Materials: …" at bounding box center [875, 725] width 1240 height 196
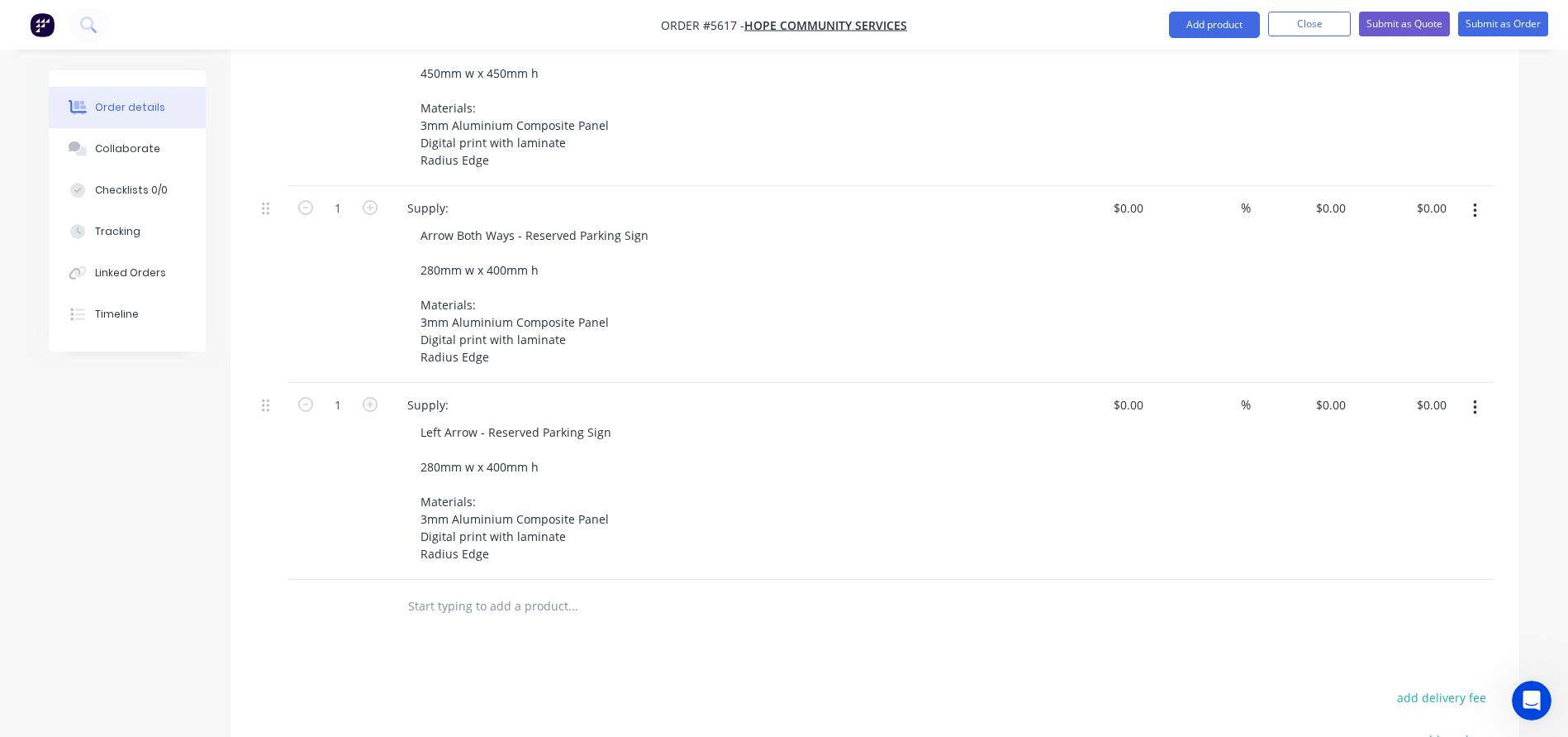
scroll to position [640, 0]
click at [455, 585] on input "text" at bounding box center [572, 602] width 330 height 34
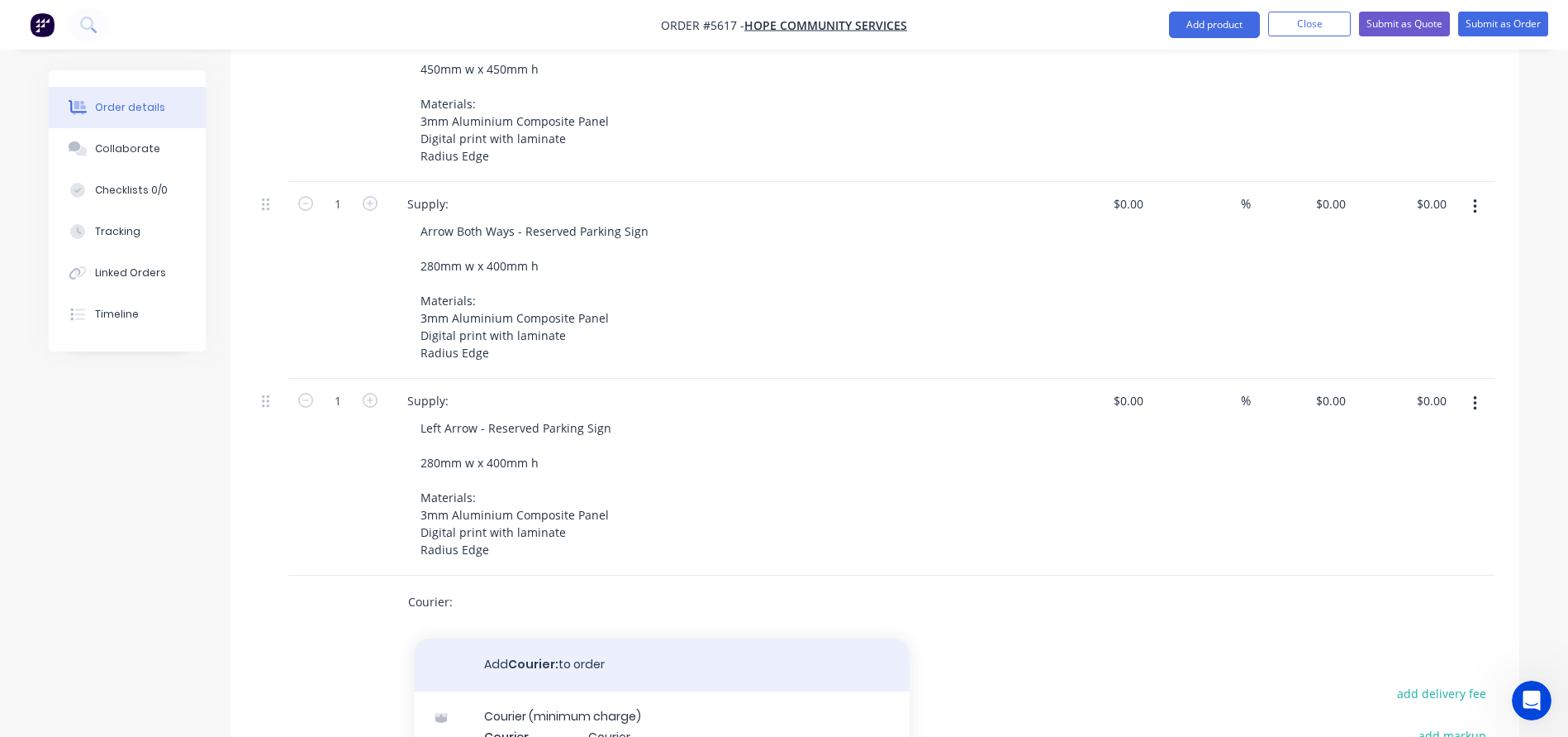
type input "Courier:"
click at [482, 638] on button "Add Courier: to order" at bounding box center [661, 664] width 496 height 53
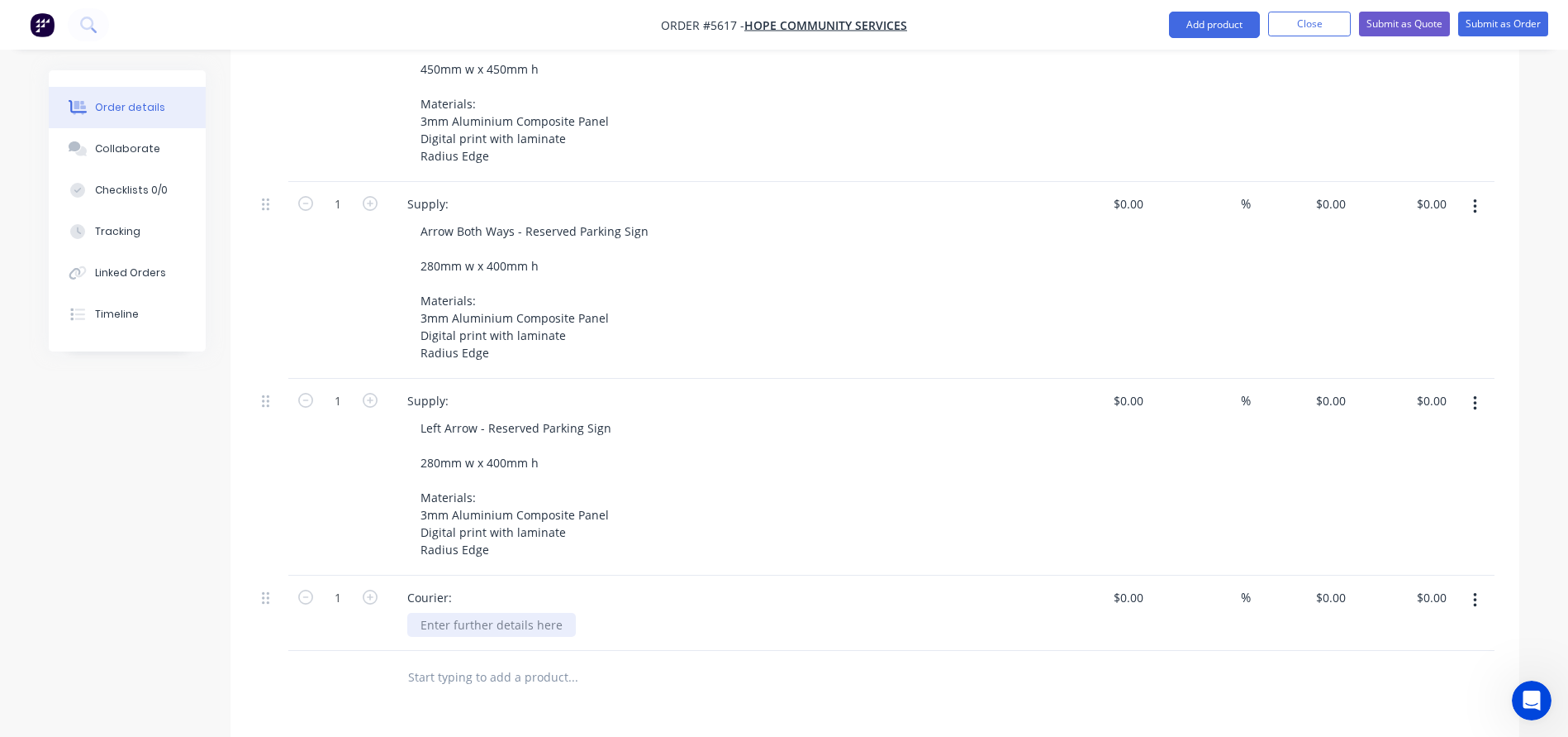
click at [463, 612] on div at bounding box center [491, 624] width 168 height 24
click at [1121, 575] on div at bounding box center [1098, 612] width 101 height 75
type input "$30.00"
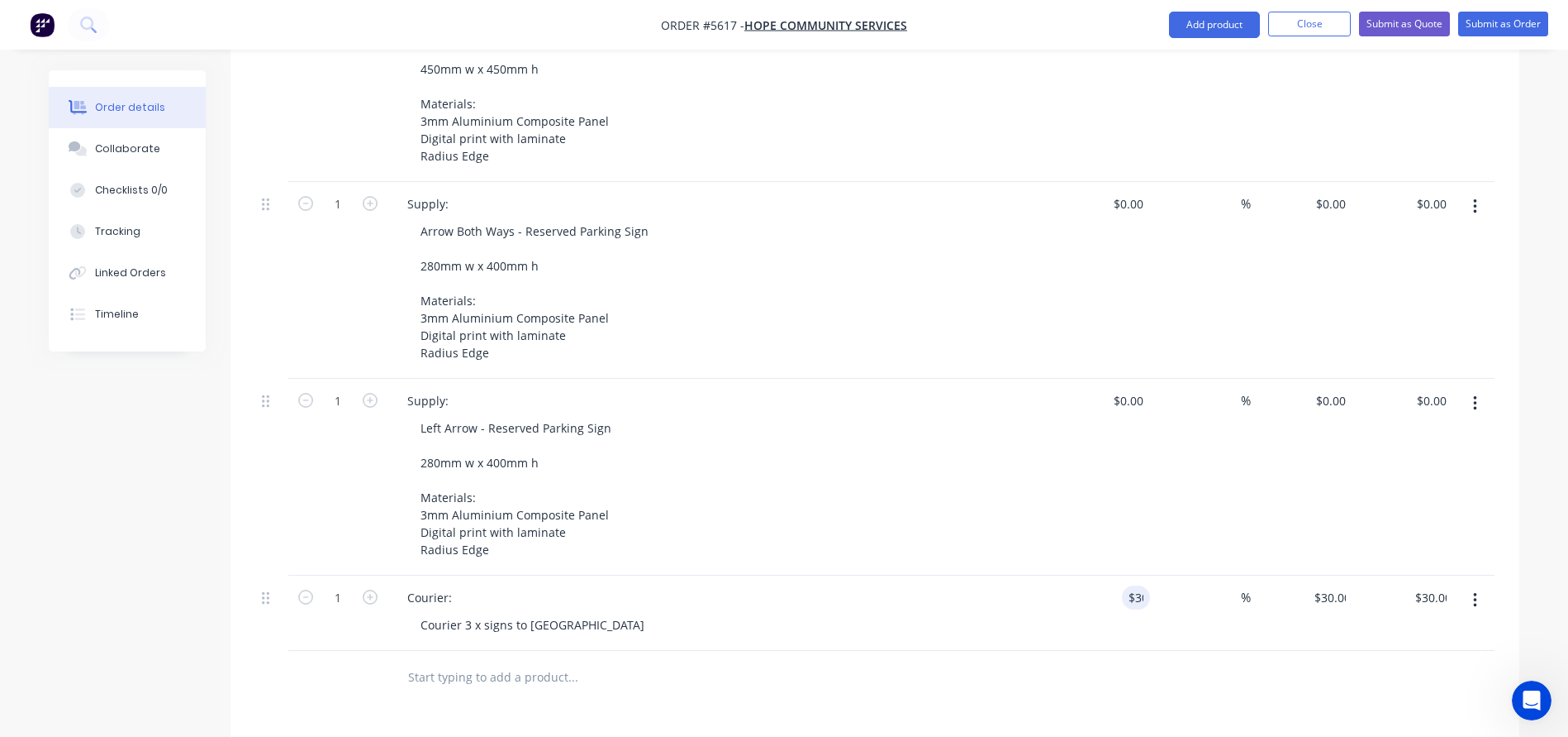
click at [1047, 575] on div "Courier: Courier 3 x signs to [GEOGRAPHIC_DATA]" at bounding box center [718, 612] width 661 height 75
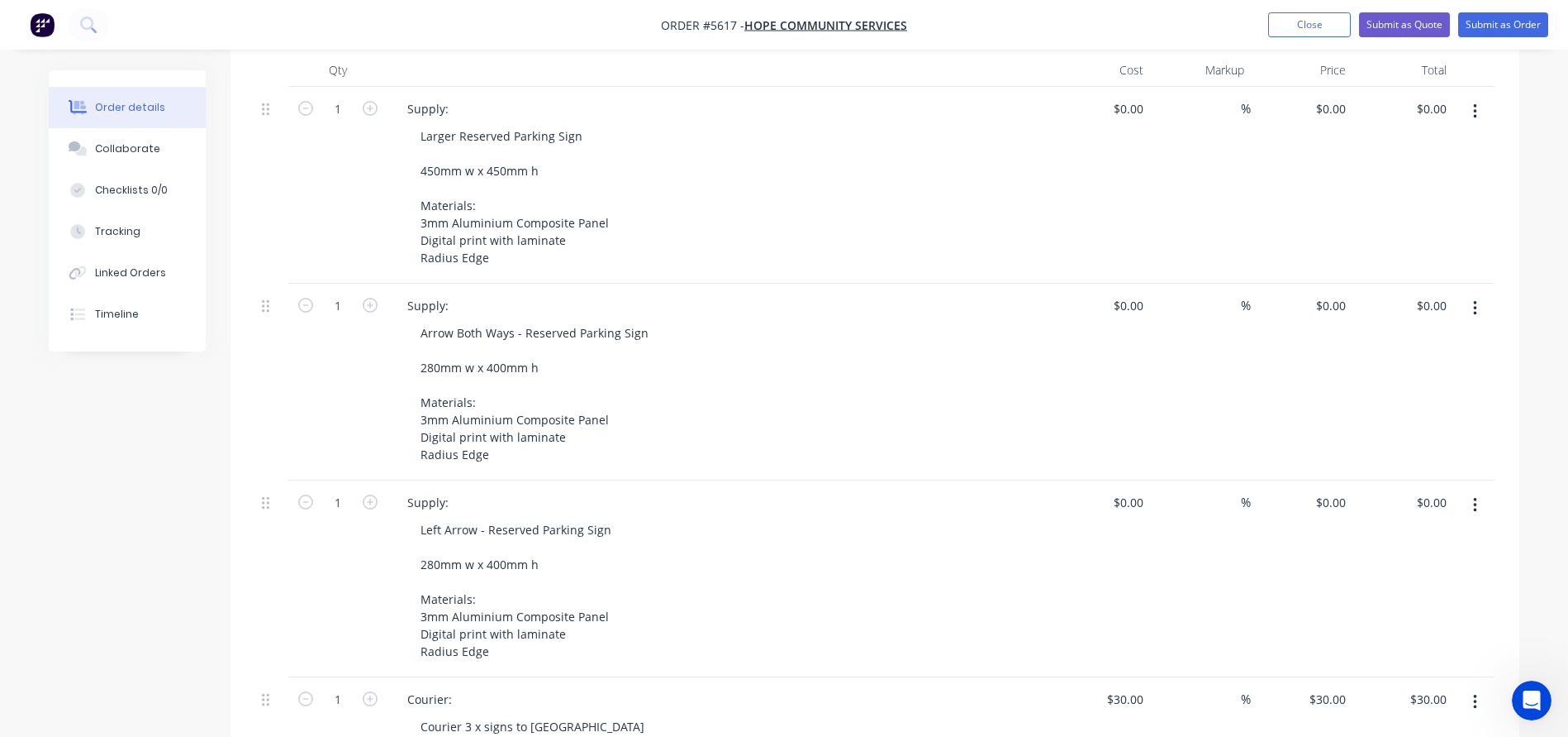
scroll to position [355, 0]
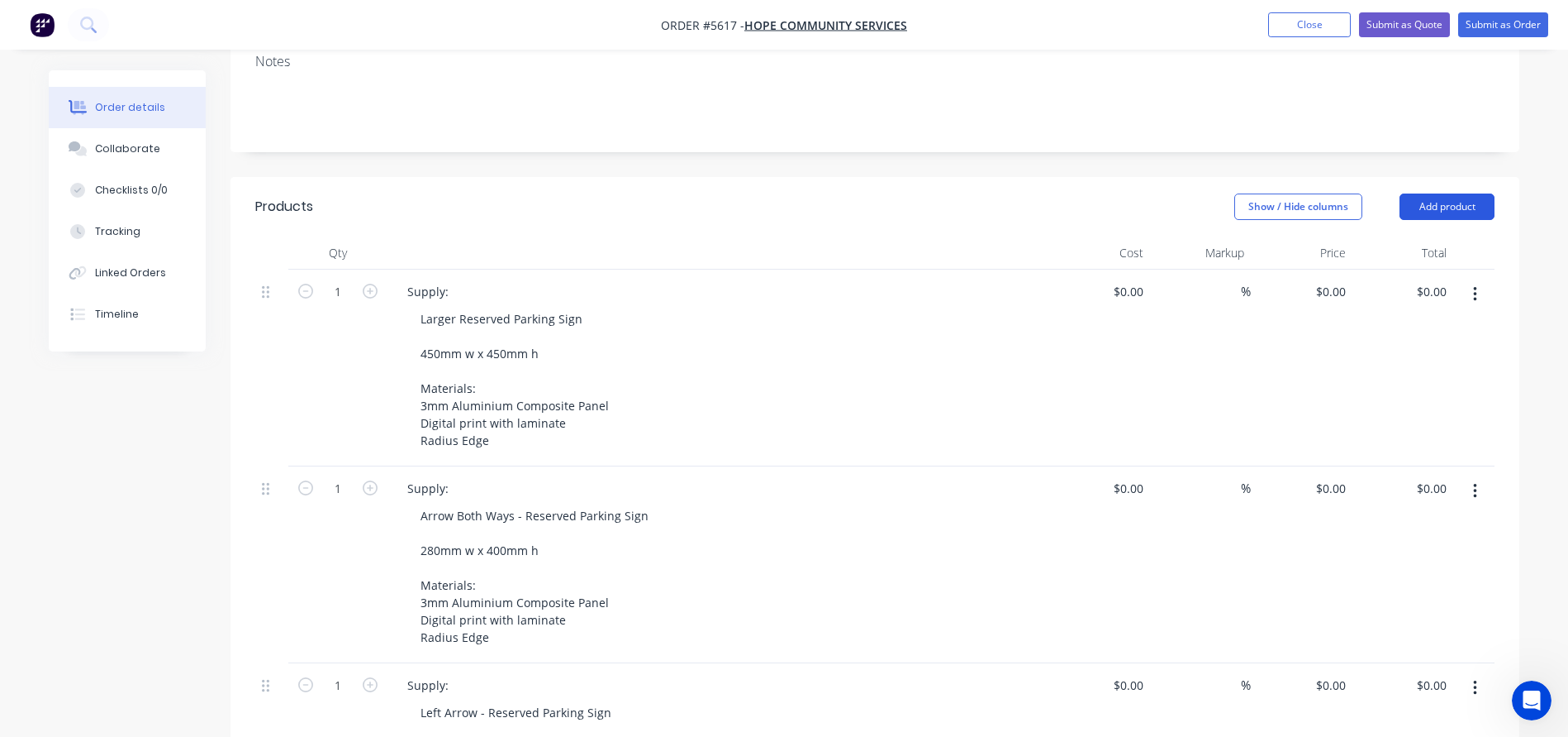
click at [1455, 194] on button "Add product" at bounding box center [1447, 207] width 95 height 26
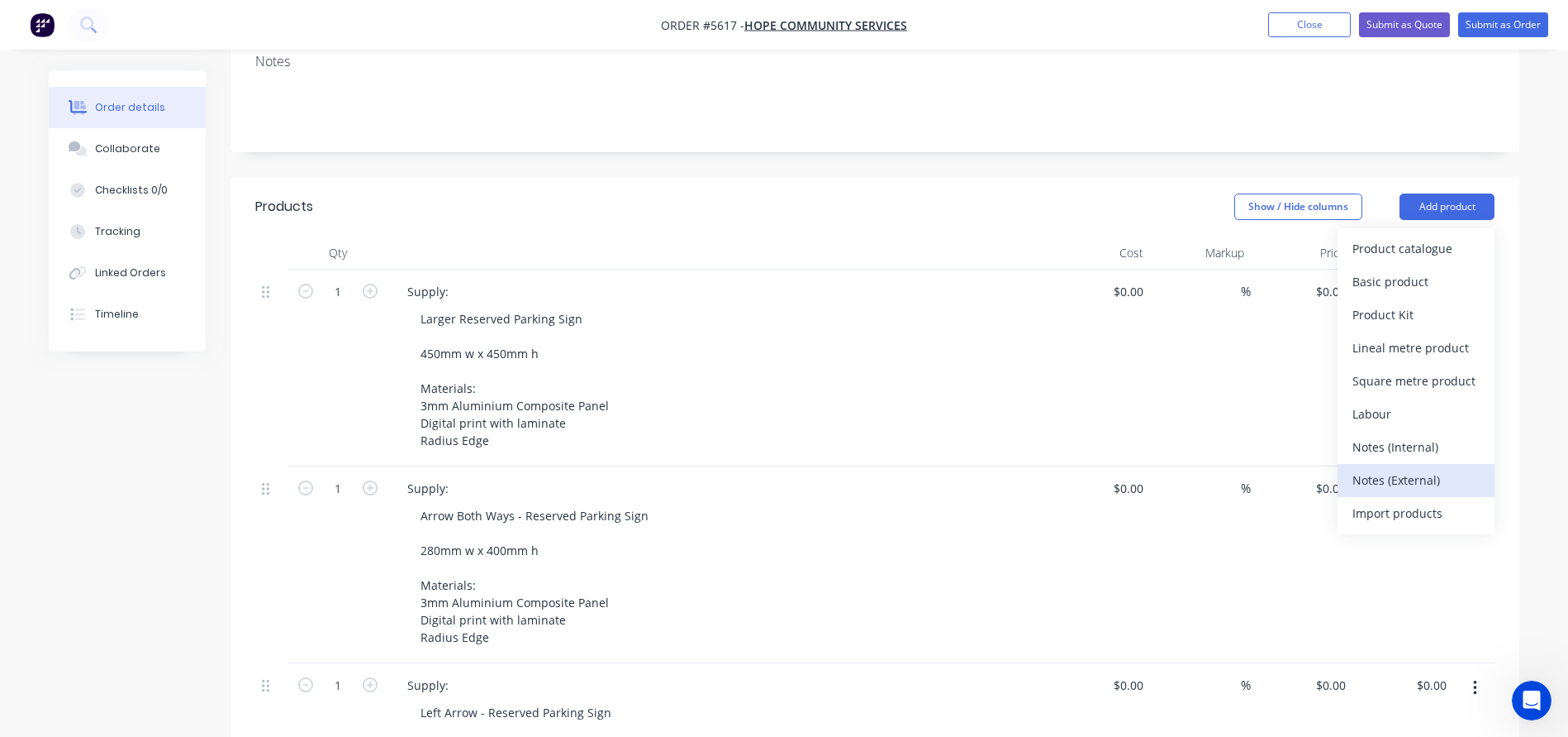
click at [1371, 468] on div "Notes (External)" at bounding box center [1415, 480] width 127 height 24
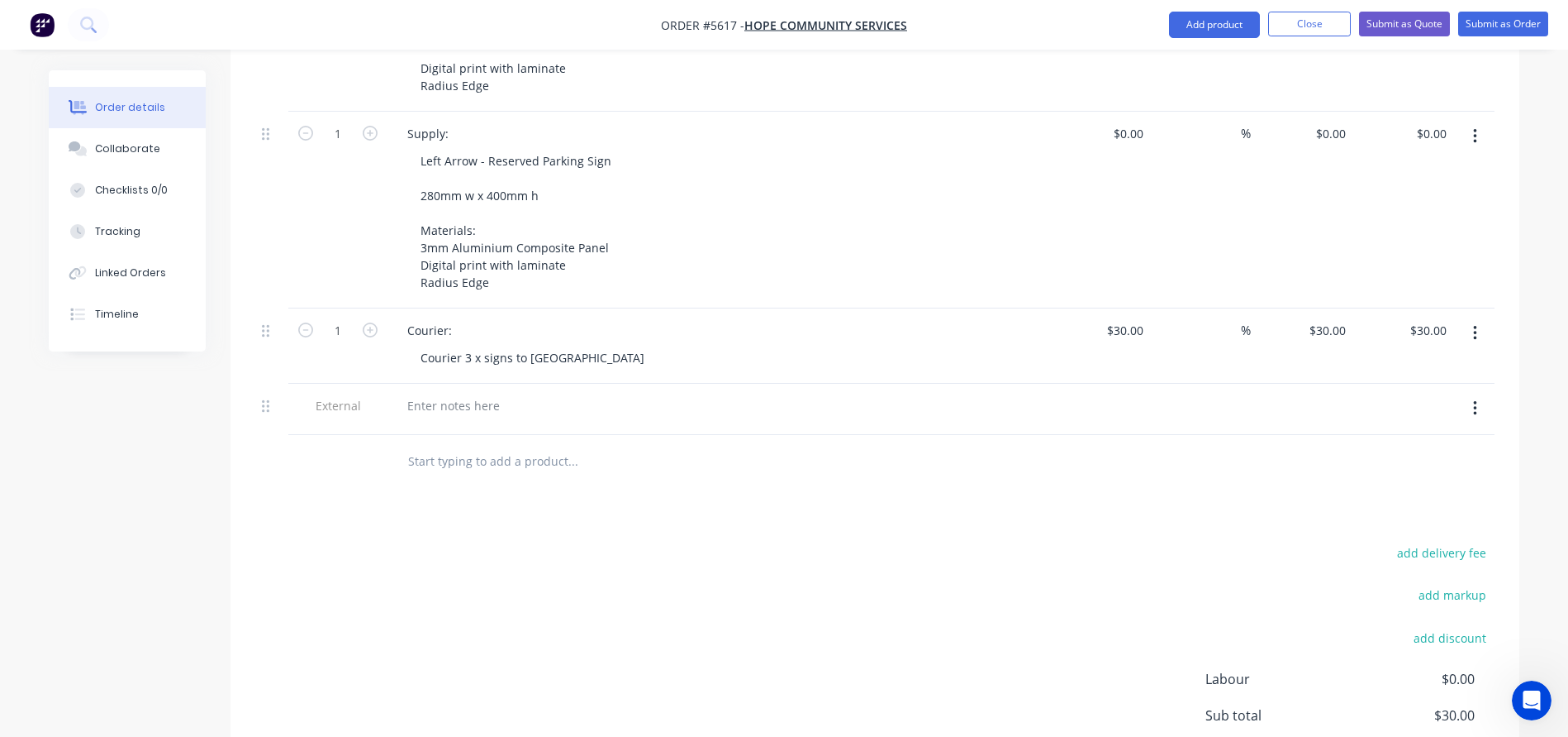
scroll to position [914, 0]
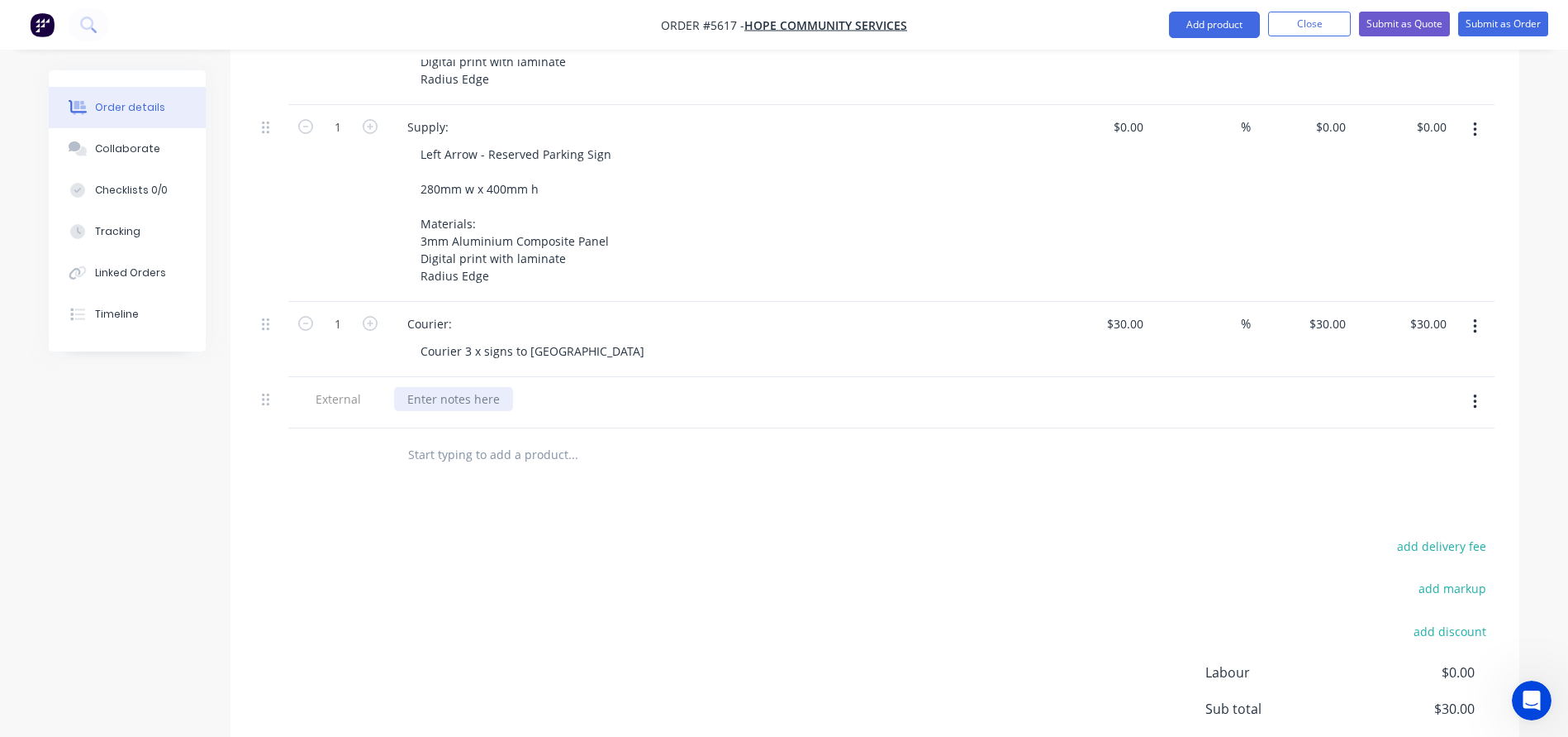
click at [422, 387] on div at bounding box center [454, 399] width 119 height 24
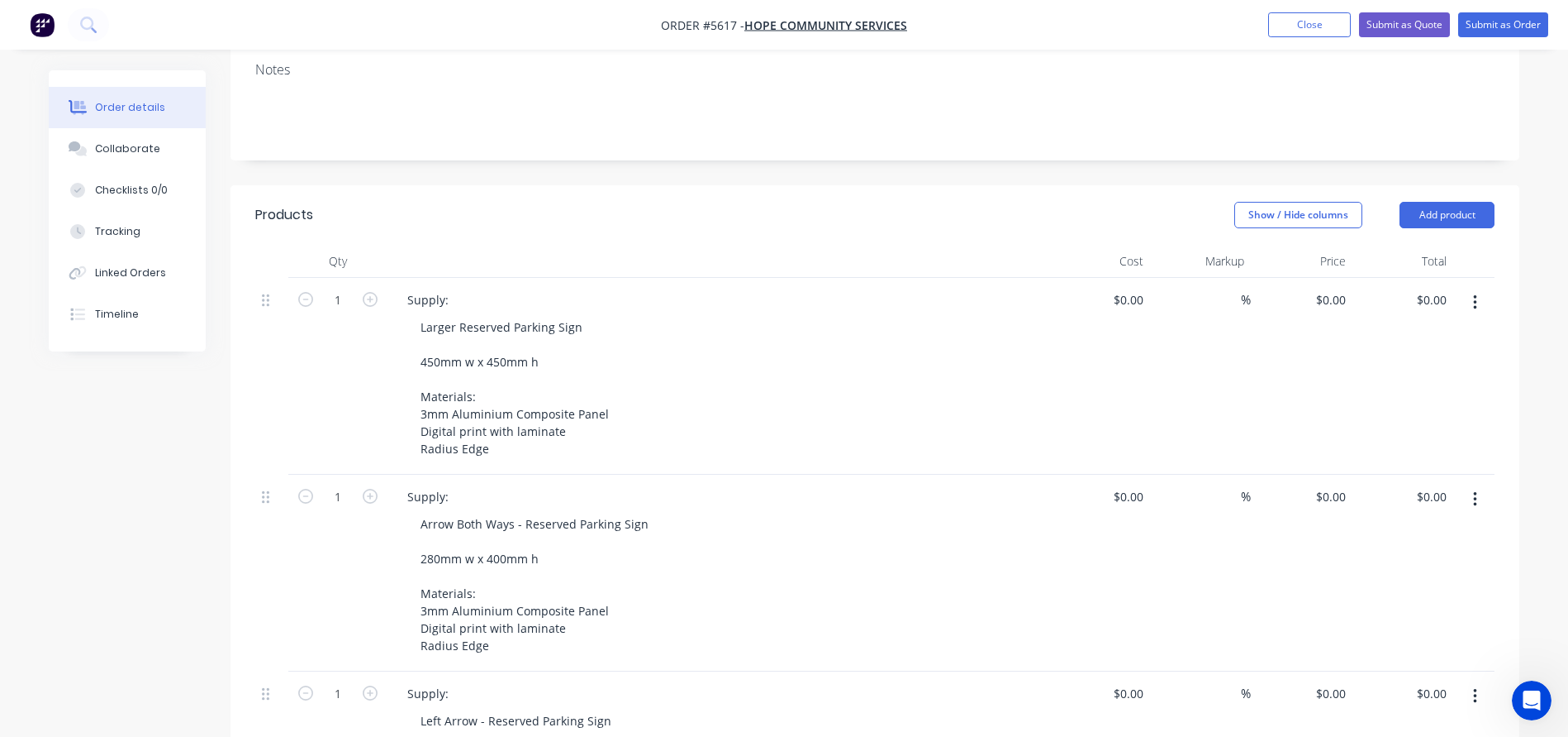
scroll to position [407, 0]
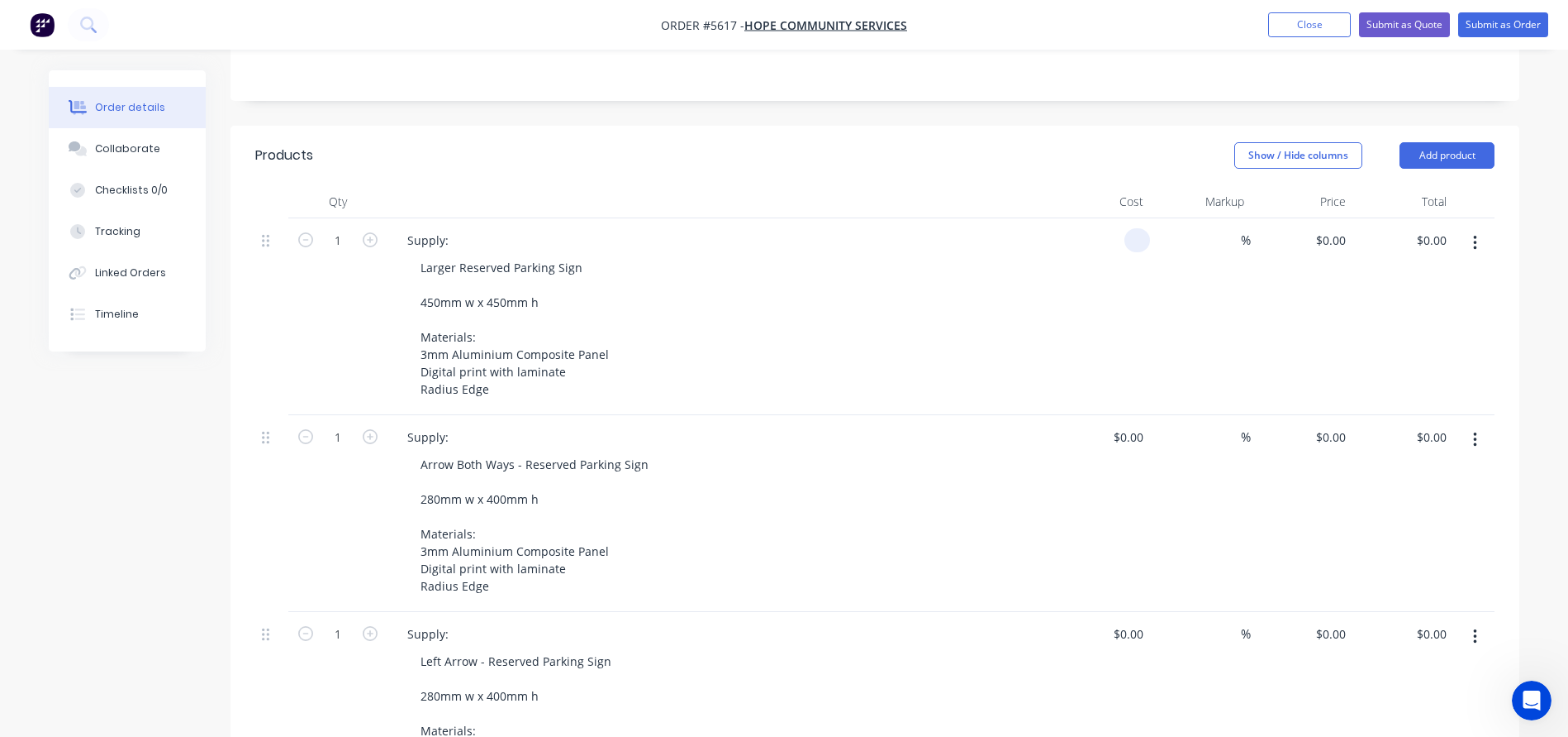
click at [1131, 228] on input at bounding box center [1140, 240] width 19 height 24
type input "2"
type input "$35.00"
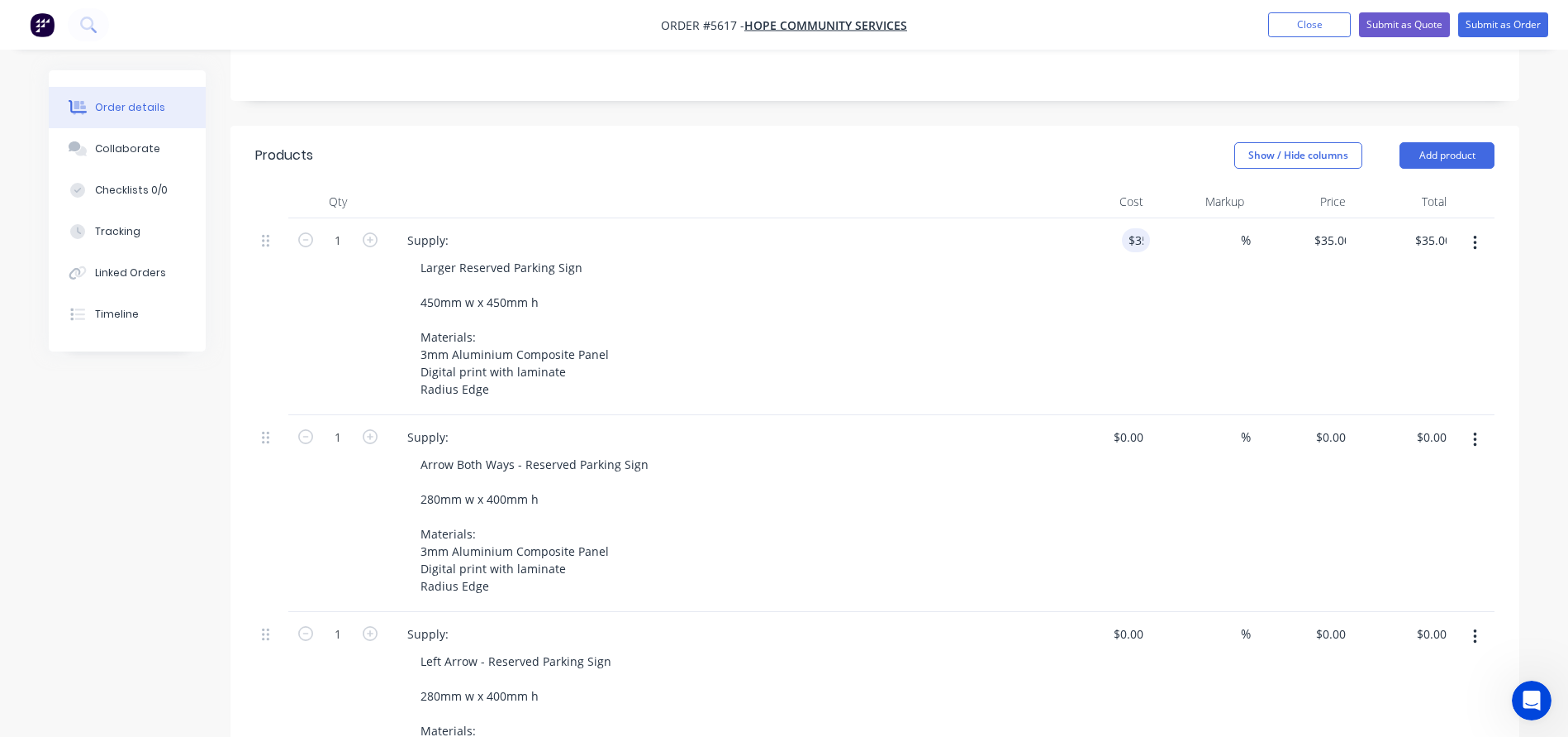
click at [957, 264] on div "Larger Reserved Parking Sign 450mm w x 450mm h Materials: 3mm Aluminium Composi…" at bounding box center [724, 328] width 634 height 145
click at [1138, 425] on input at bounding box center [1131, 437] width 38 height 24
type input "$28.00"
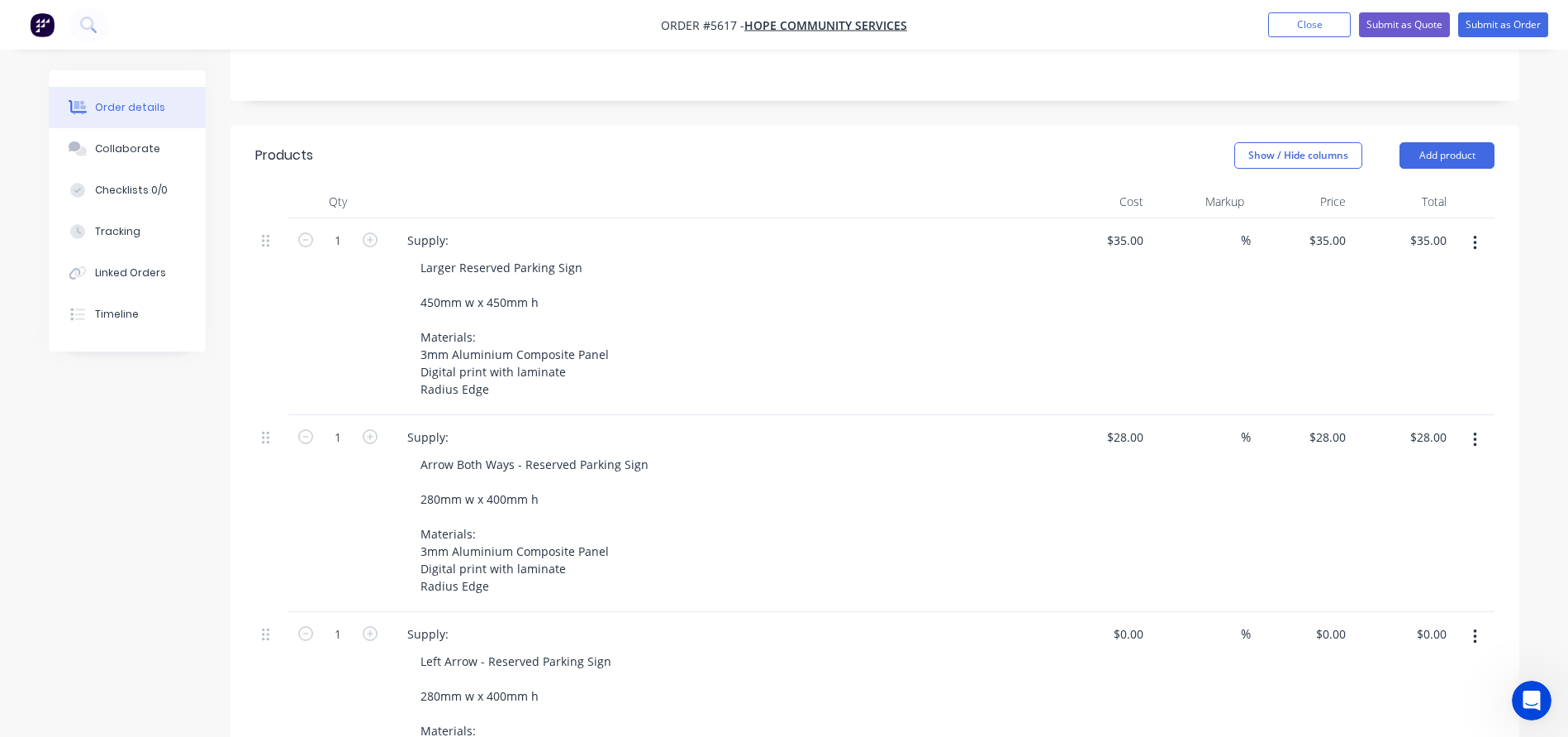
click at [1021, 452] on div "Arrow Both Ways - Reserved Parking Sign 280mm w x 400mm h Materials: 3mm Alumin…" at bounding box center [724, 525] width 634 height 145
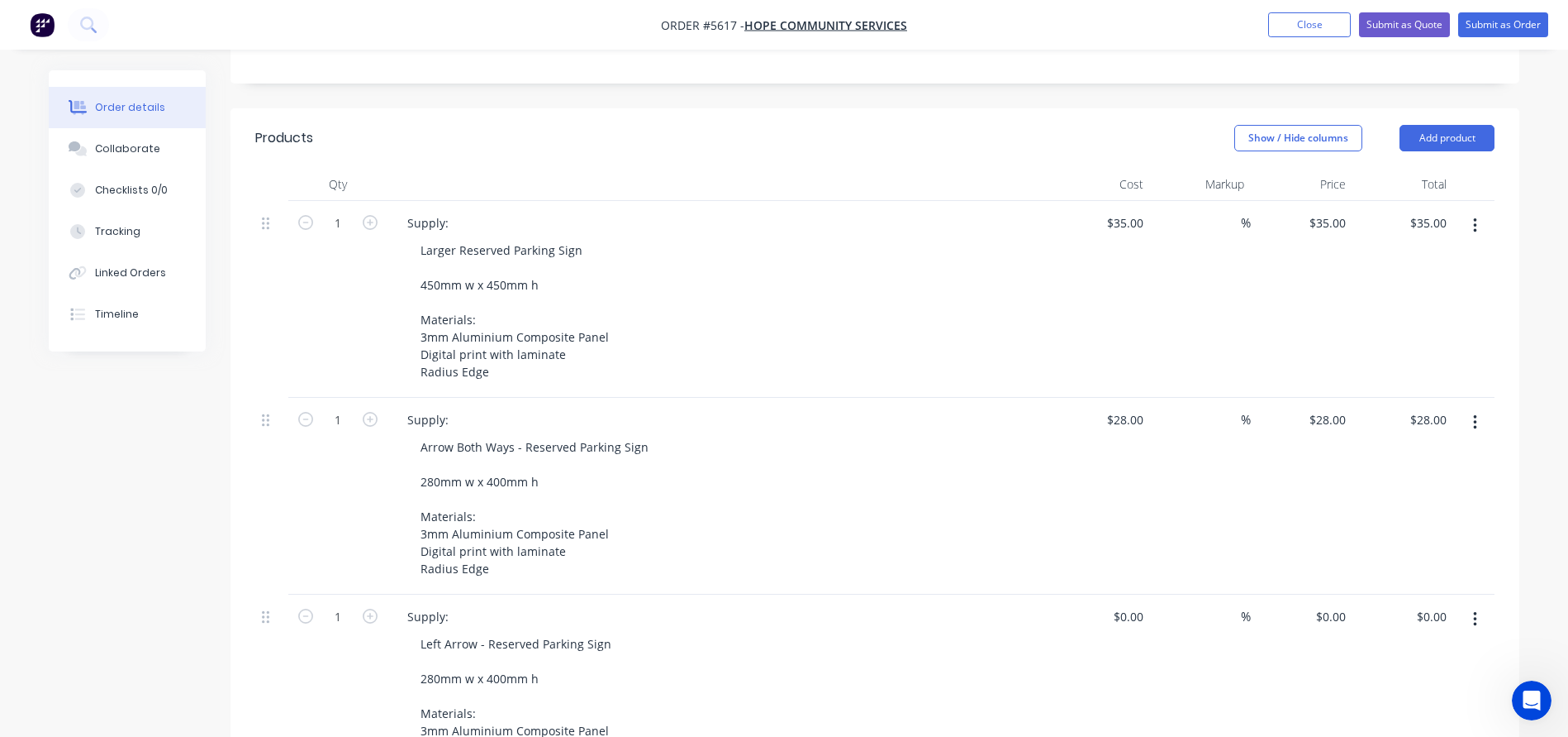
scroll to position [426, 0]
click at [1129, 602] on div "$0.00" at bounding box center [1128, 614] width 45 height 24
type input "$28.00"
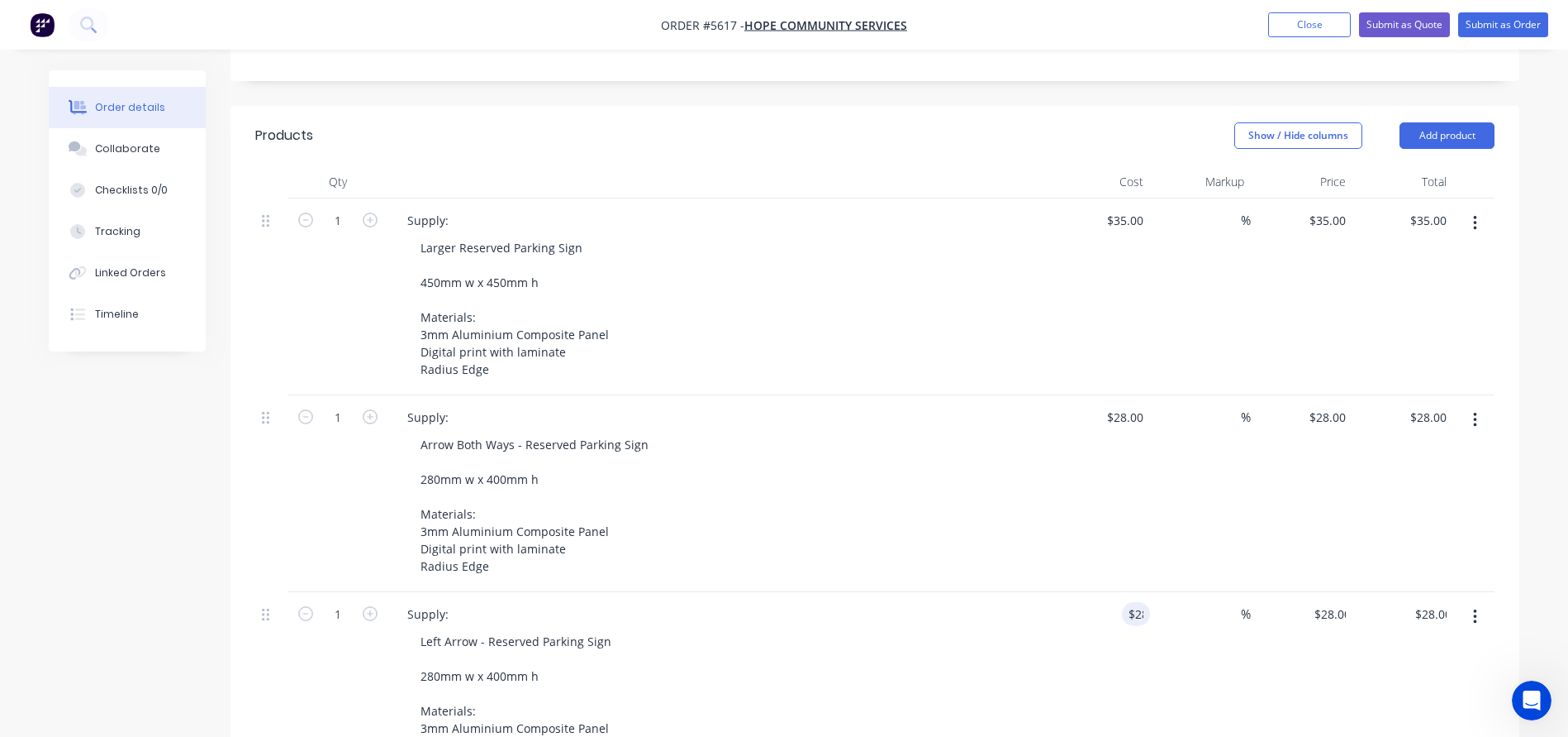
click at [996, 602] on div "Supply:" at bounding box center [718, 614] width 647 height 24
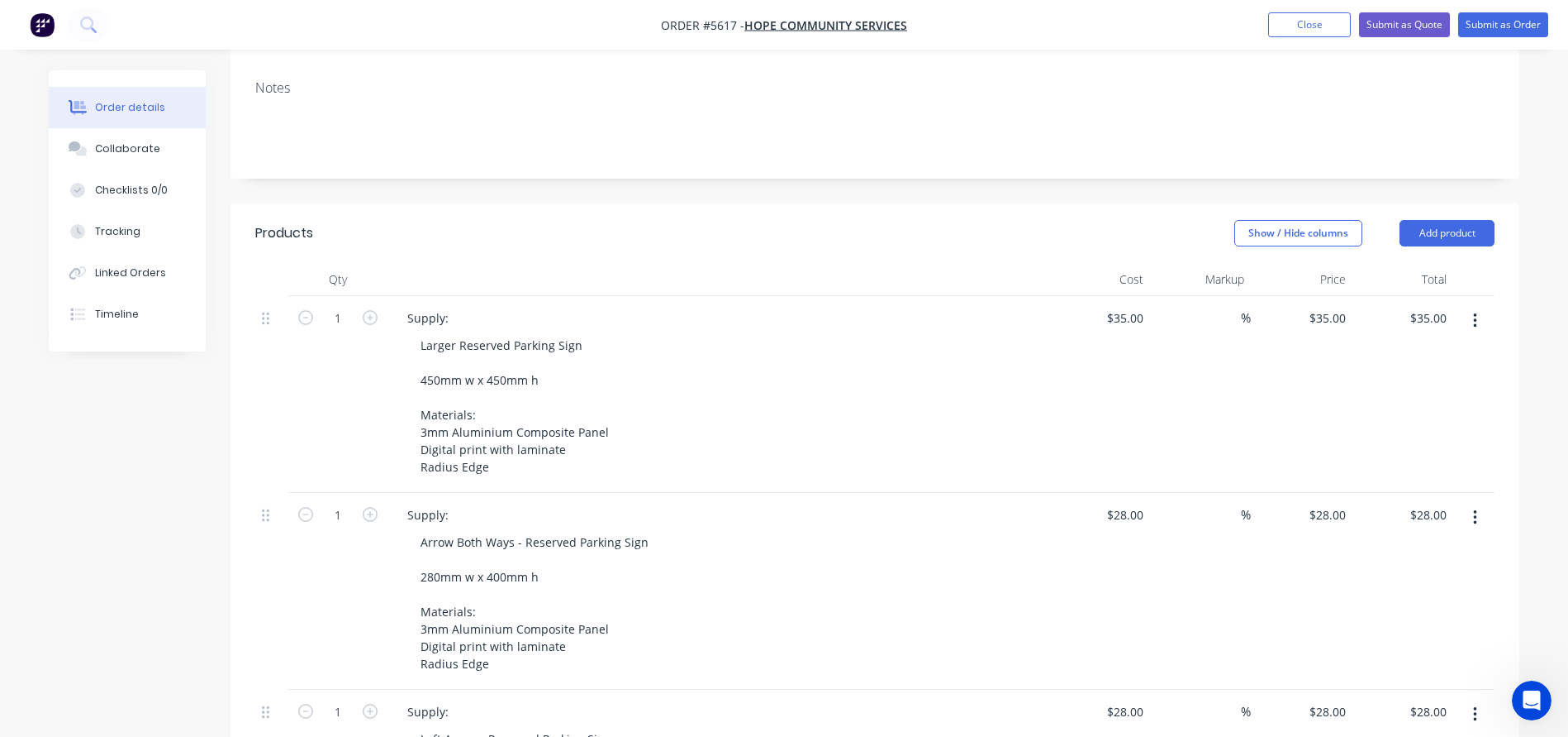
scroll to position [327, 0]
click at [1130, 308] on input "35" at bounding box center [1139, 320] width 21 height 24
type input "$35.00"
click at [1120, 495] on div "28 28" at bounding box center [1098, 593] width 101 height 196
type input "$45.00"
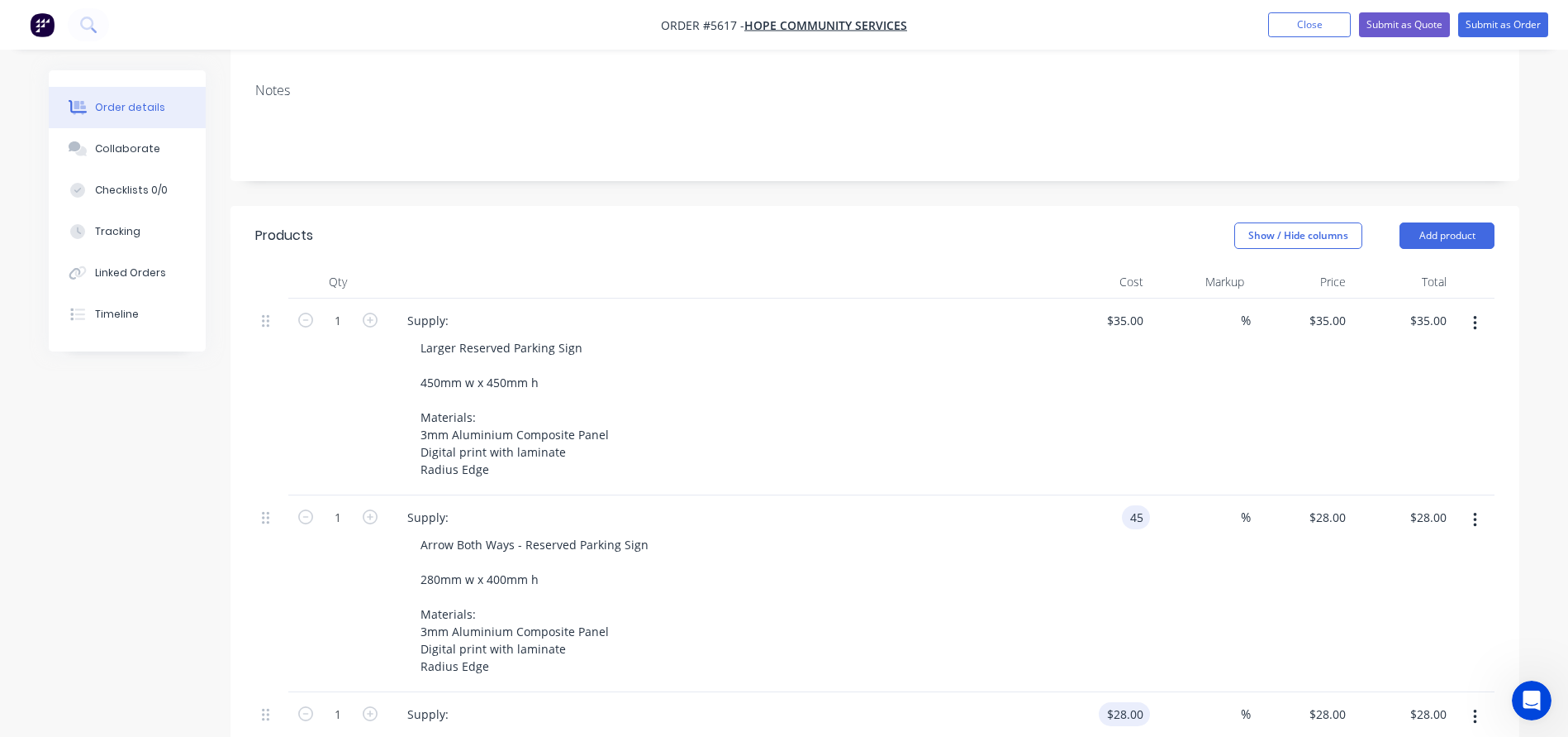
type input "28"
type input "$45.00"
click at [1123, 702] on div "28 28" at bounding box center [1136, 714] width 28 height 24
type input "45"
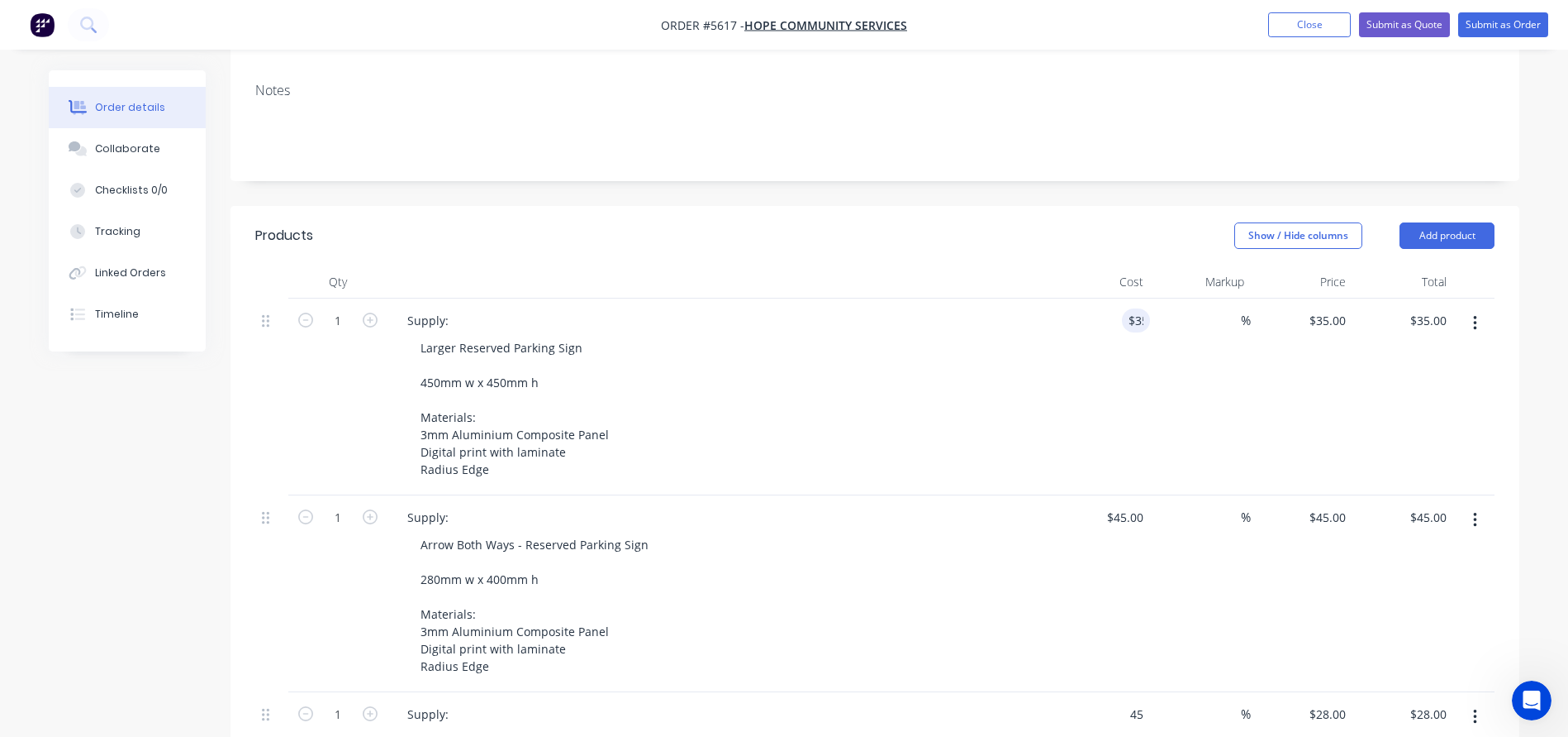
type input "35"
type input "$45.00"
click at [1122, 308] on div "35 35" at bounding box center [1136, 320] width 28 height 24
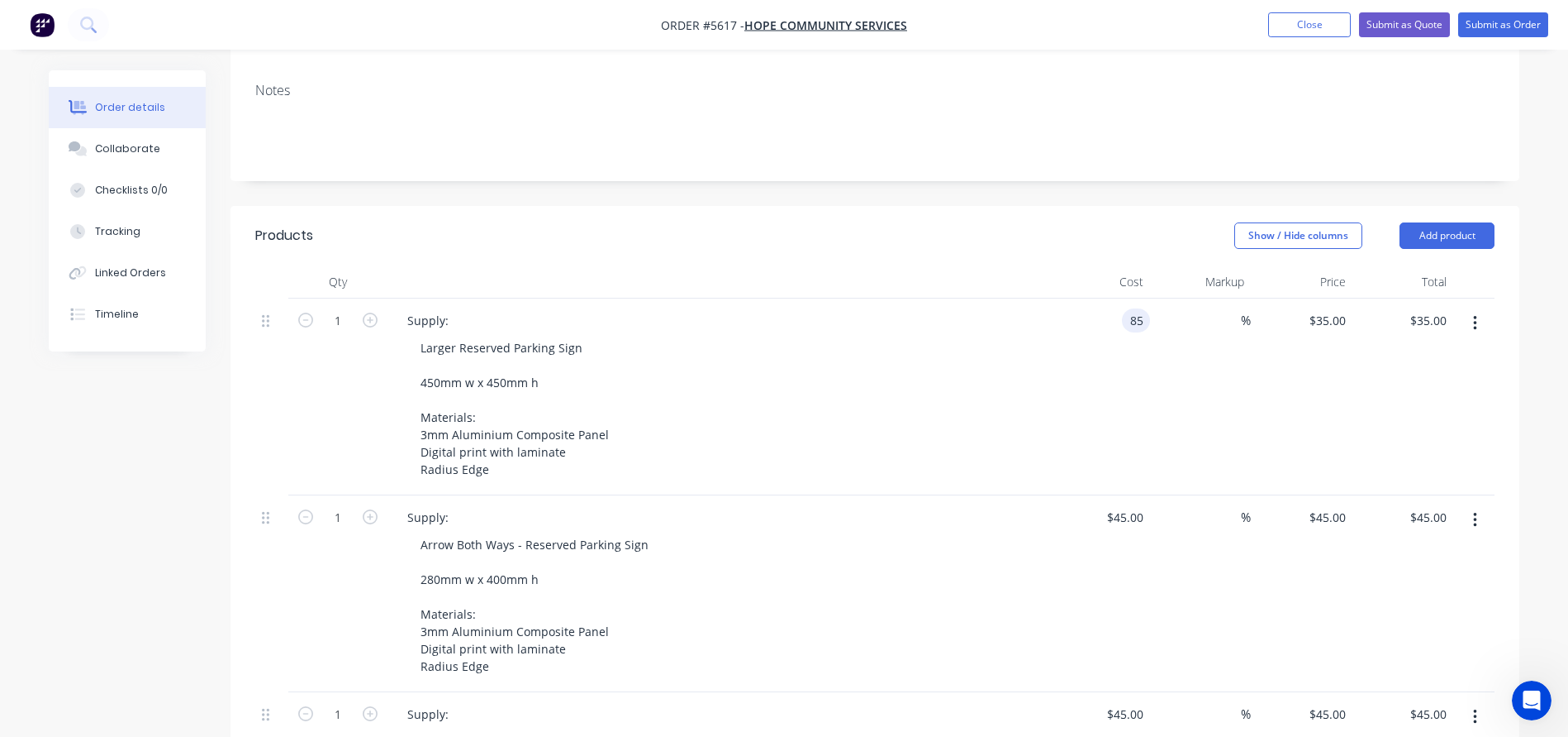
type input "$85.00"
click at [979, 368] on div "Larger Reserved Parking Sign 450mm w x 450mm h Materials: 3mm Aluminium Composi…" at bounding box center [724, 409] width 634 height 145
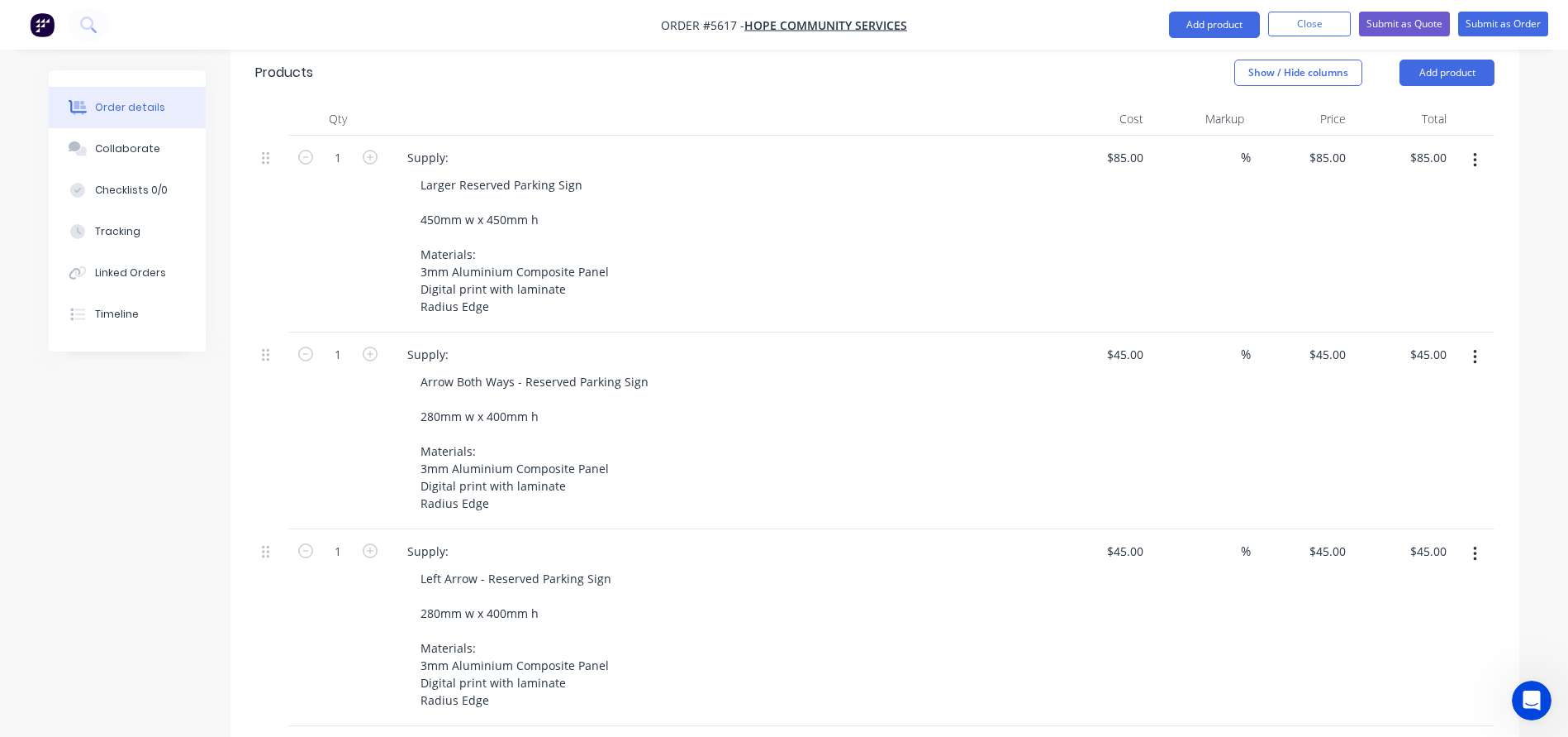
scroll to position [460, 0]
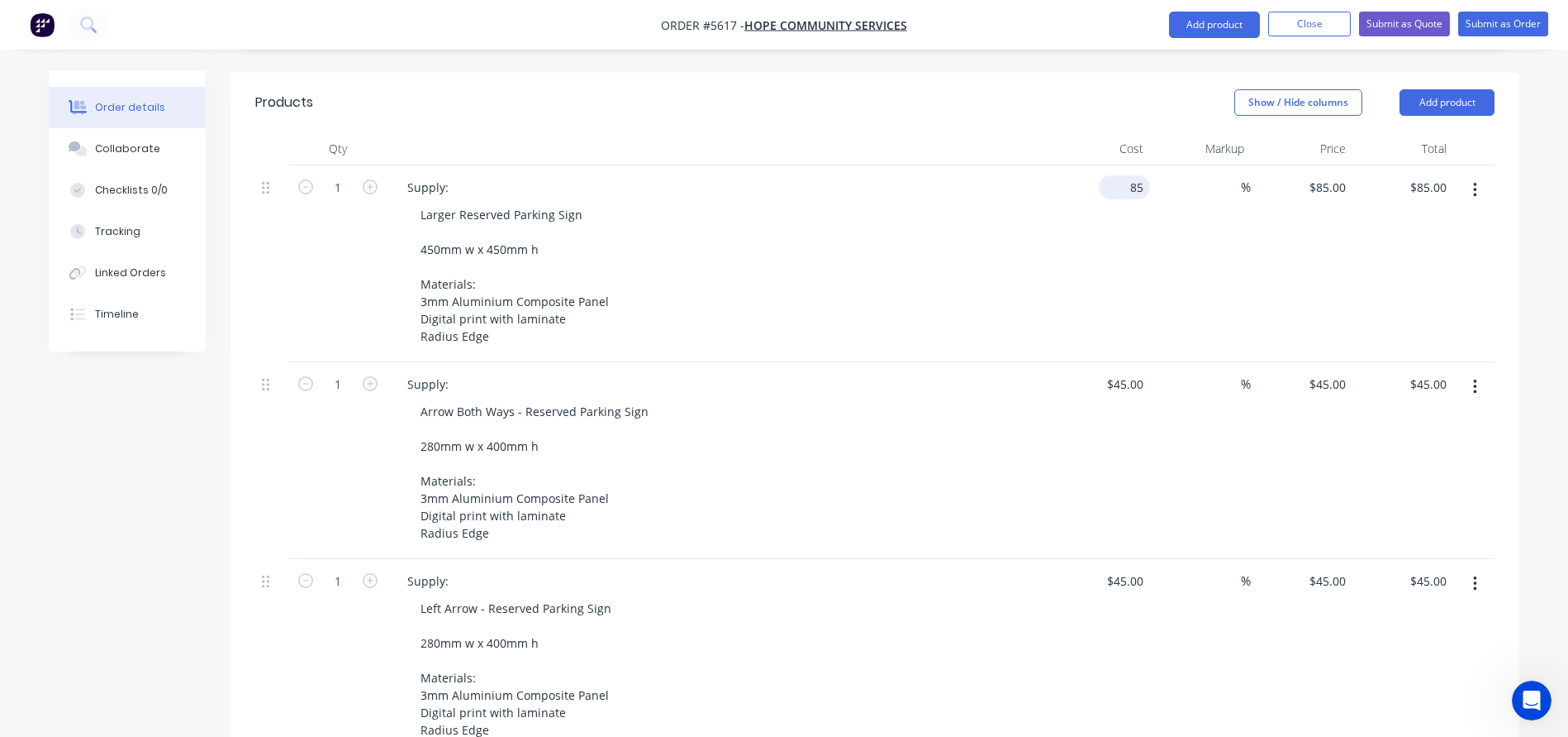
click at [1137, 175] on input "85" at bounding box center [1128, 187] width 45 height 24
type input "$85.00"
click at [1132, 372] on input "45" at bounding box center [1128, 384] width 45 height 24
type input "$47.00"
type input "45"
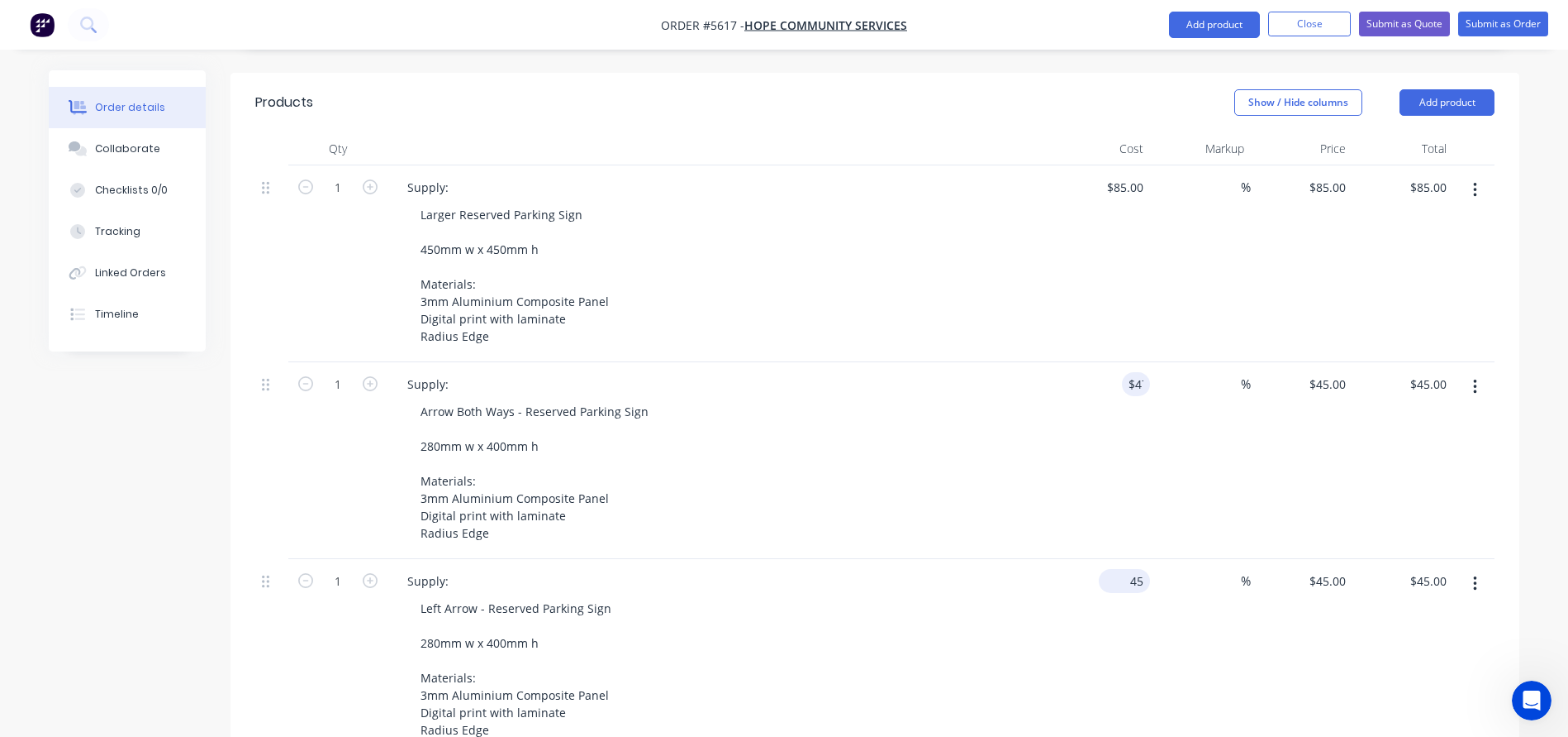
type input "$47.00"
click at [1120, 559] on div "45 $45.00" at bounding box center [1098, 657] width 101 height 196
type input "47"
type input "85"
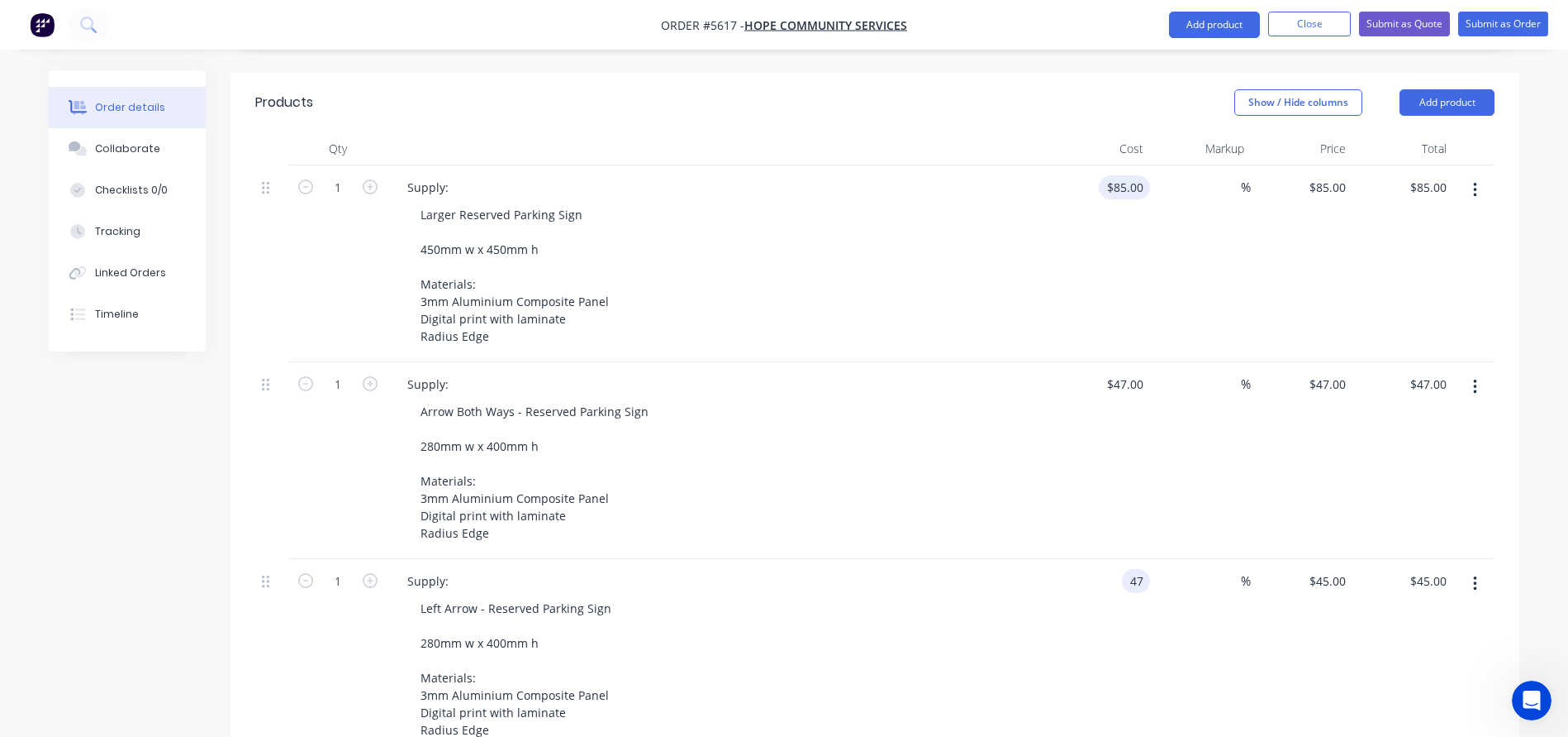
type input "$47.00"
click at [1137, 175] on input "85" at bounding box center [1128, 187] width 45 height 24
type input "$78.00"
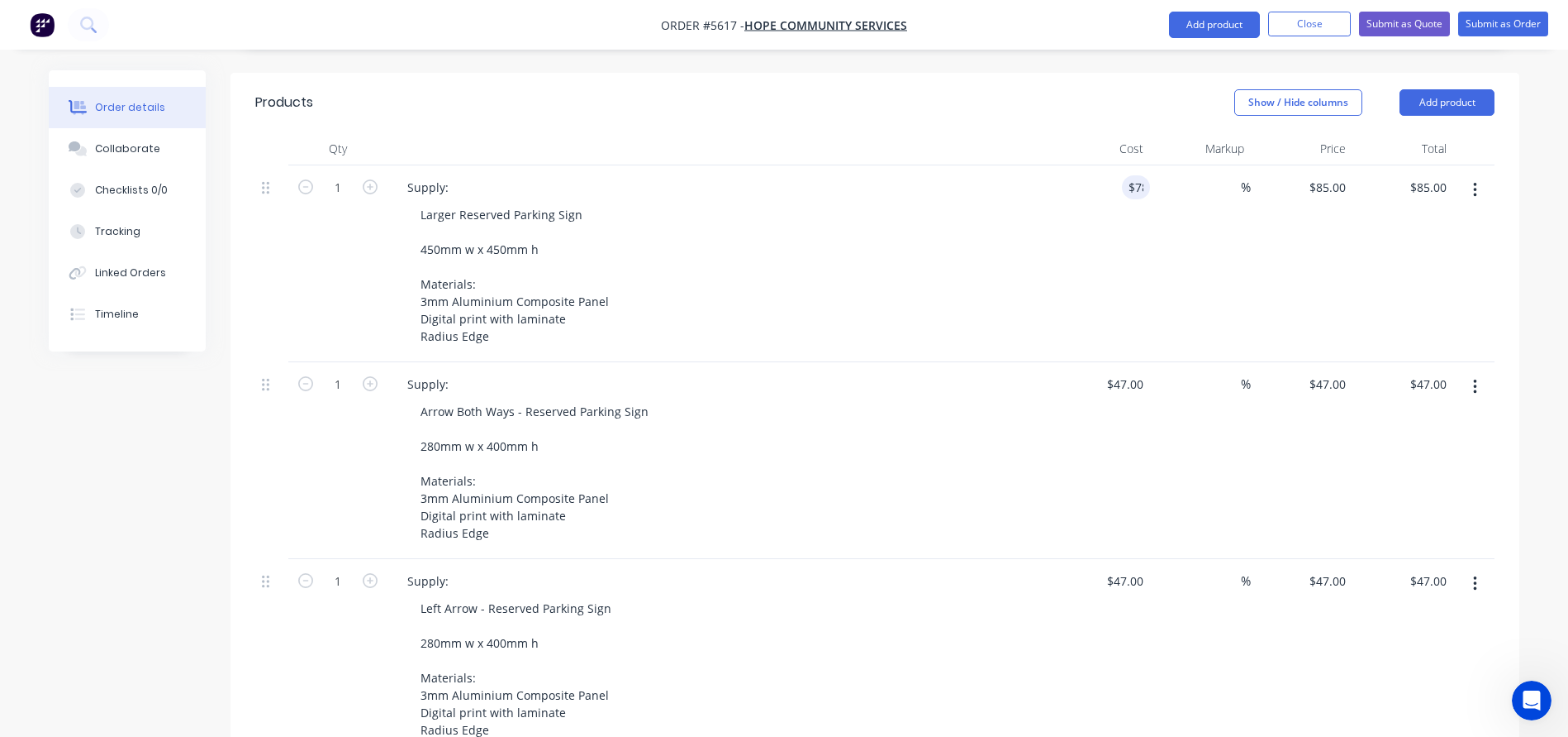
type input "$78.00"
click at [980, 203] on div "Larger Reserved Parking Sign 450mm w x 450mm h Materials: 3mm Aluminium Composi…" at bounding box center [724, 275] width 634 height 145
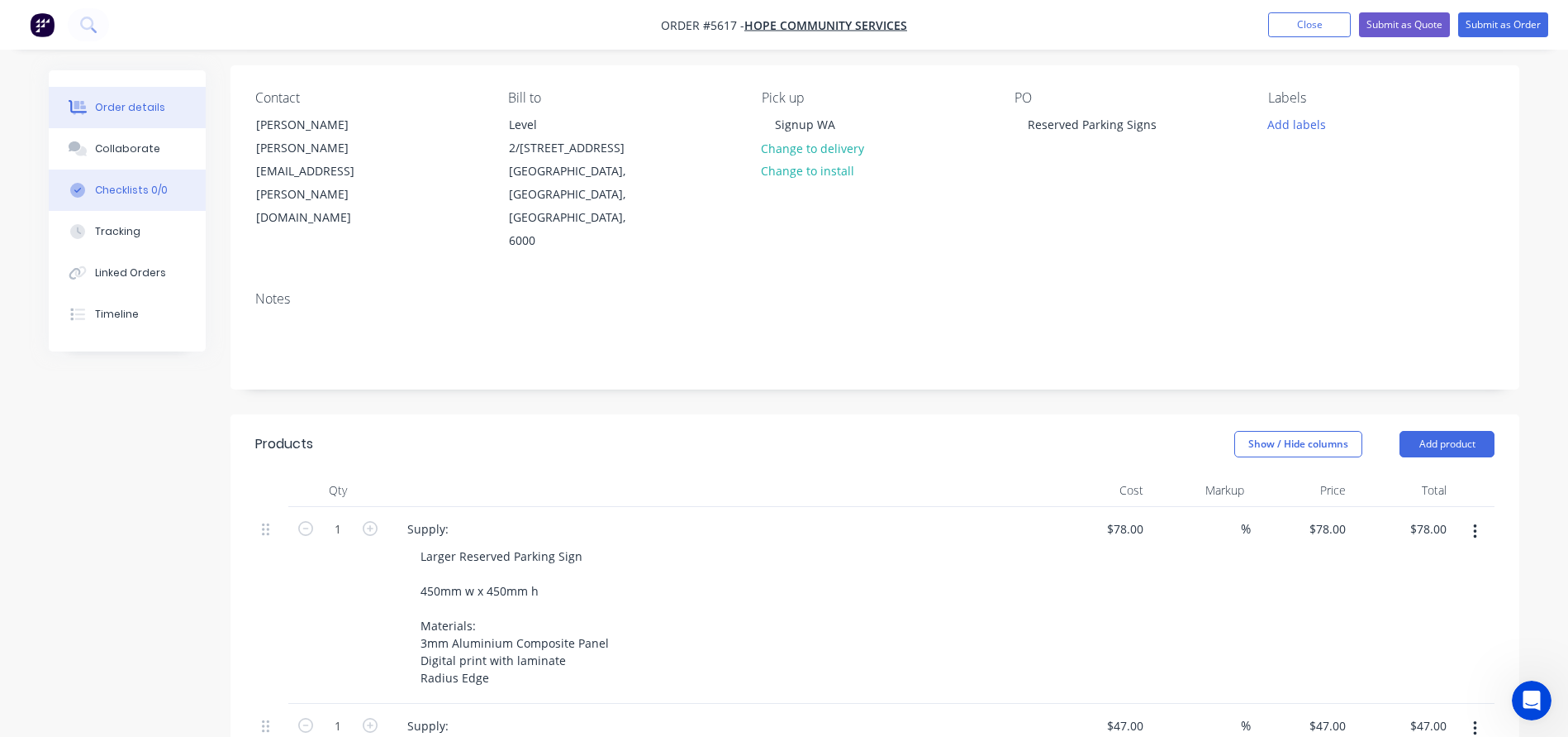
scroll to position [132, 0]
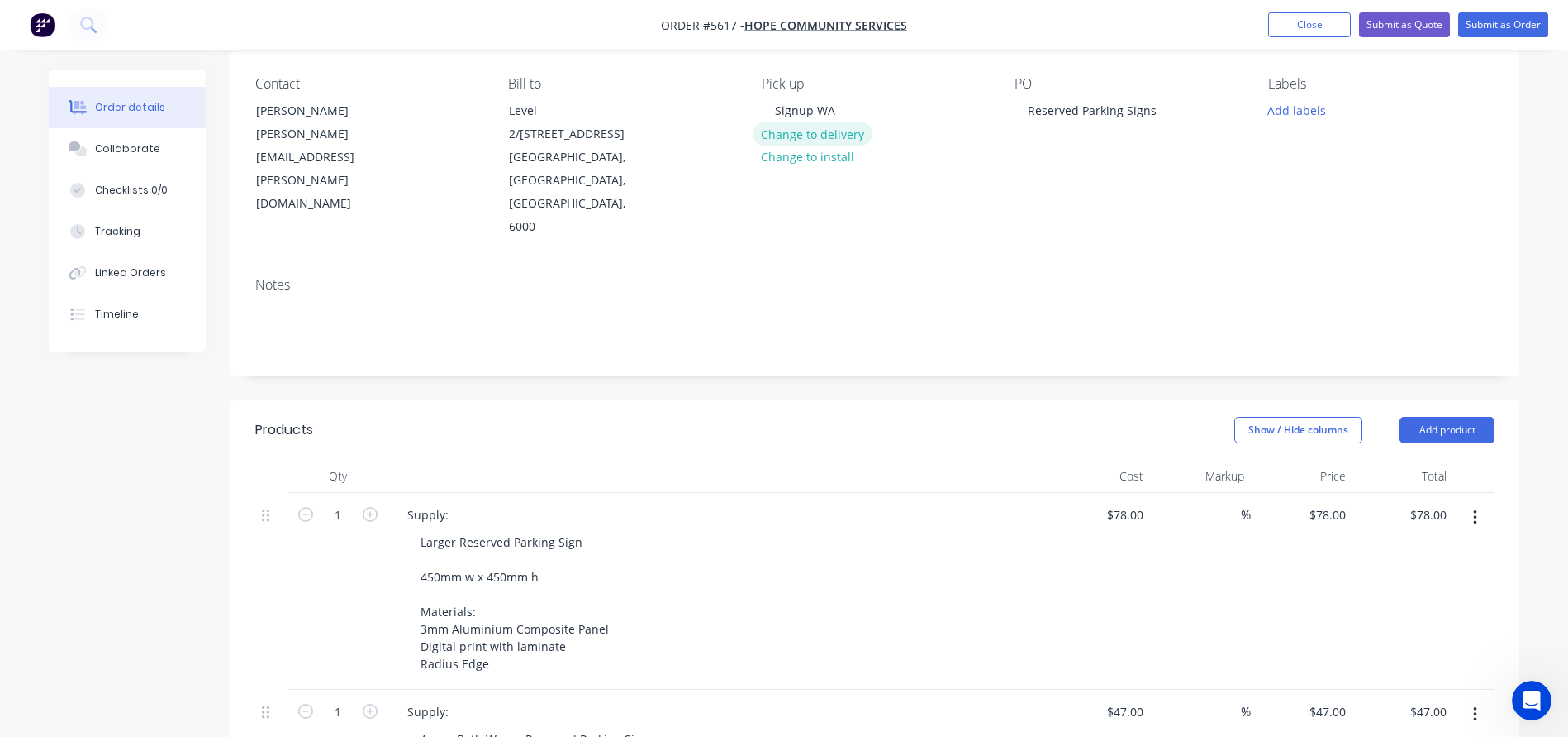
click at [797, 132] on button "Change to delivery" at bounding box center [813, 133] width 121 height 22
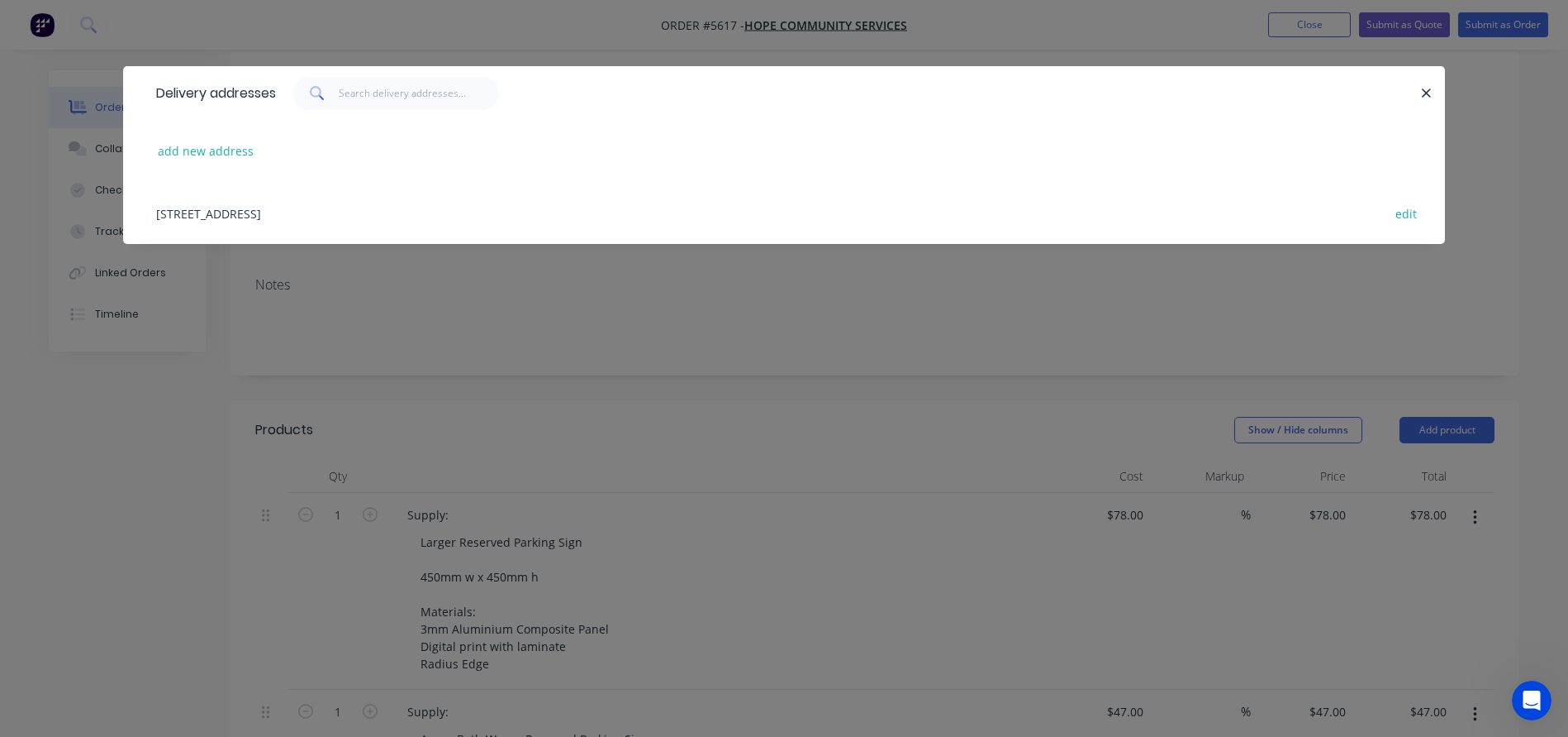
click at [209, 218] on div "[STREET_ADDRESS] edit" at bounding box center [784, 212] width 1272 height 62
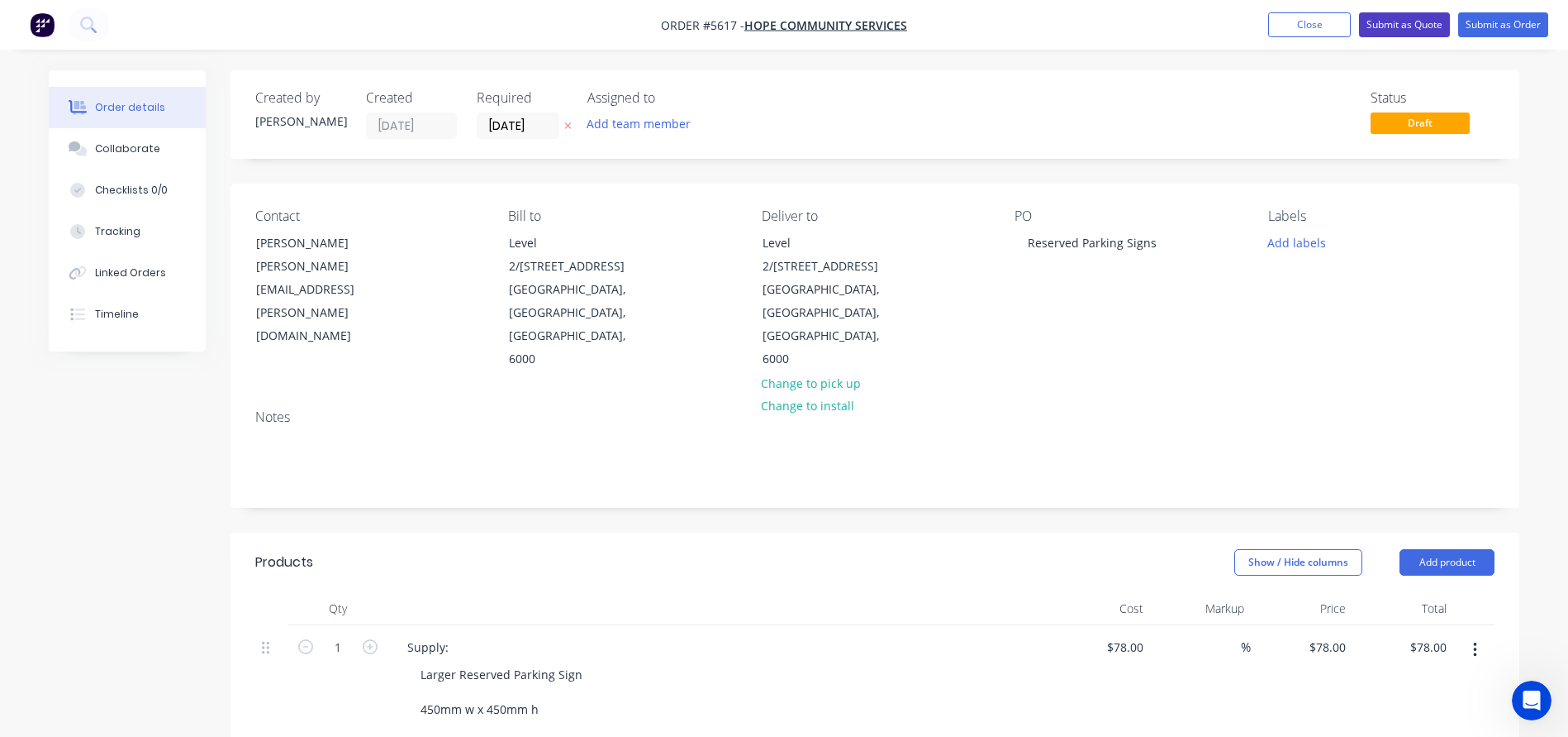
scroll to position [0, 0]
click at [1402, 30] on button "Submit as Quote" at bounding box center [1404, 24] width 91 height 25
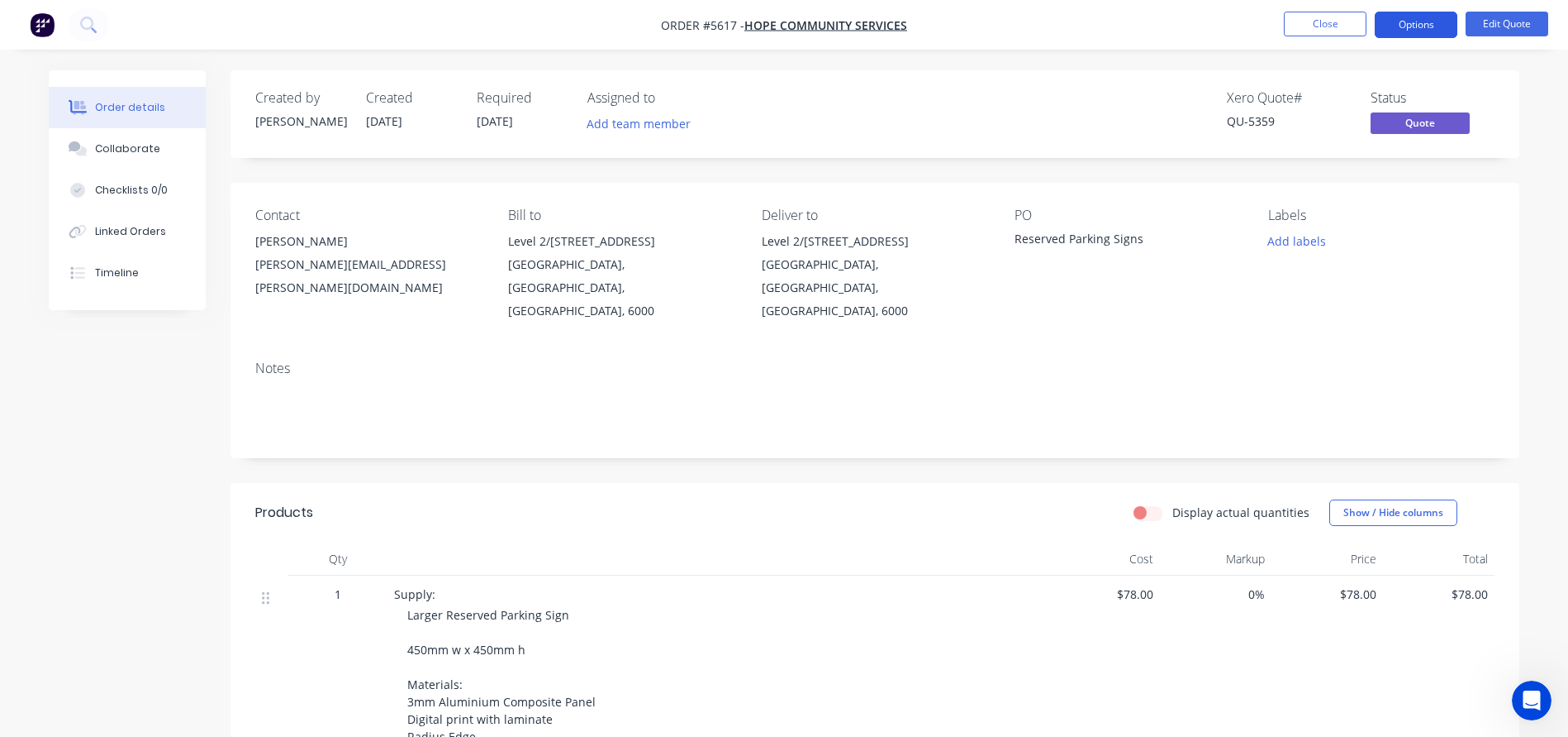
click at [1409, 17] on button "Options" at bounding box center [1415, 24] width 83 height 26
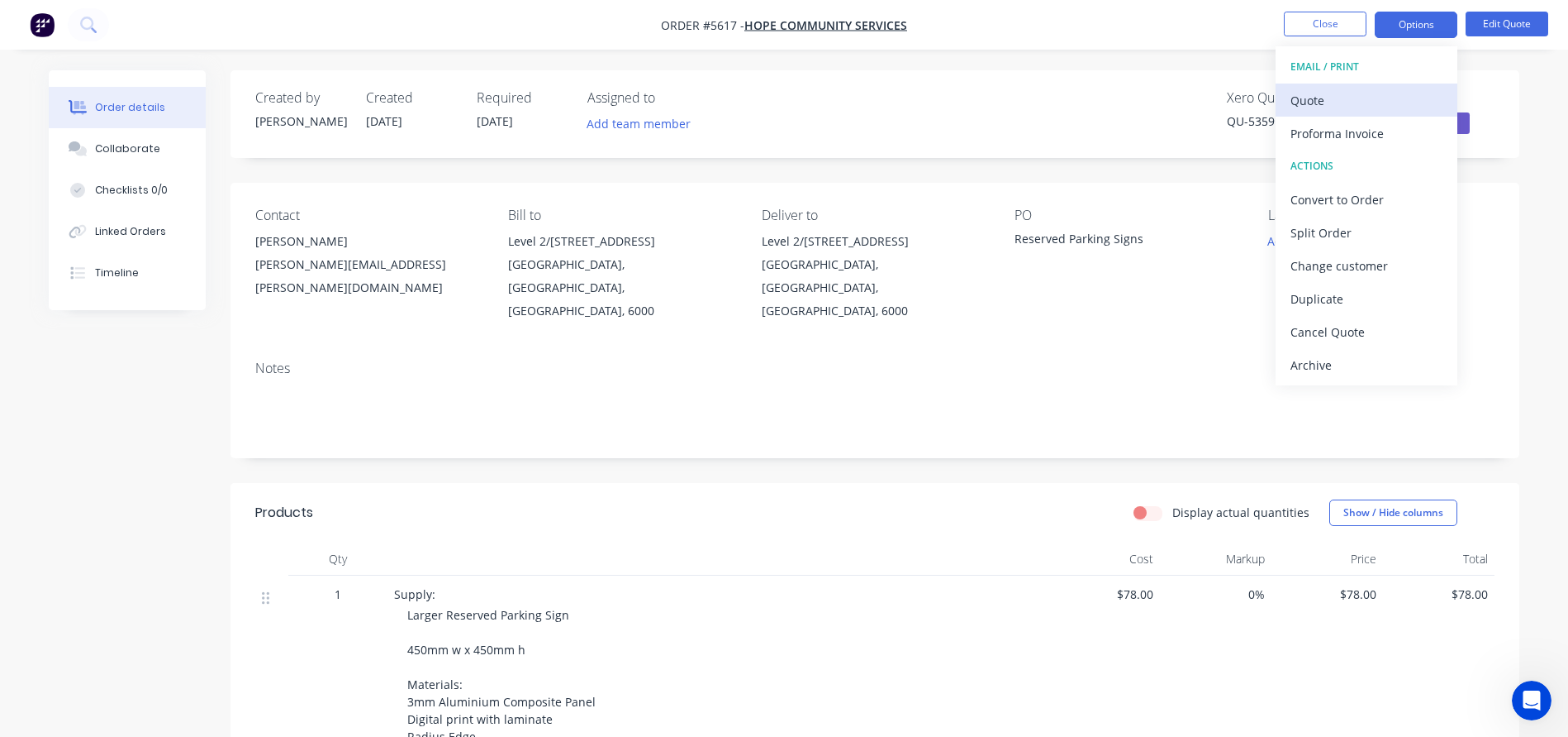
click at [1328, 86] on button "Quote" at bounding box center [1366, 100] width 181 height 34
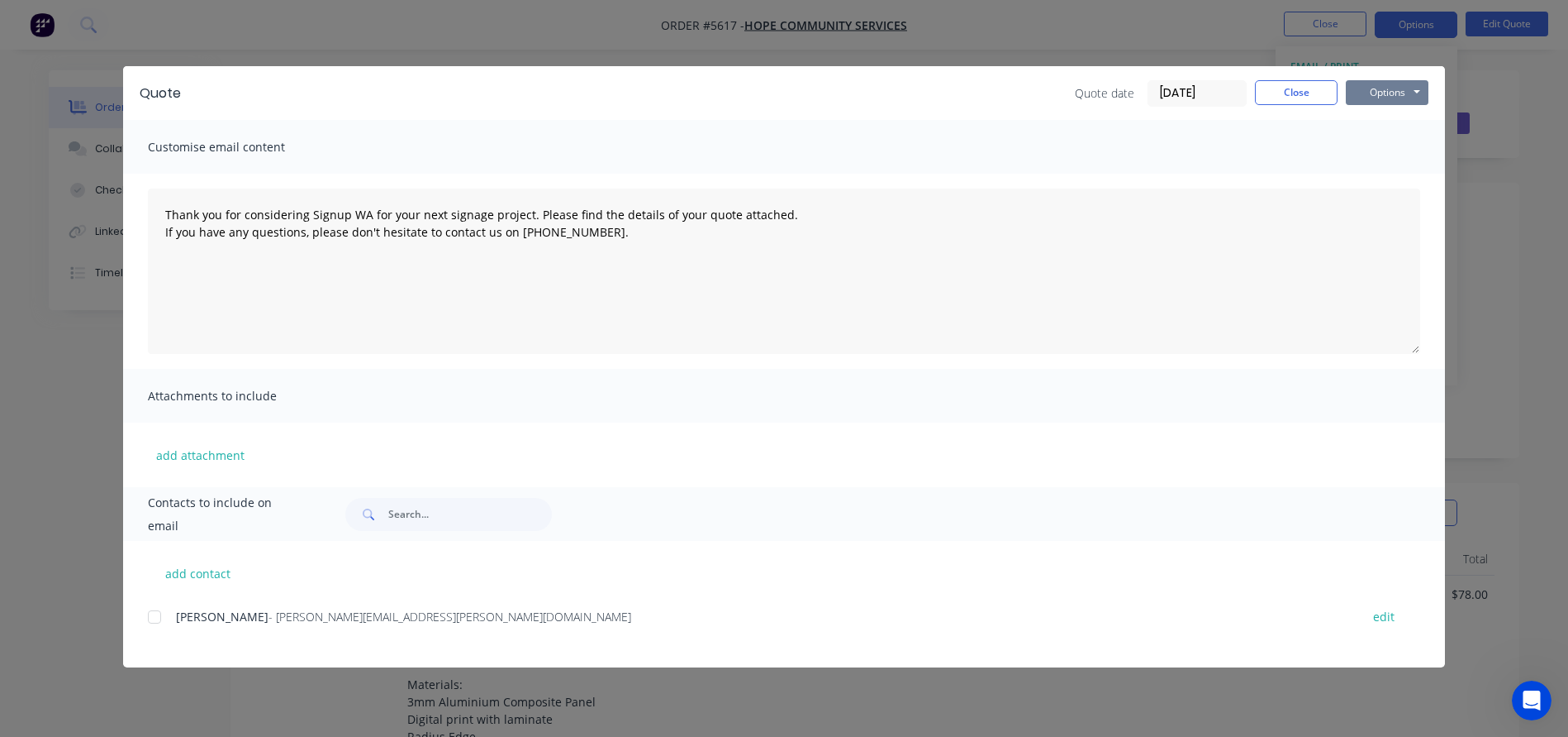
click at [1415, 88] on button "Options" at bounding box center [1387, 92] width 83 height 25
click at [1387, 147] on button "Print" at bounding box center [1399, 149] width 106 height 27
type textarea "Thank you for considering Signup WA for your next signage project. Please find …"
click at [1301, 87] on button "Close" at bounding box center [1296, 92] width 83 height 25
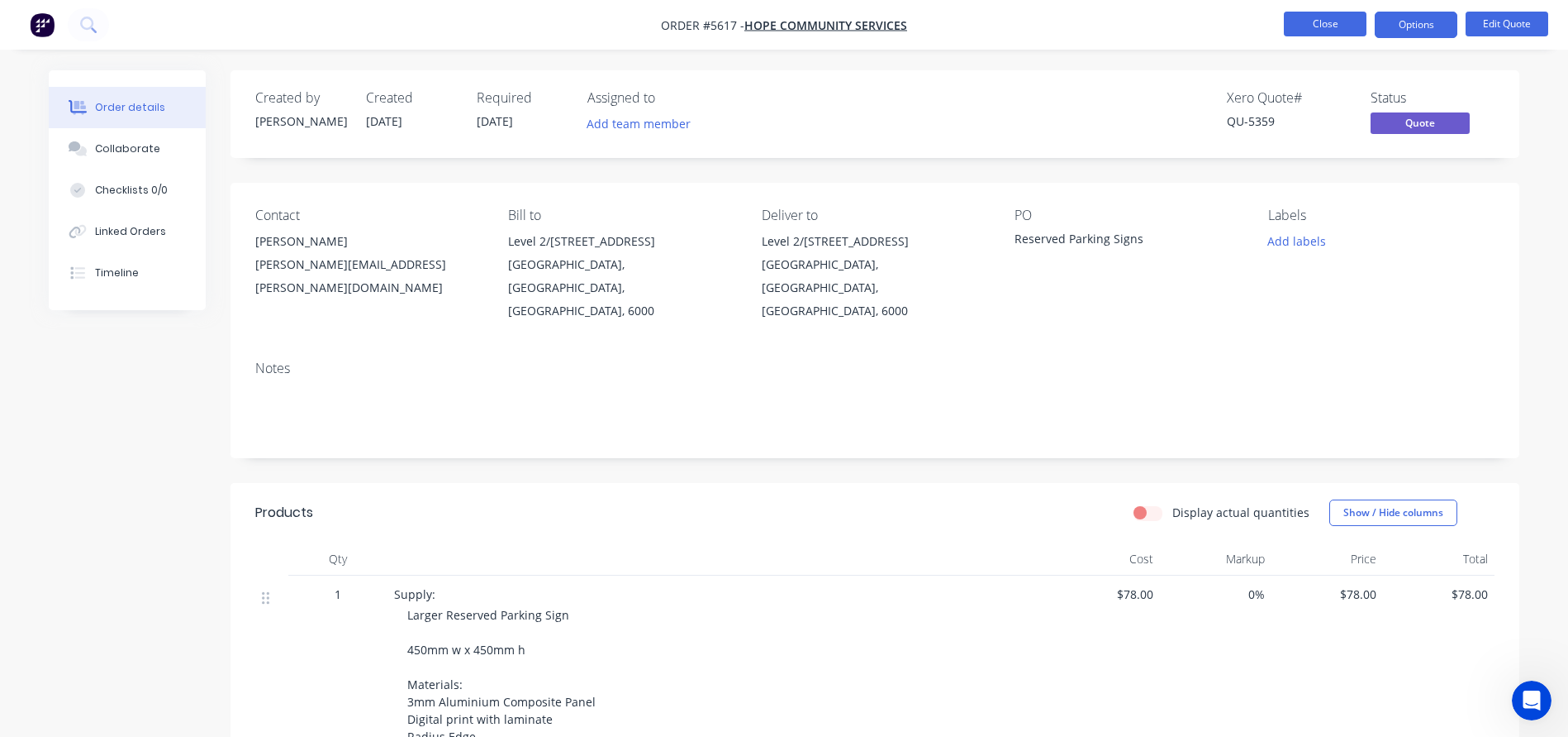
click at [1317, 22] on button "Close" at bounding box center [1325, 23] width 83 height 25
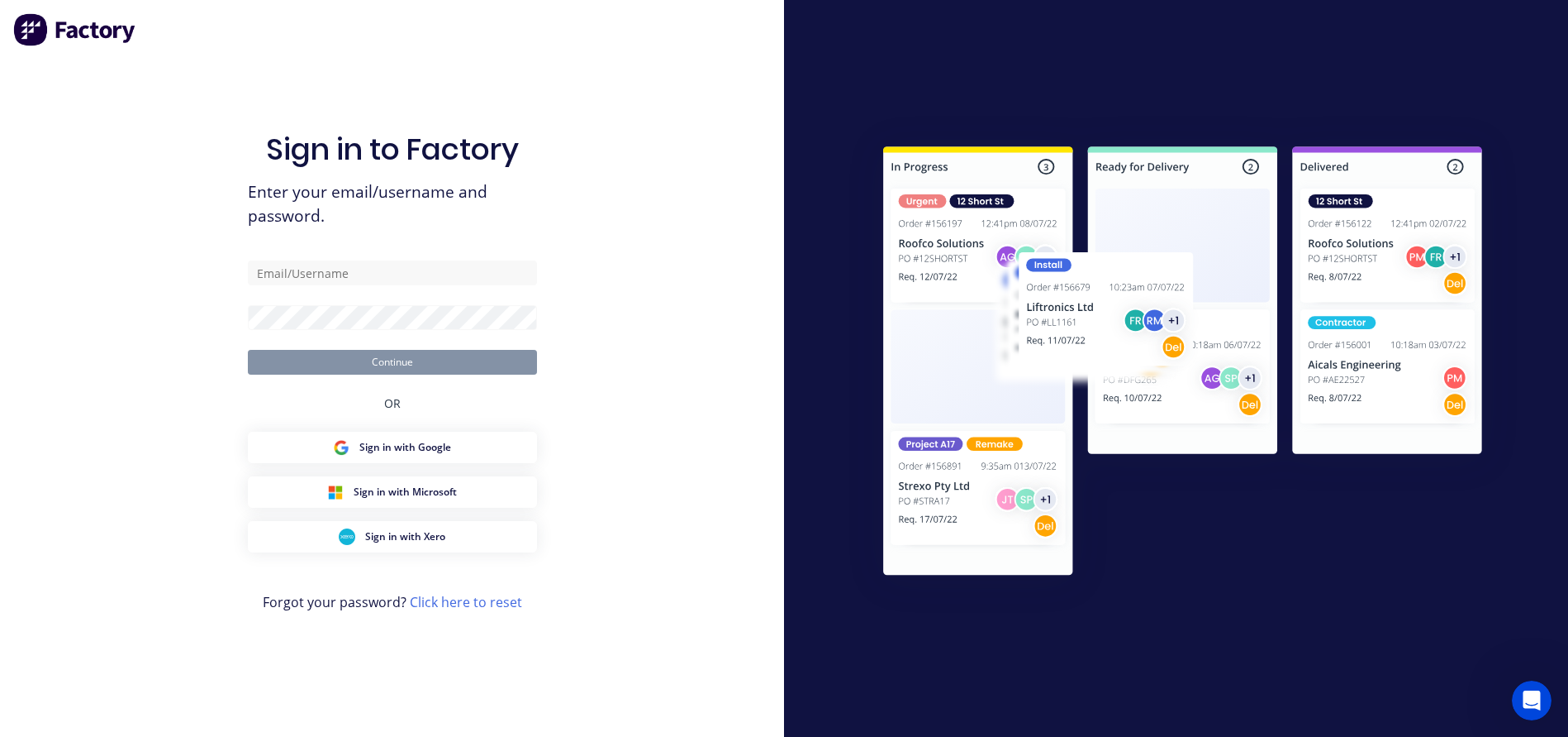
click at [1532, 23] on div at bounding box center [1176, 368] width 784 height 737
